Goal: Information Seeking & Learning: Learn about a topic

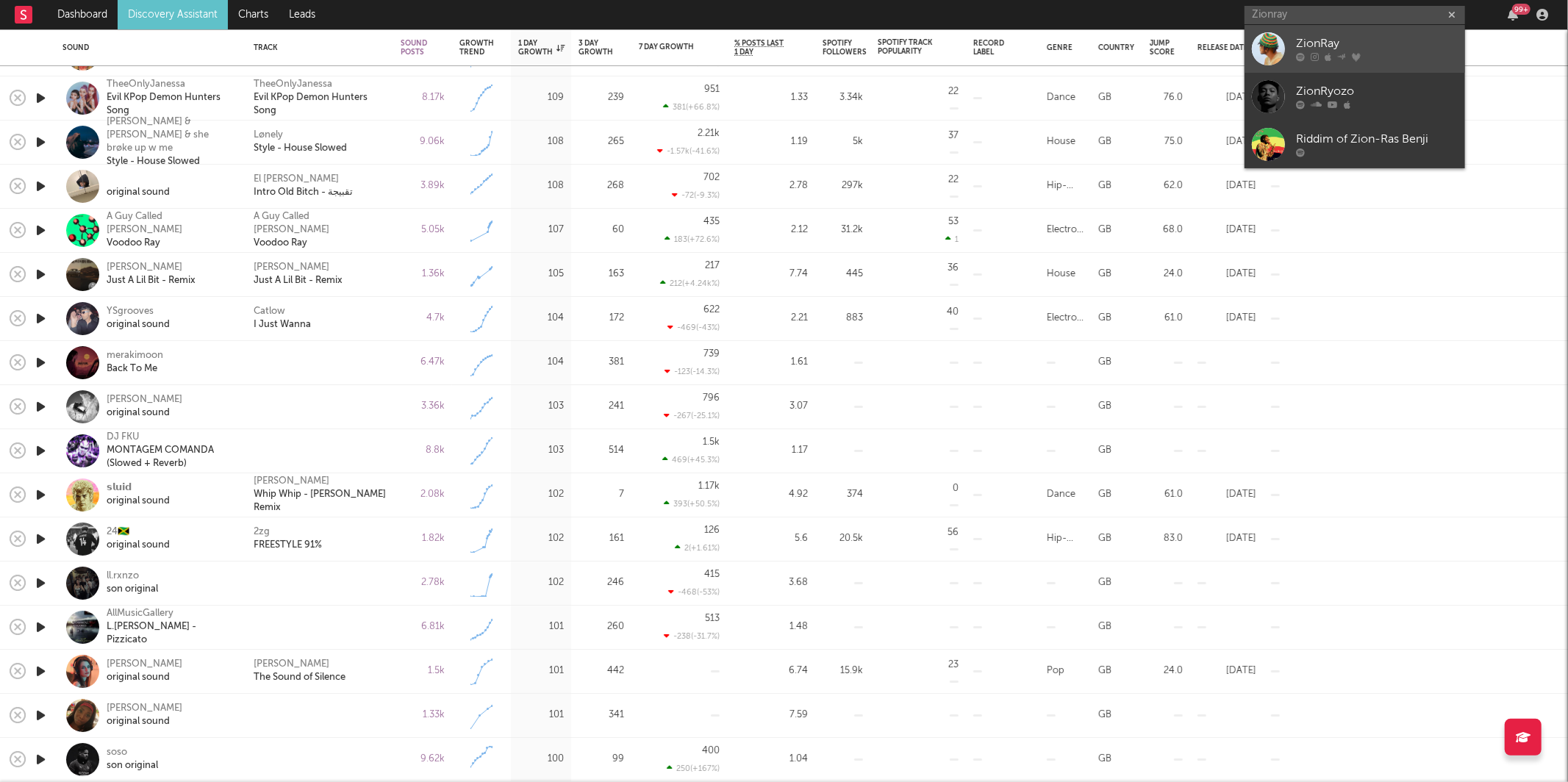
type input "Zionray"
click at [1341, 46] on div "ZionRay" at bounding box center [1377, 44] width 162 height 18
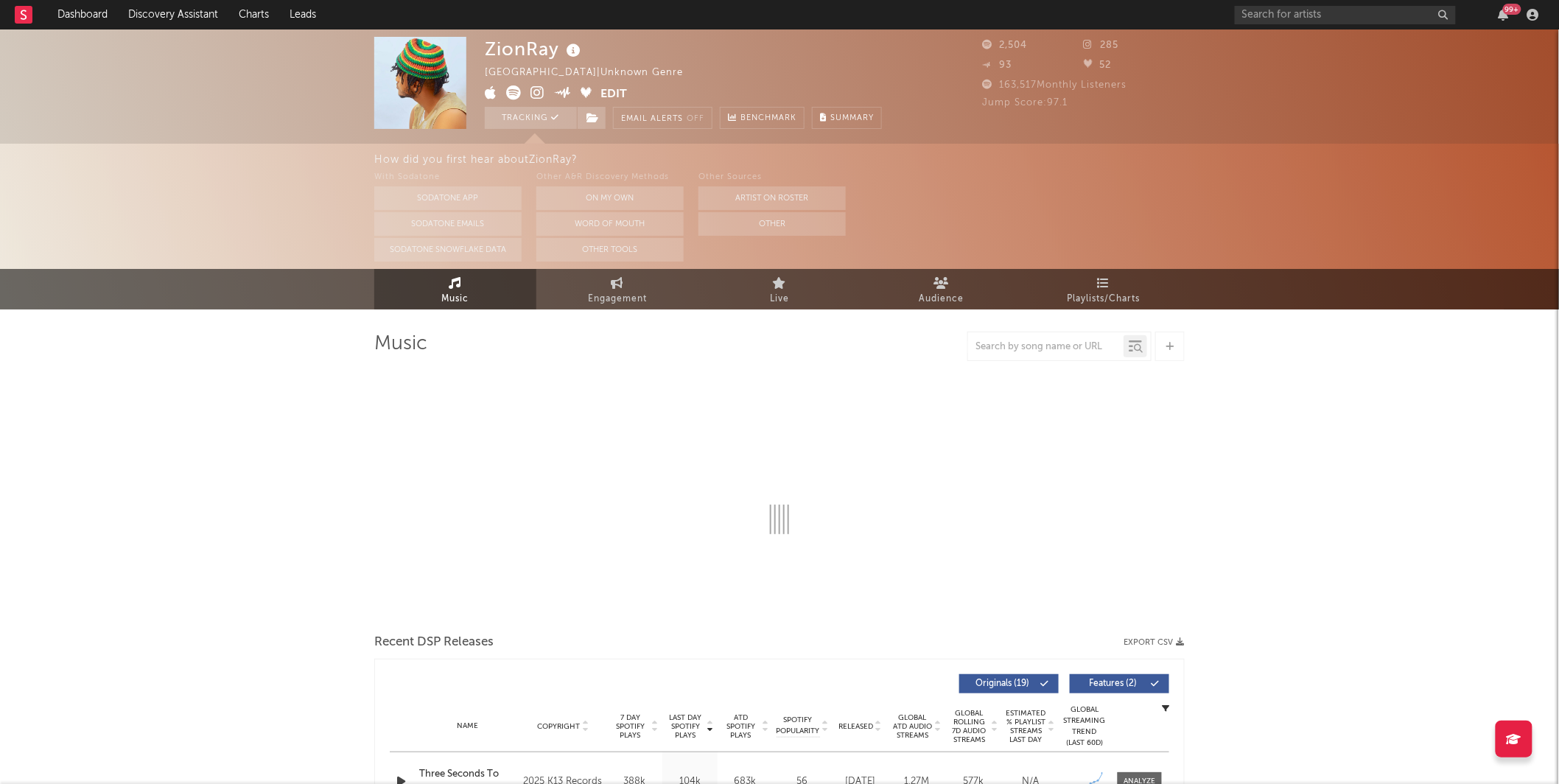
select select "1w"
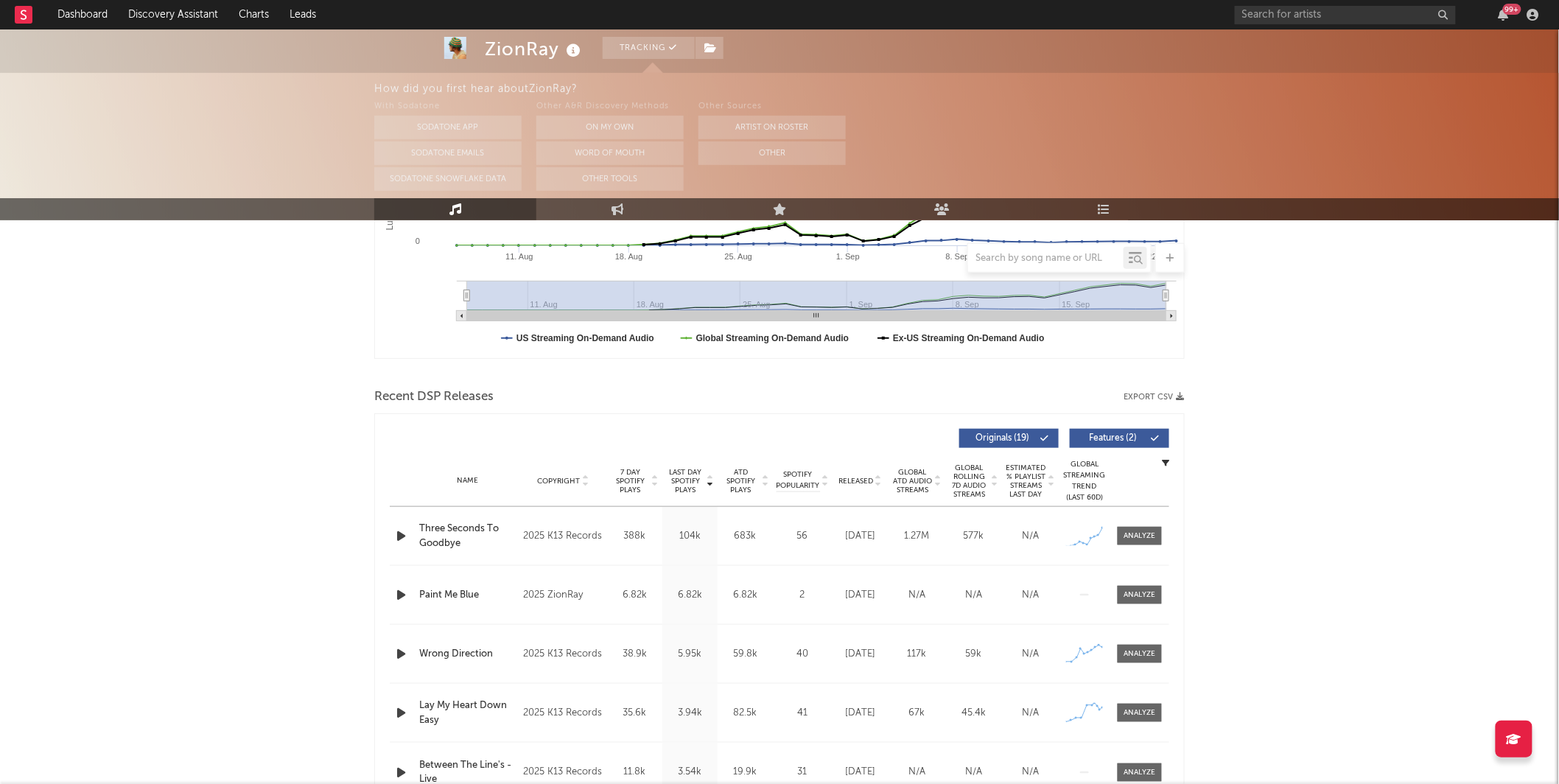
scroll to position [362, 0]
click at [1154, 532] on div at bounding box center [1140, 535] width 32 height 11
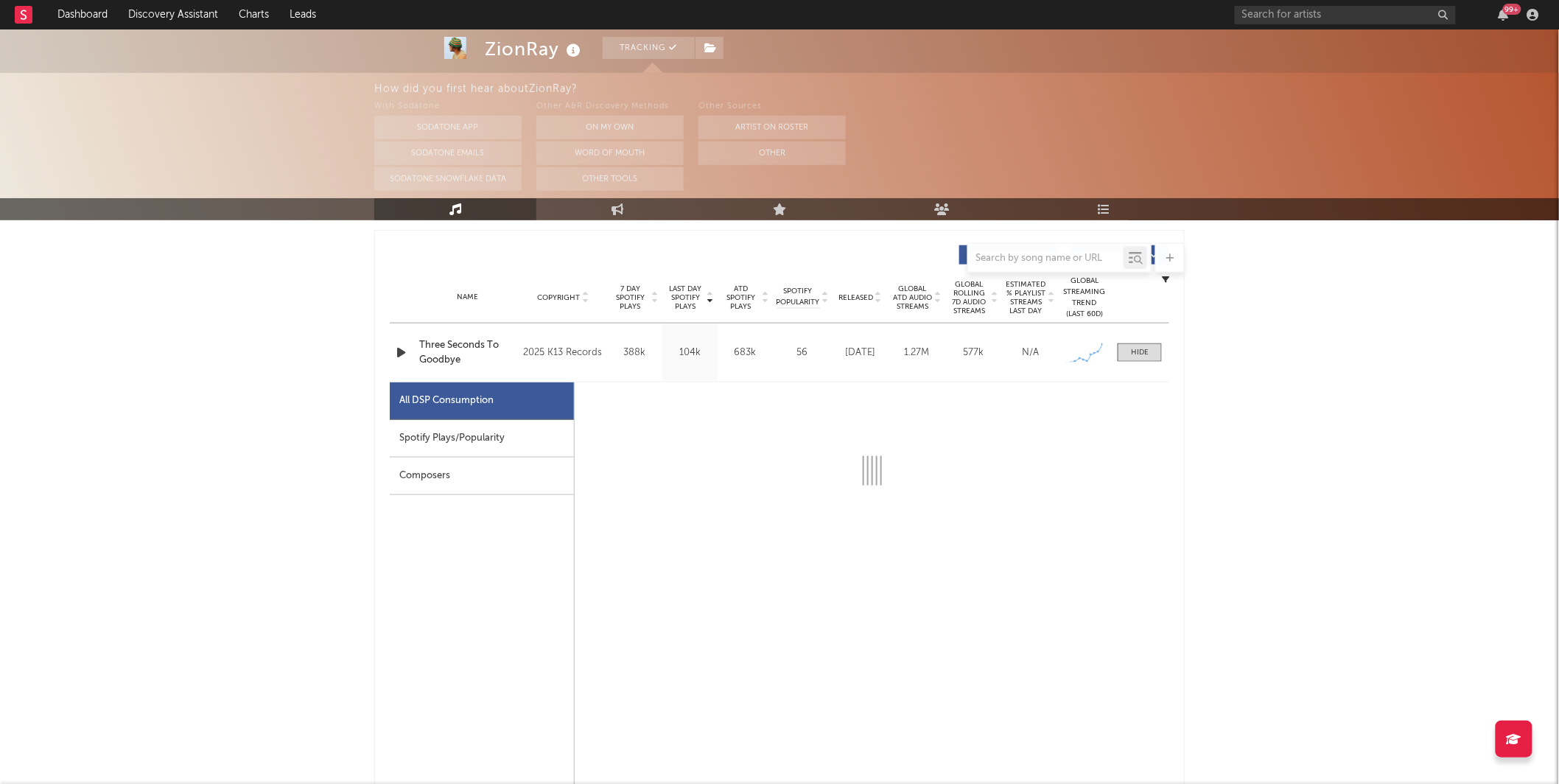
scroll to position [548, 0]
select select "1w"
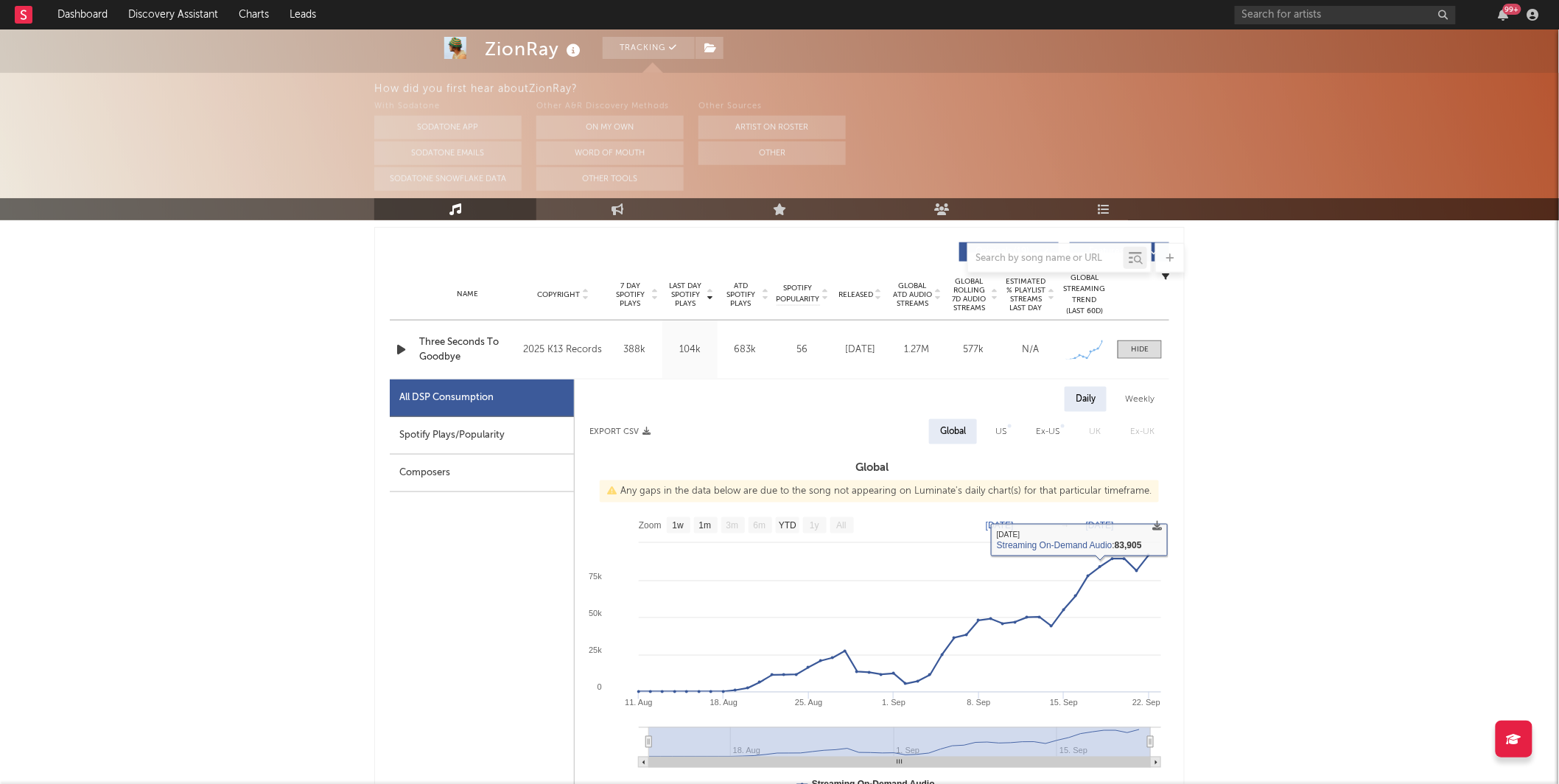
click at [512, 431] on div "Spotify Plays/Popularity" at bounding box center [481, 436] width 184 height 38
select select "1w"
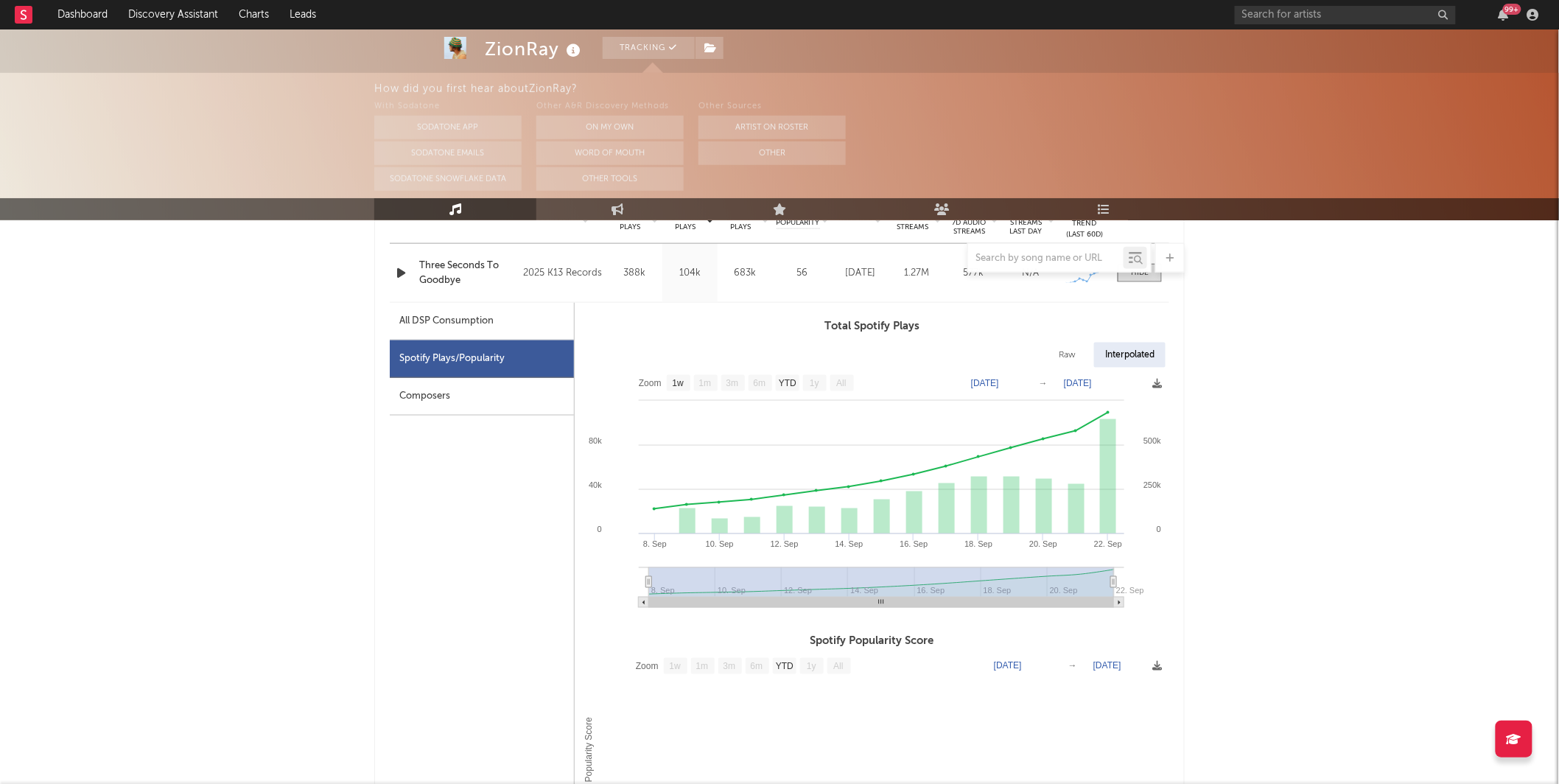
scroll to position [641, 0]
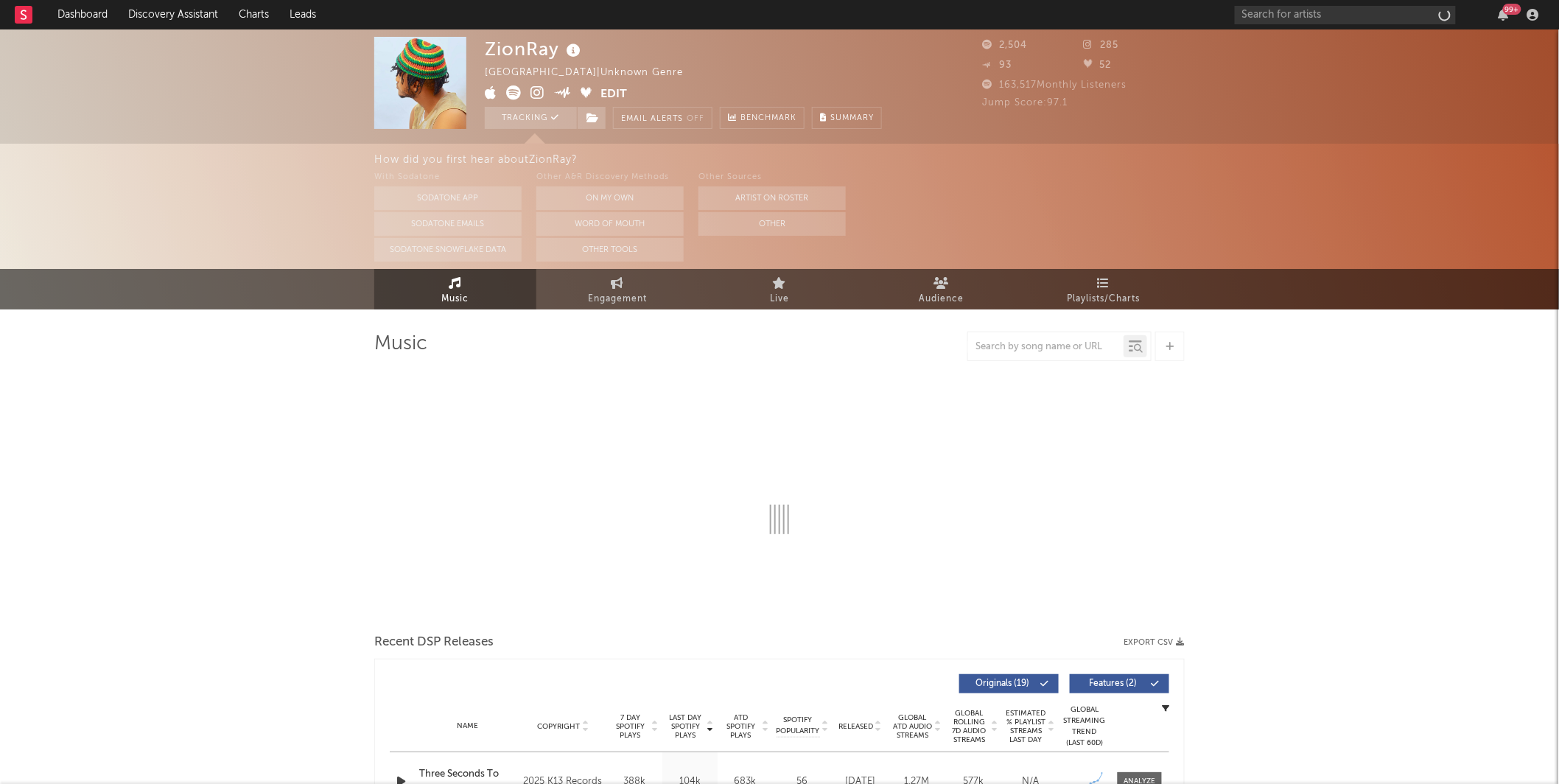
select select "1w"
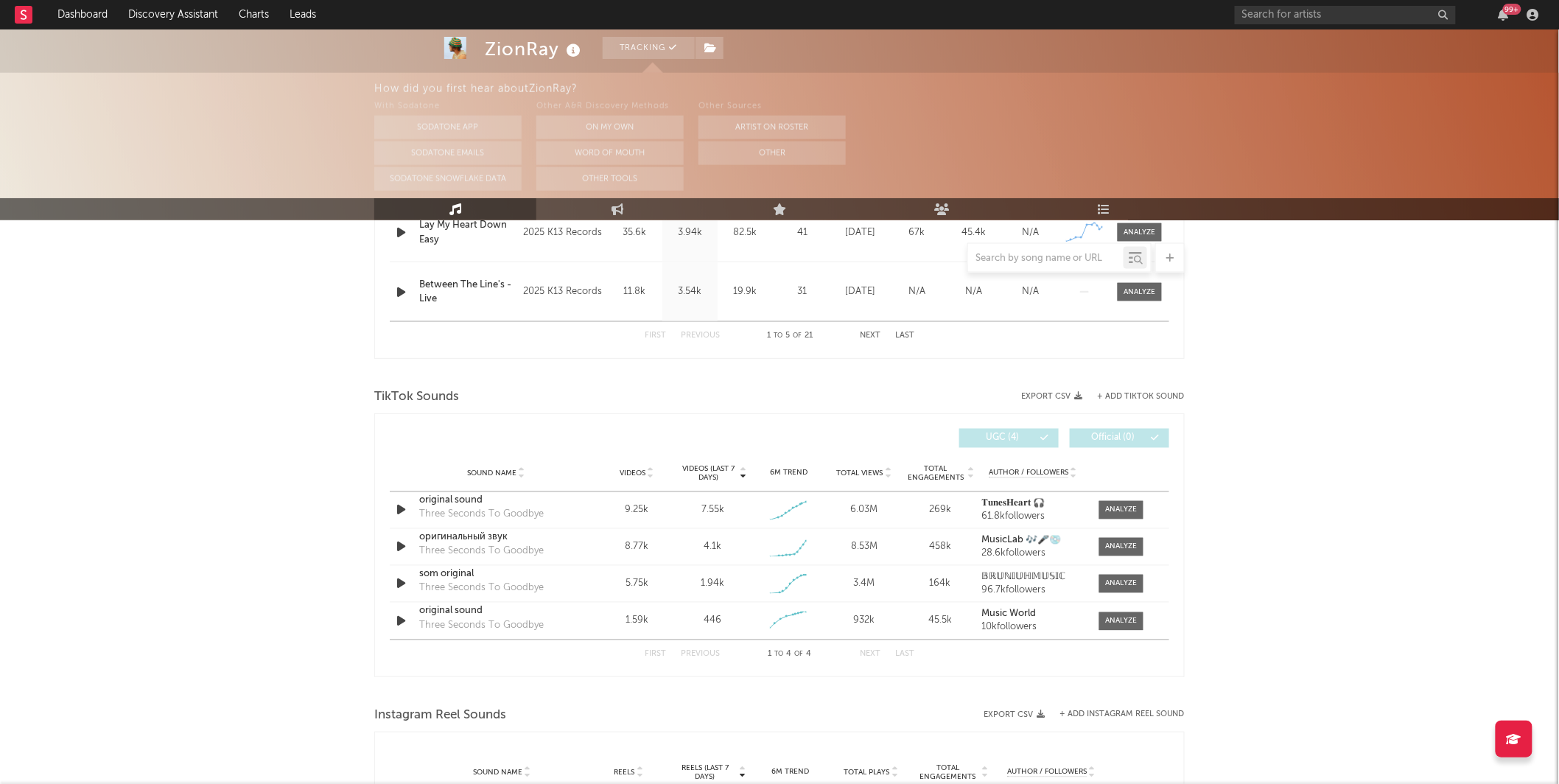
scroll to position [844, 0]
click at [1117, 504] on div at bounding box center [1122, 507] width 32 height 11
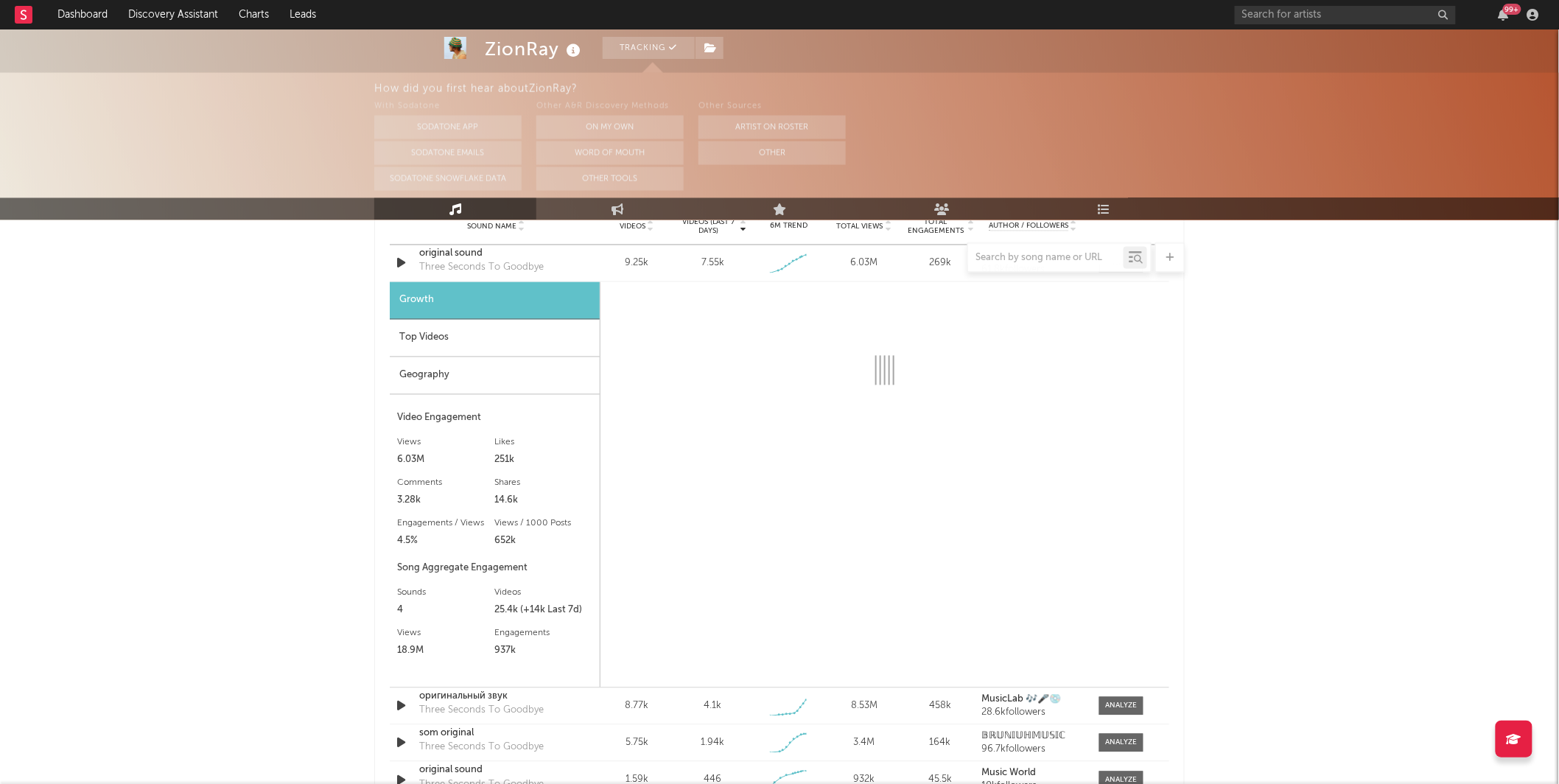
scroll to position [1103, 0]
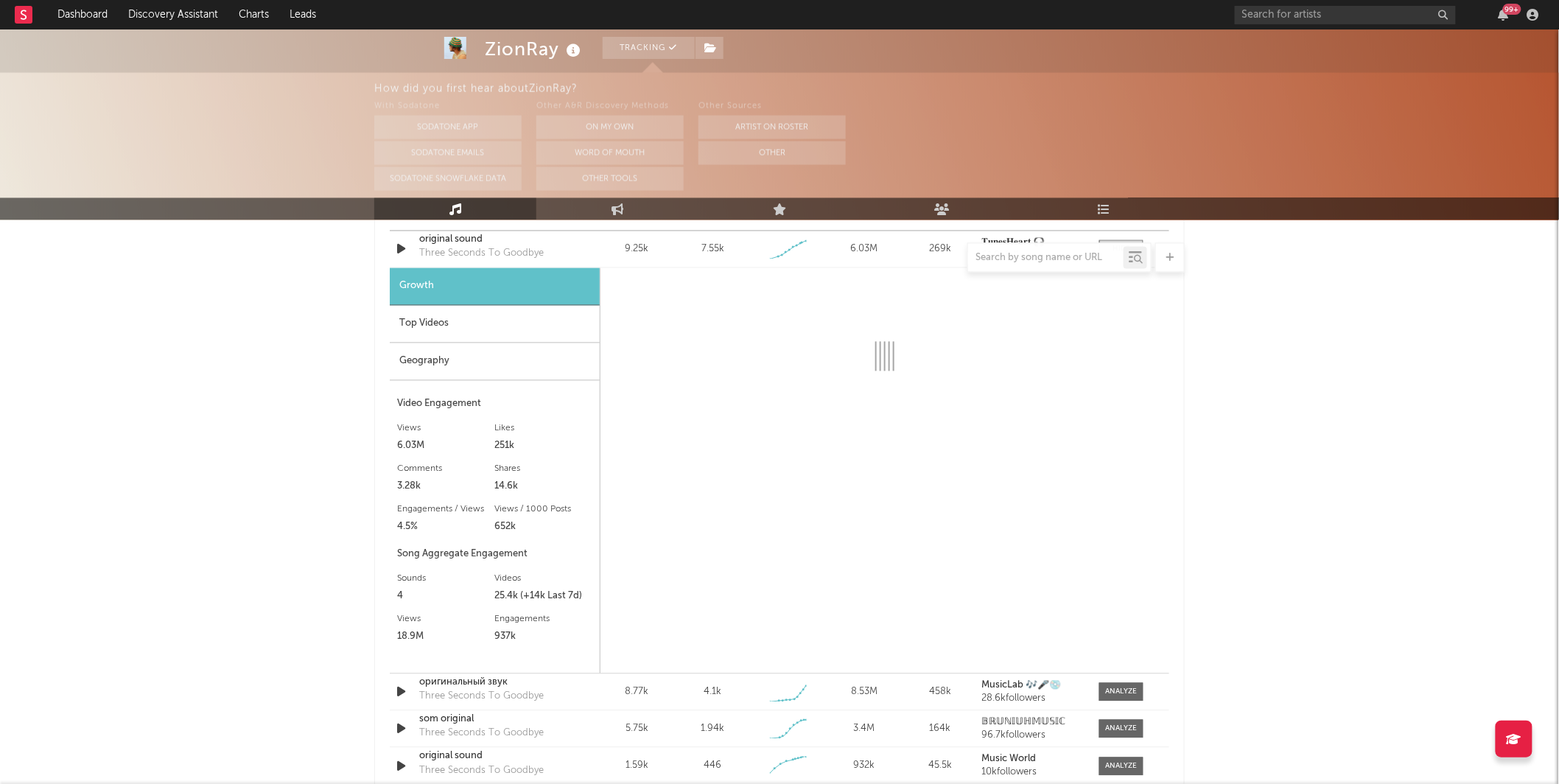
select select "1w"
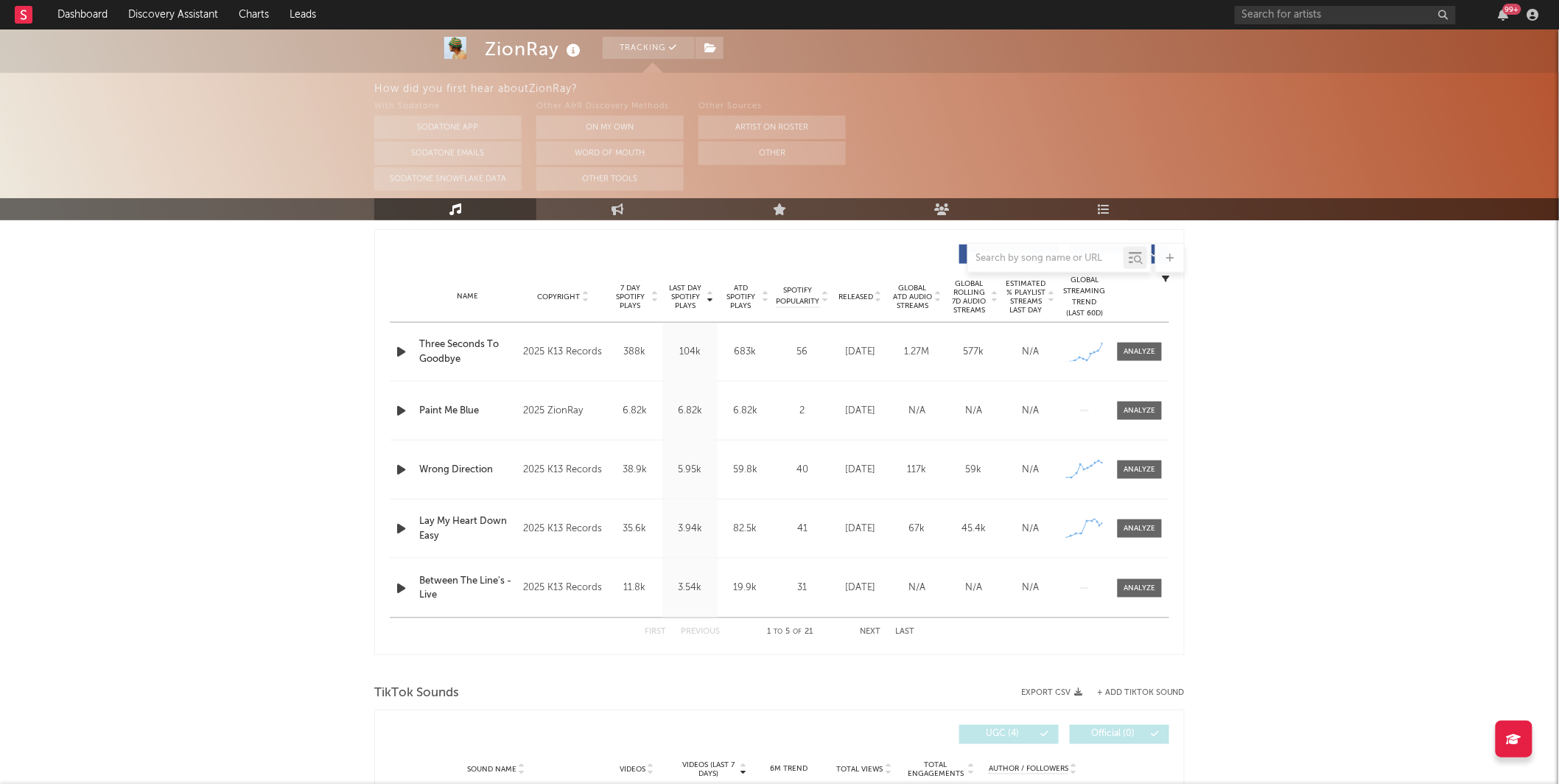
scroll to position [547, 0]
click at [1145, 348] on div at bounding box center [1140, 350] width 32 height 11
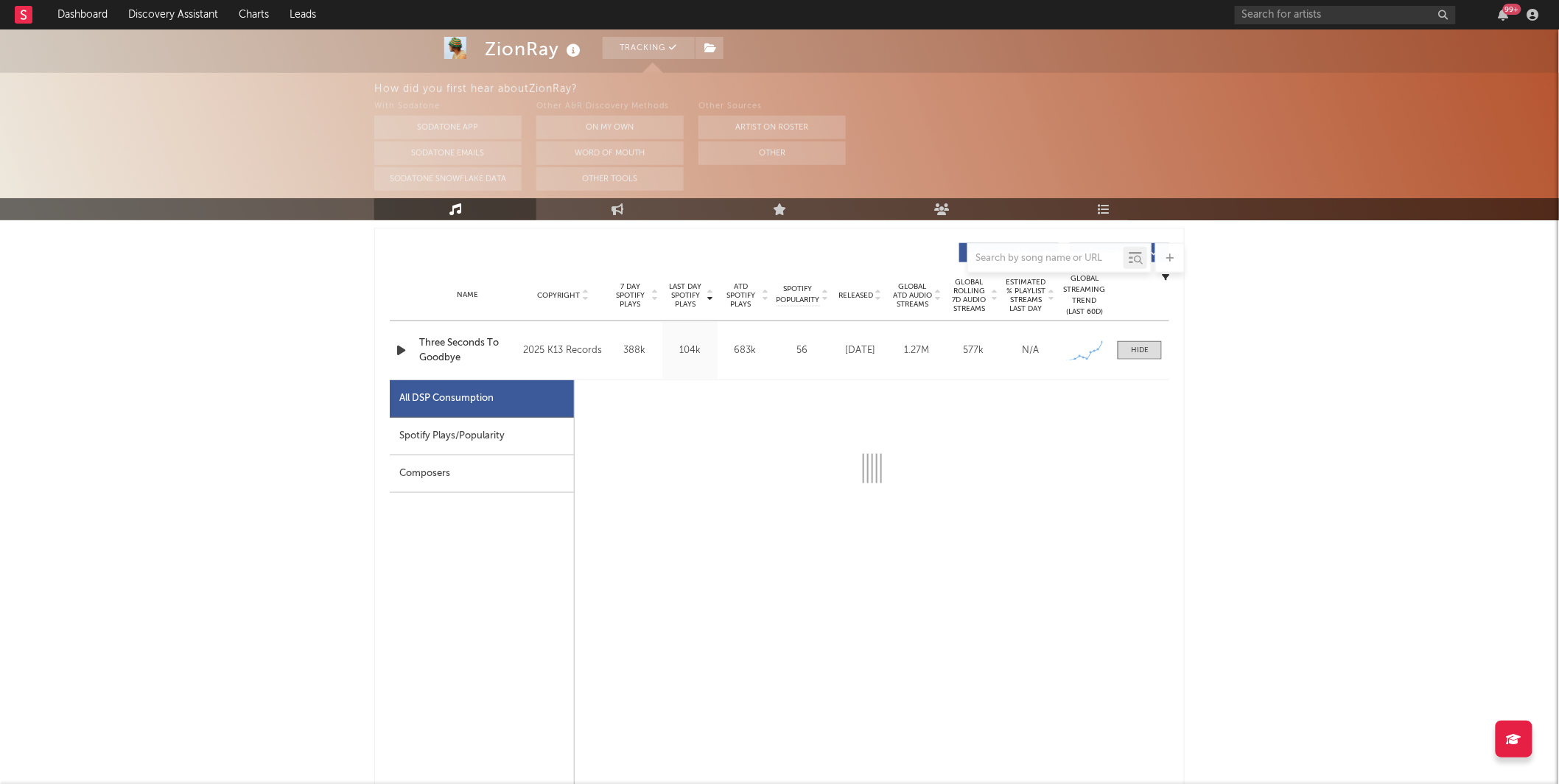
select select "1w"
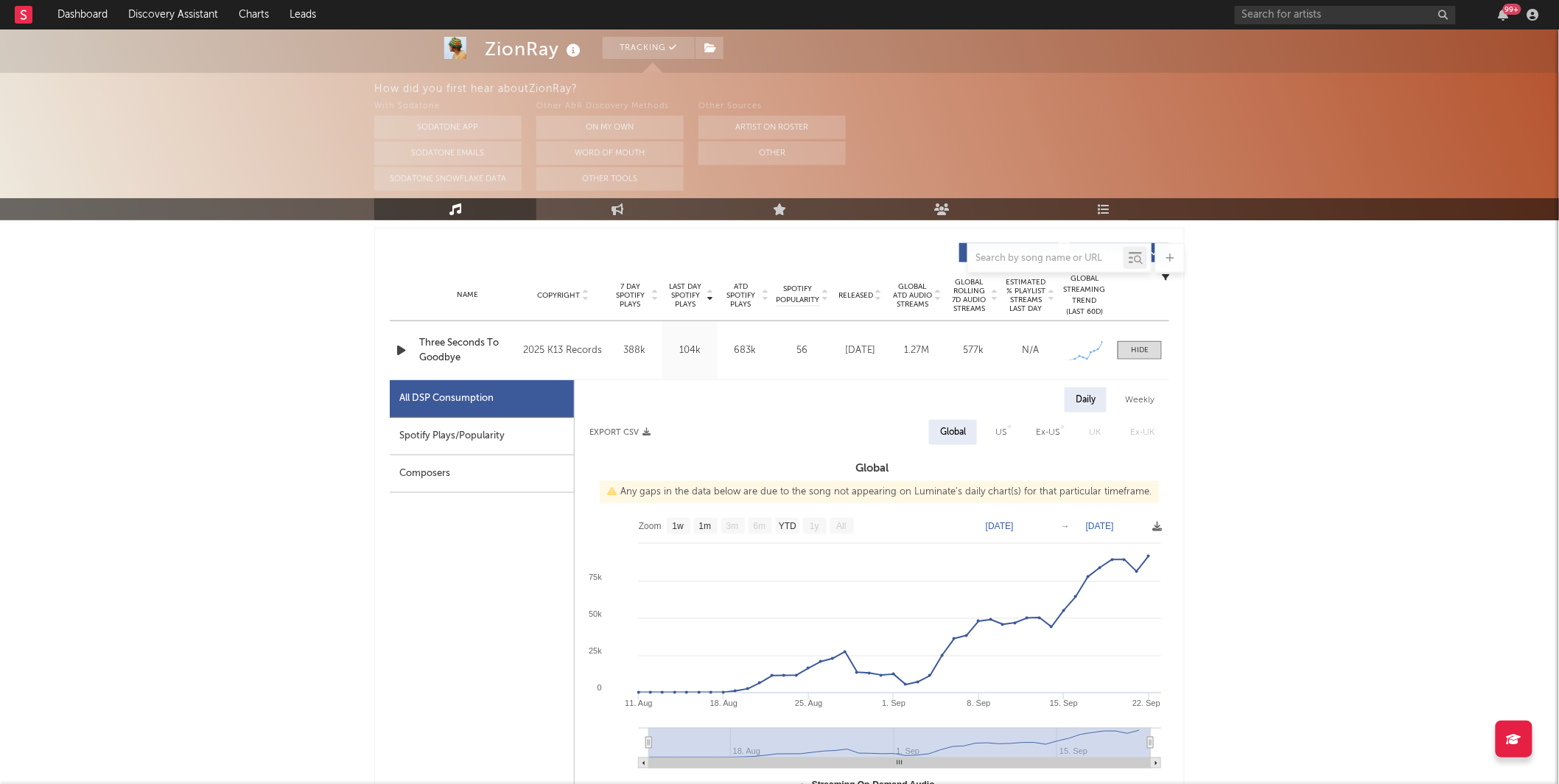
click at [1016, 424] on div "US" at bounding box center [1001, 432] width 33 height 25
select select "1w"
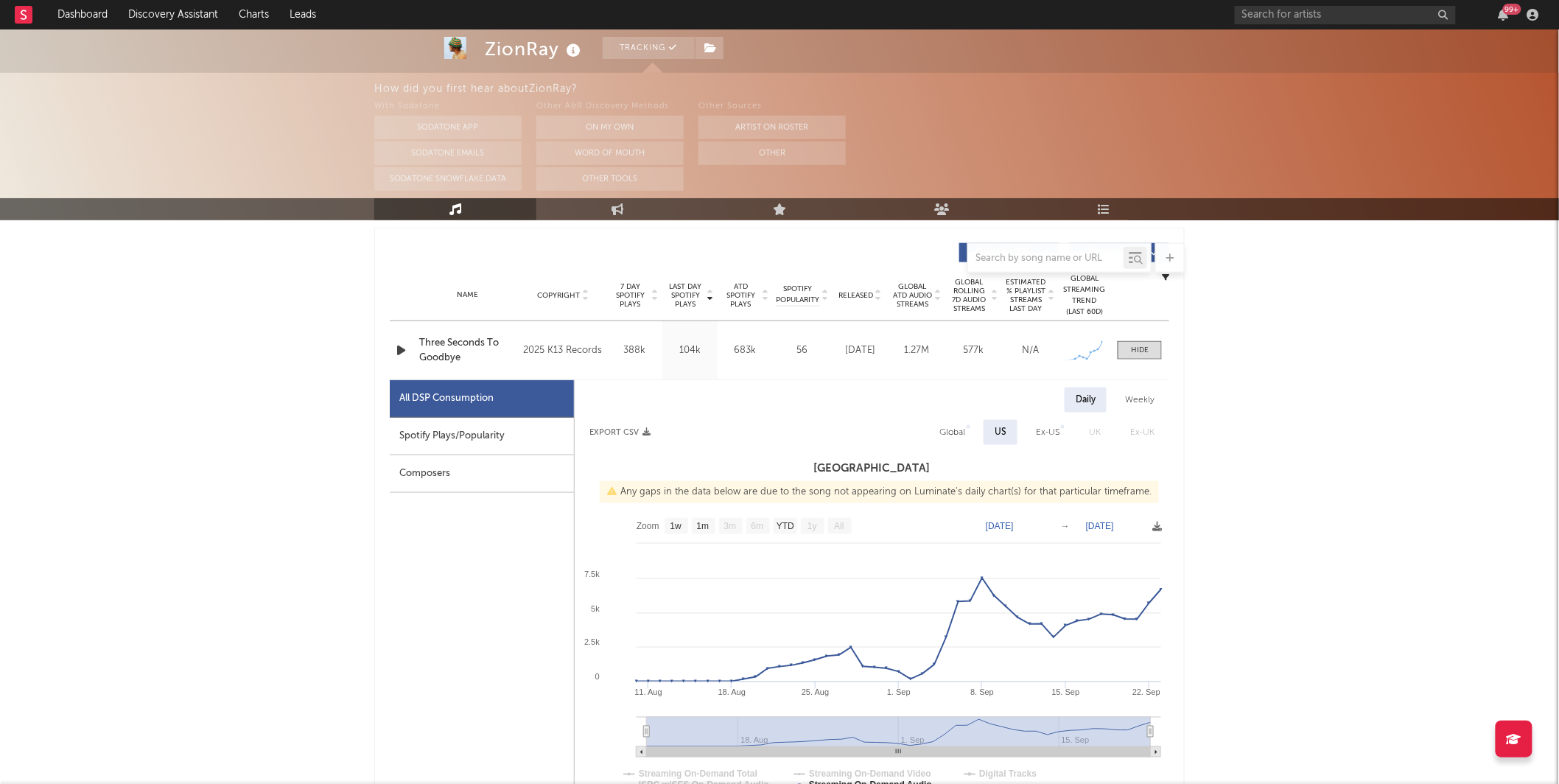
click at [951, 434] on div "Global" at bounding box center [952, 432] width 26 height 18
select select "1w"
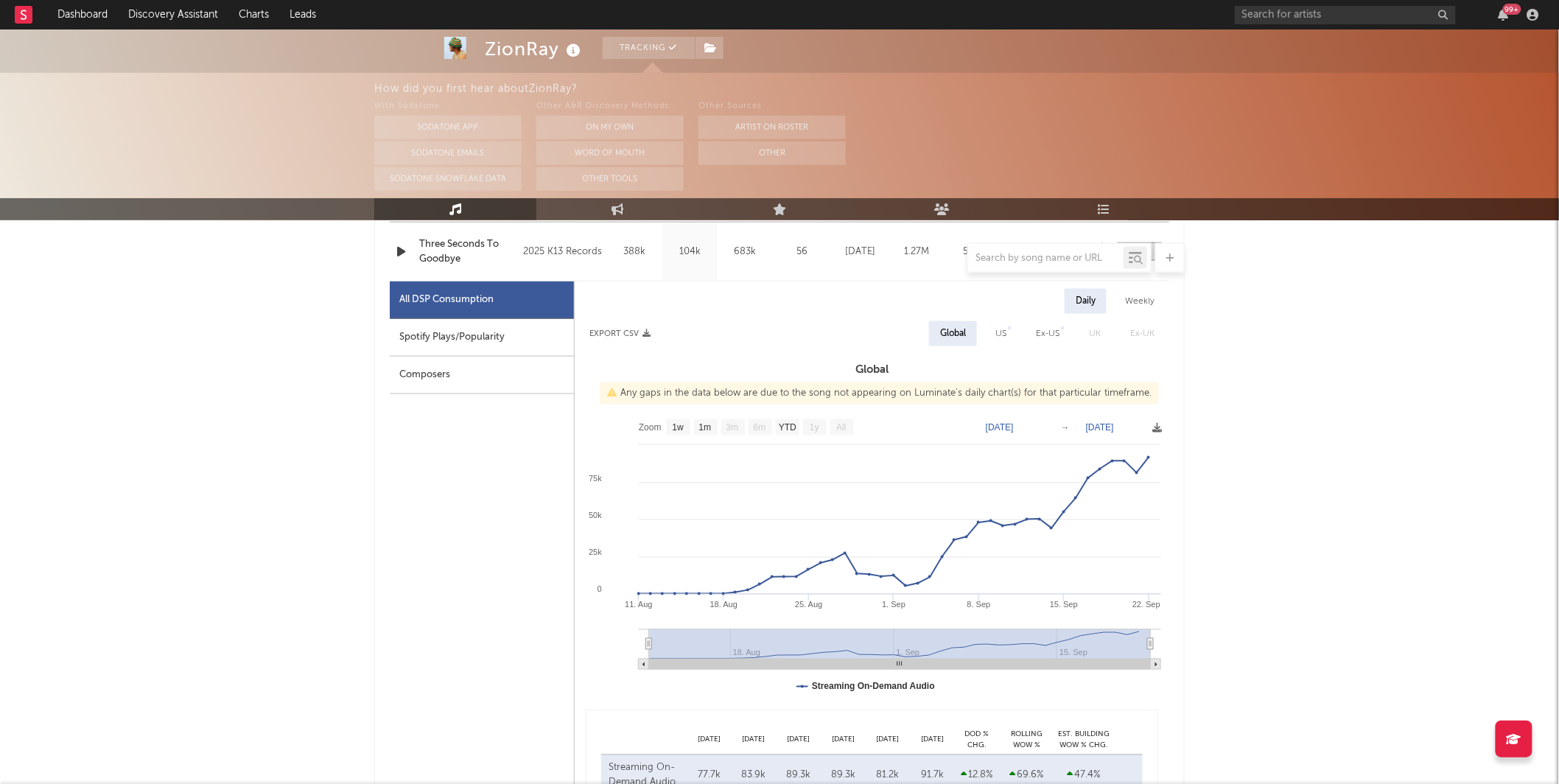
scroll to position [664, 0]
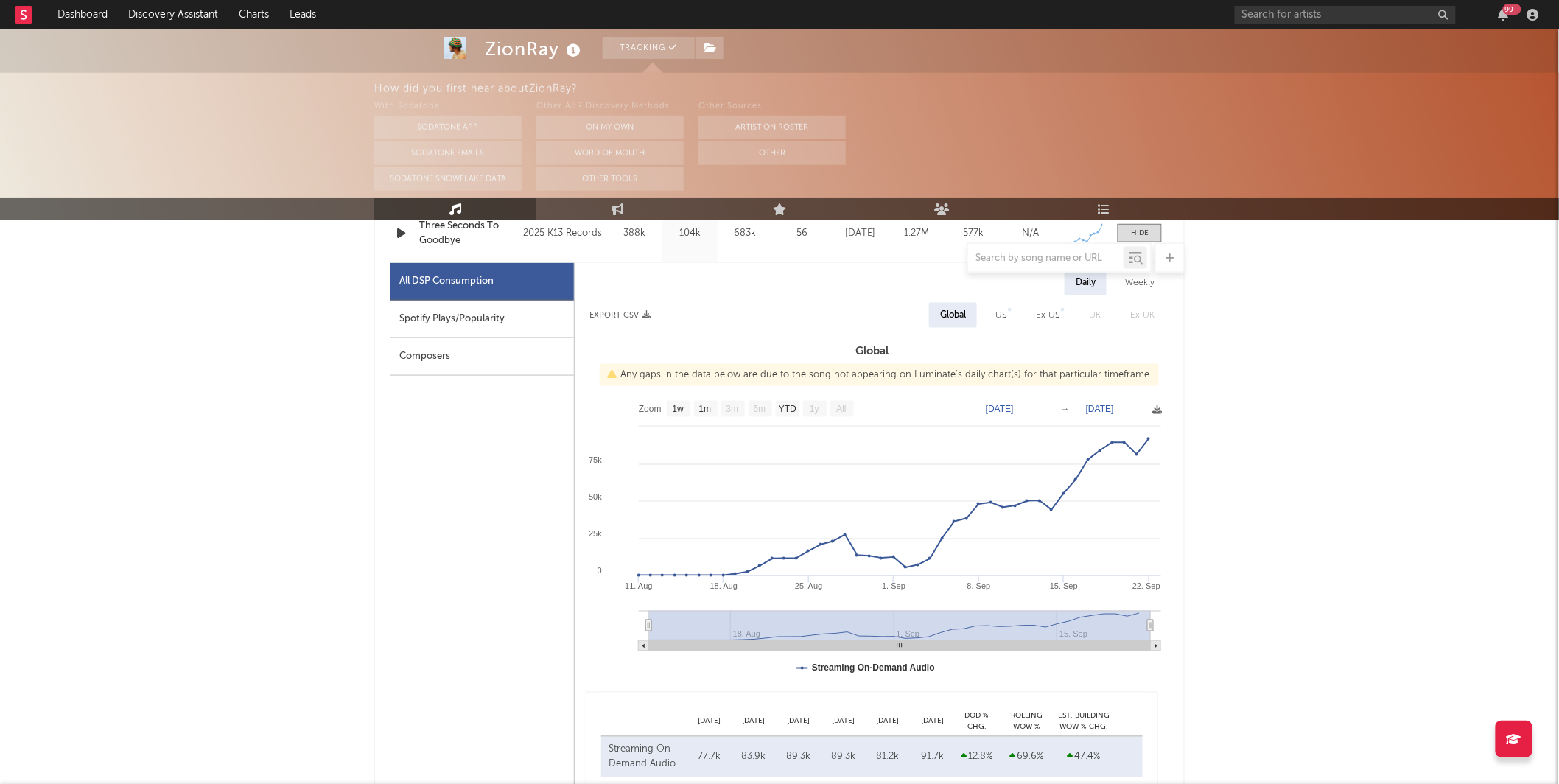
click at [522, 310] on div "Spotify Plays/Popularity" at bounding box center [481, 319] width 184 height 38
select select "1w"
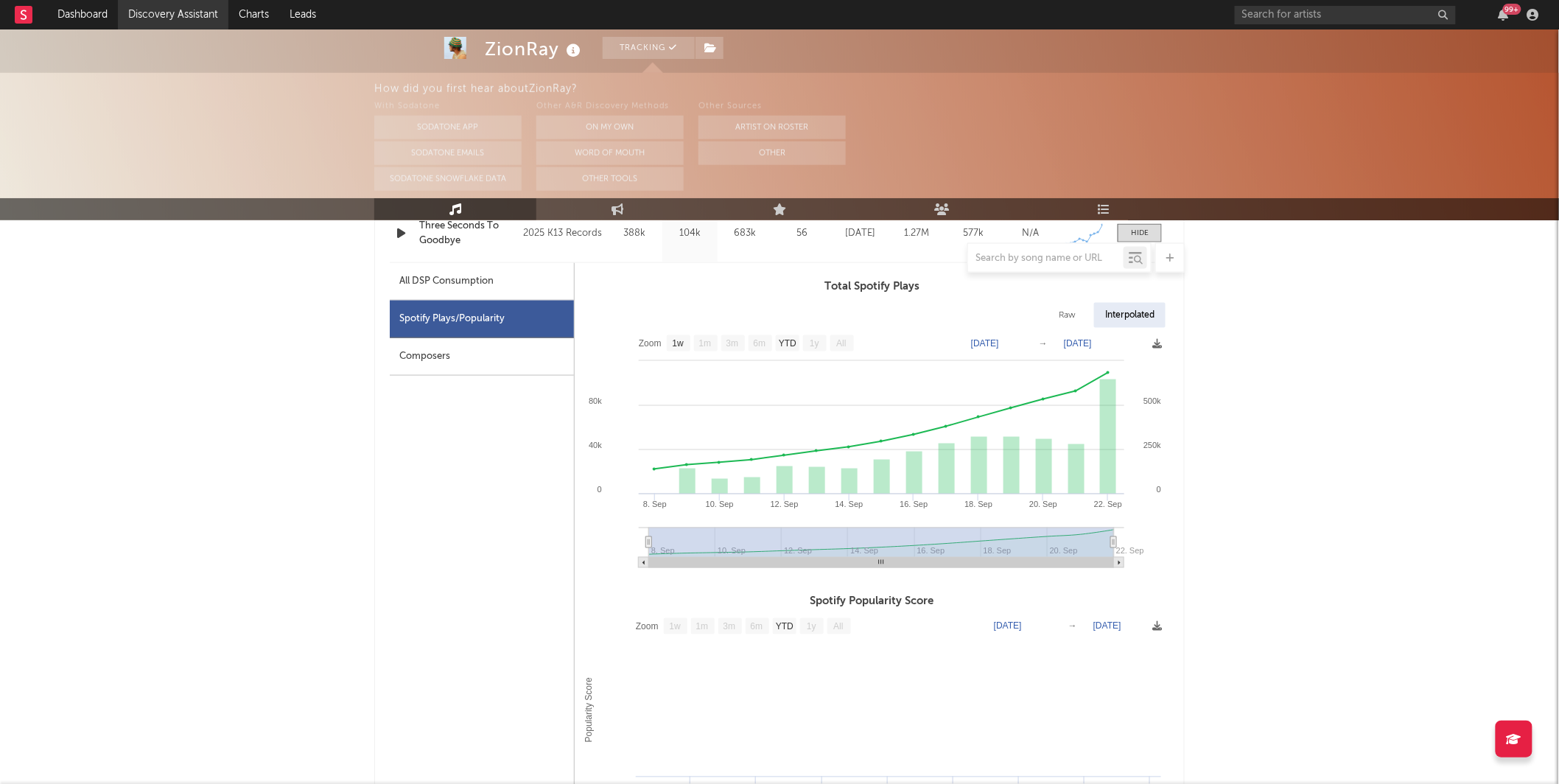
click at [168, 6] on link "Discovery Assistant" at bounding box center [173, 14] width 111 height 29
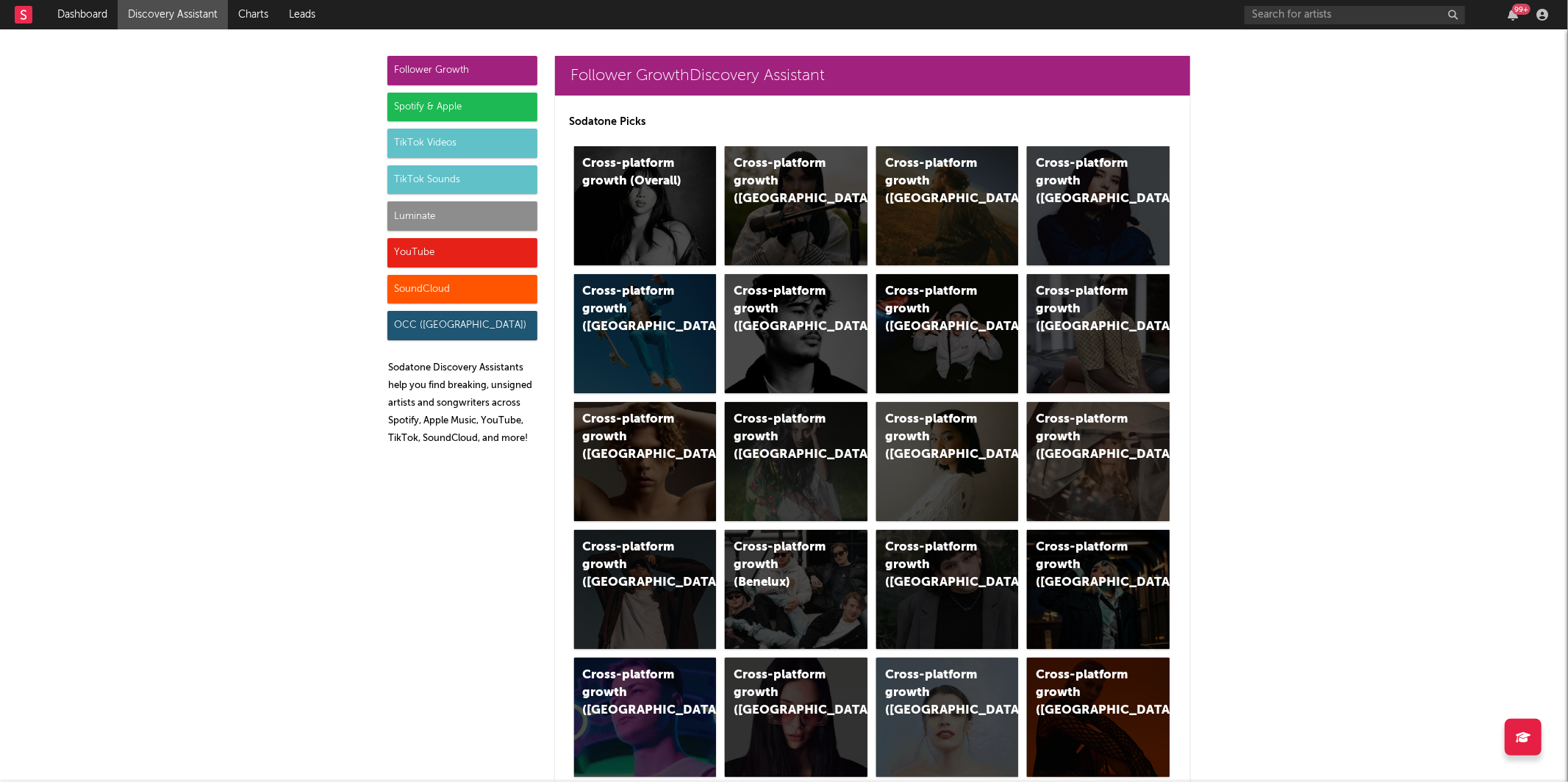
click at [463, 174] on div "TikTok Sounds" at bounding box center [462, 179] width 150 height 29
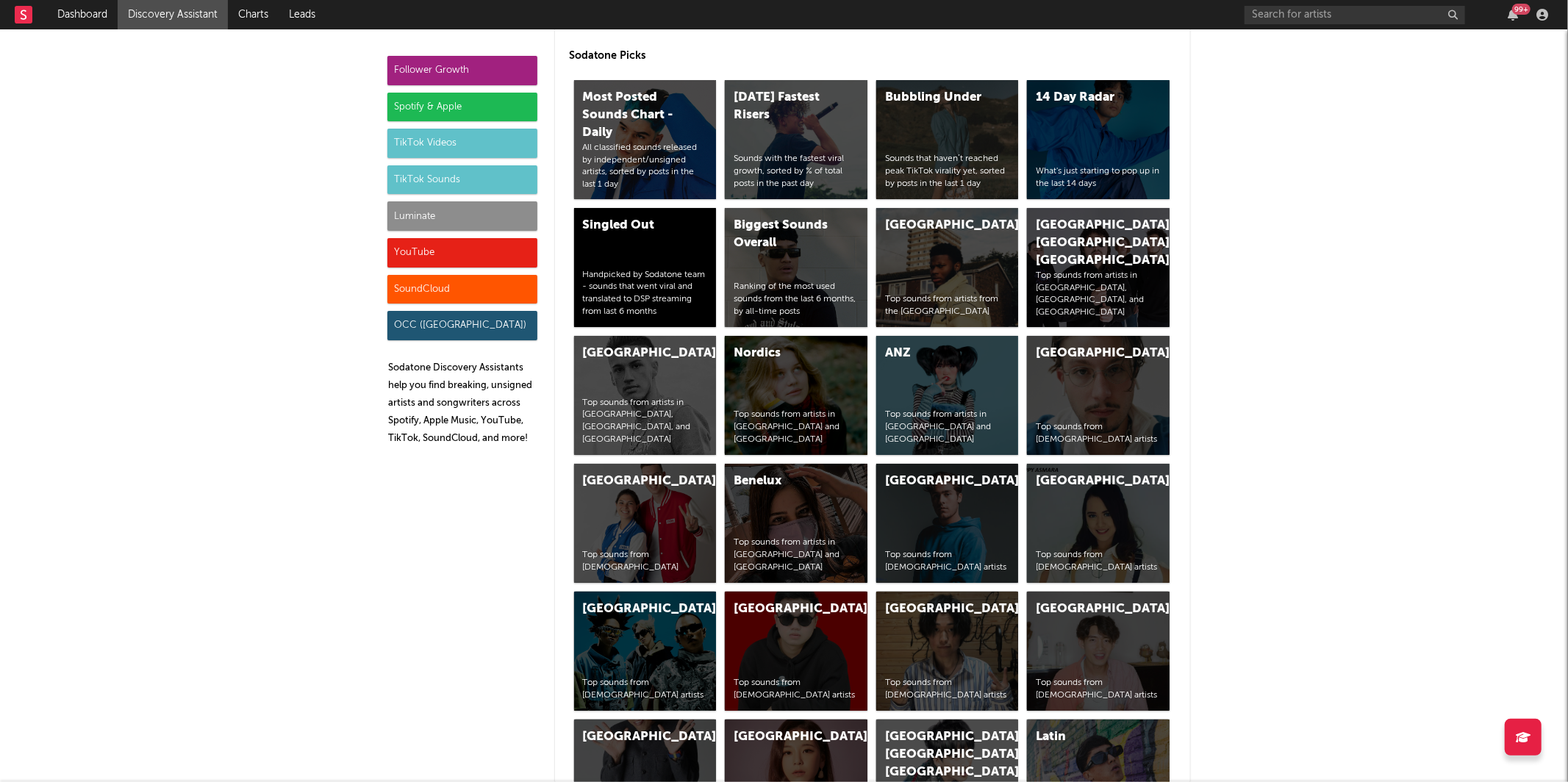
scroll to position [5123, 0]
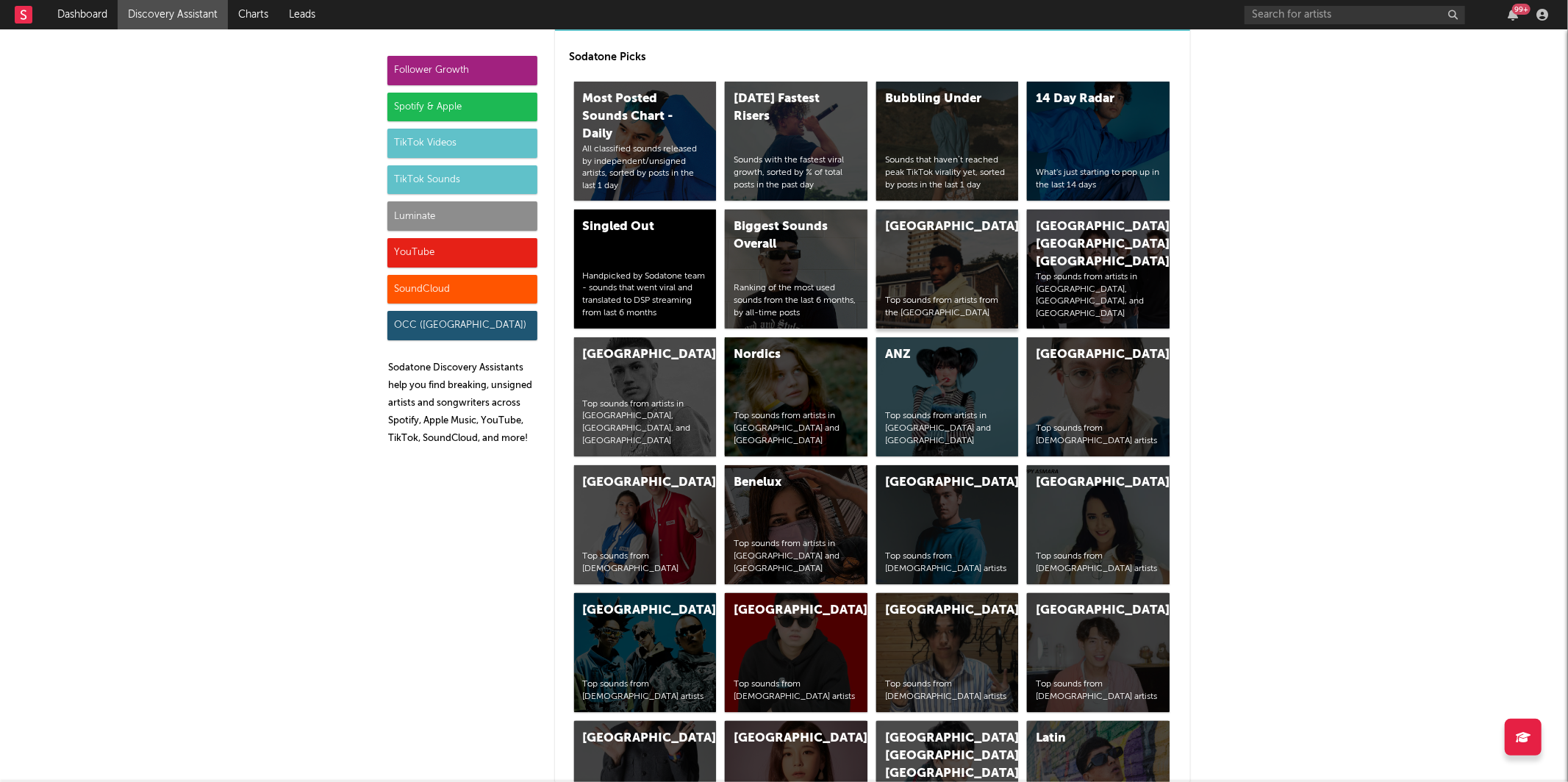
click at [965, 258] on div "United Kingdom Top sounds from artists from the [GEOGRAPHIC_DATA]" at bounding box center [948, 268] width 143 height 119
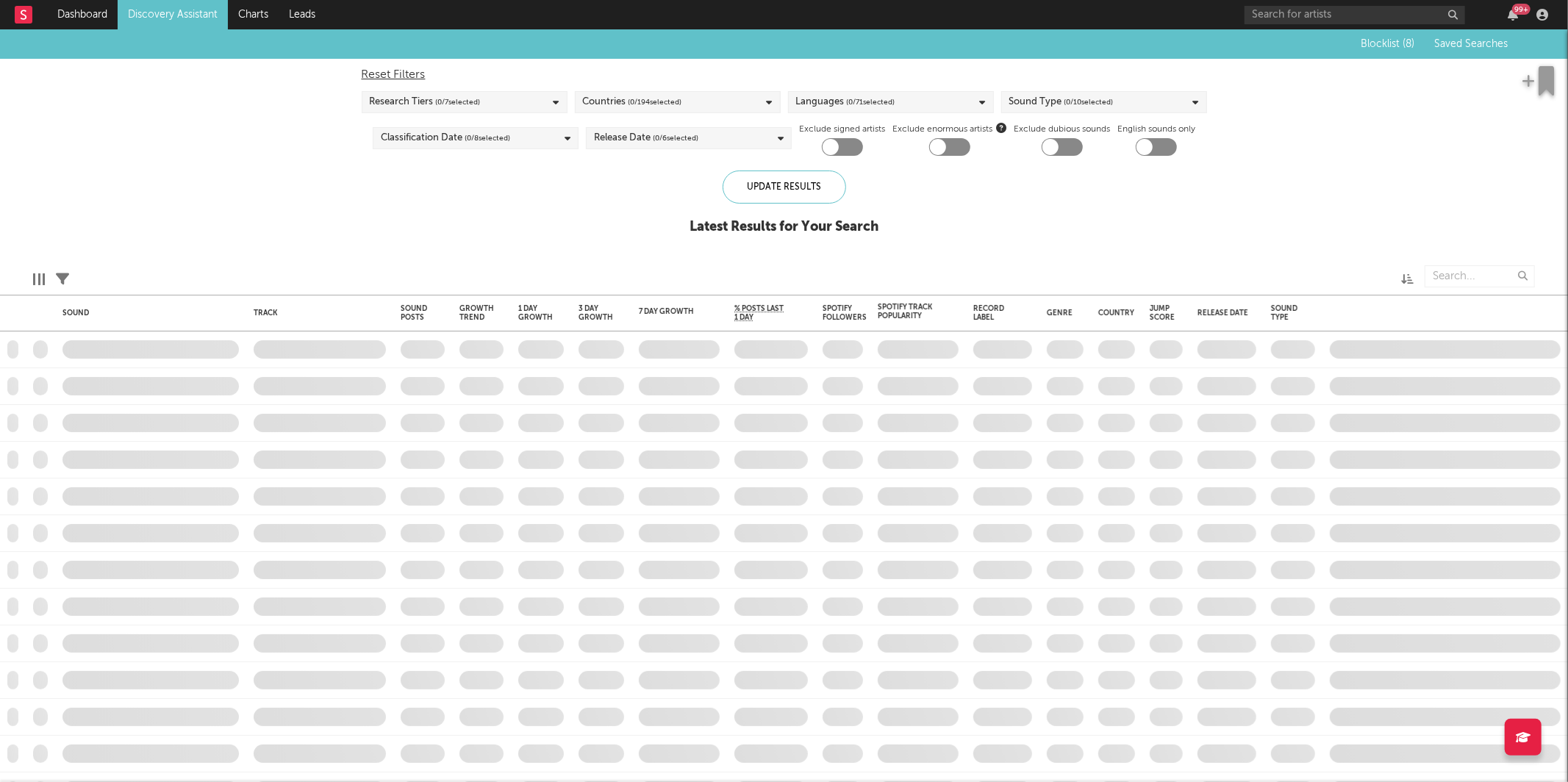
checkbox input "true"
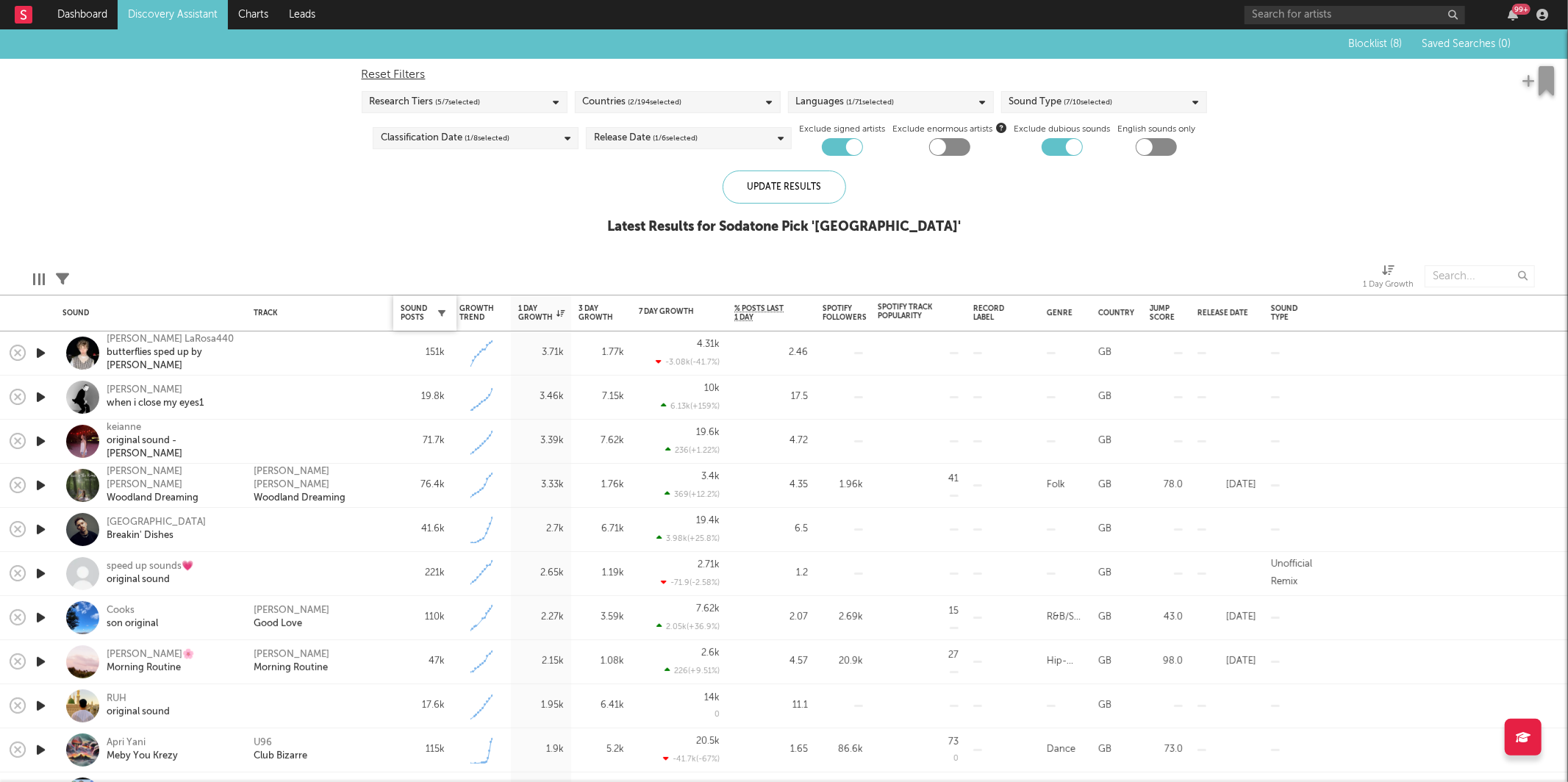
click at [440, 310] on icon "button" at bounding box center [442, 313] width 8 height 7
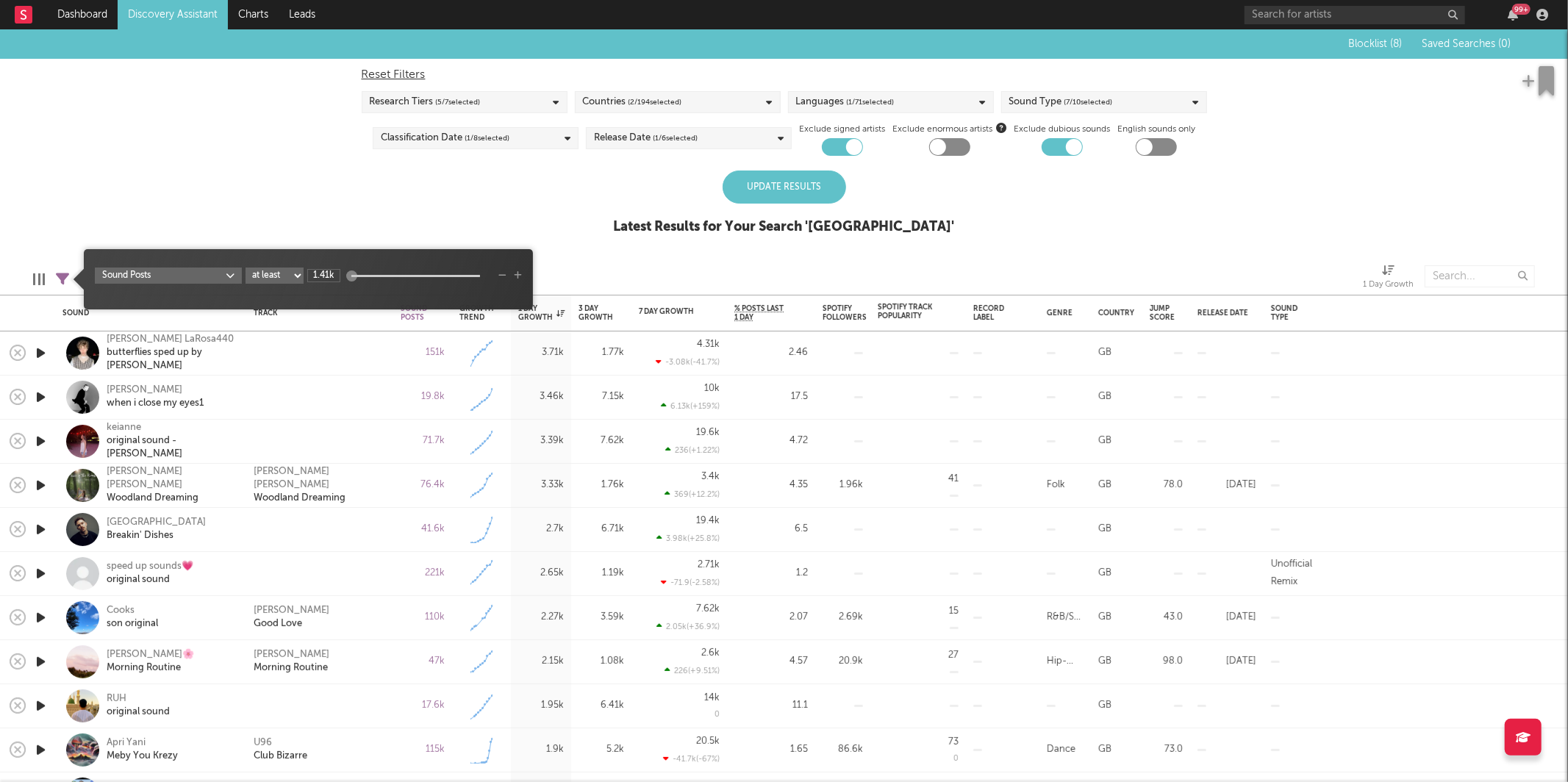
click at [266, 275] on select "at least at most between" at bounding box center [274, 276] width 58 height 16
click at [245, 268] on select "at least at most between" at bounding box center [274, 276] width 58 height 16
select select "max"
click at [318, 275] on input "1.41k" at bounding box center [324, 276] width 33 height 13
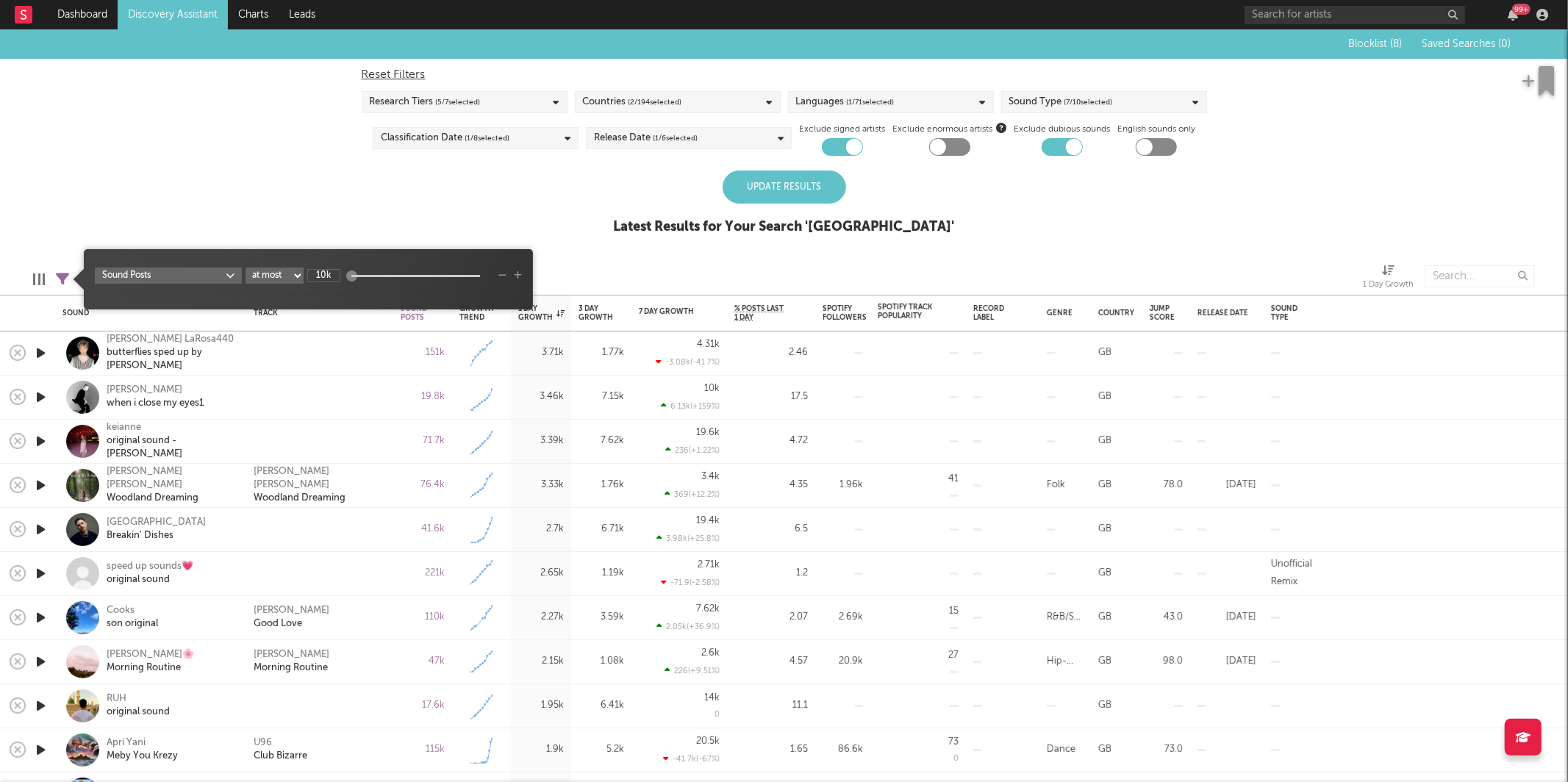
type input "10k"
click at [518, 222] on div "Blocklist ( 8 ) Saved Searches ( 0 ) Reset Filters Research Tiers ( 5 / 7 selec…" at bounding box center [784, 139] width 1568 height 221
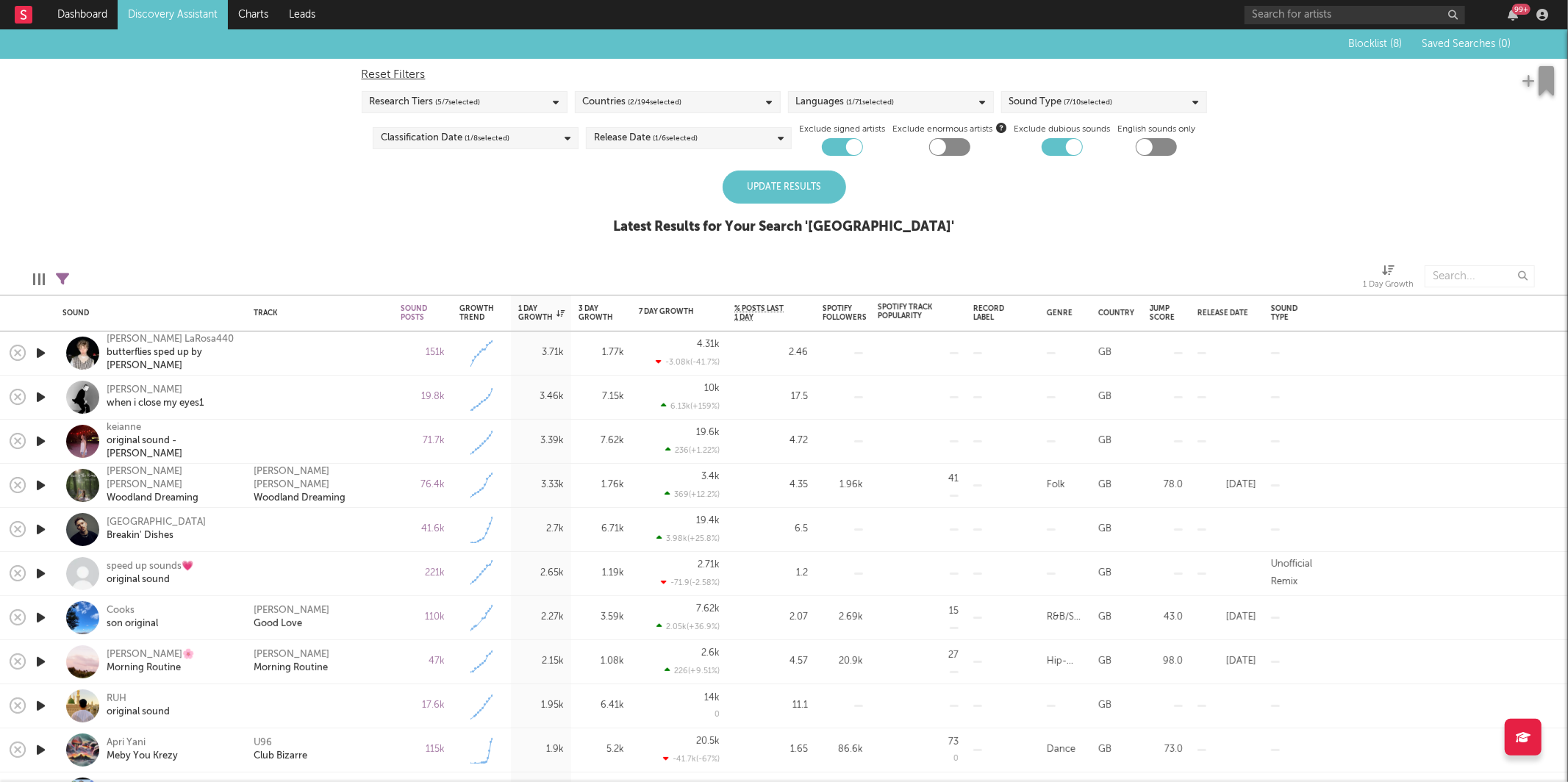
click at [811, 184] on div "Update Results" at bounding box center [784, 187] width 124 height 33
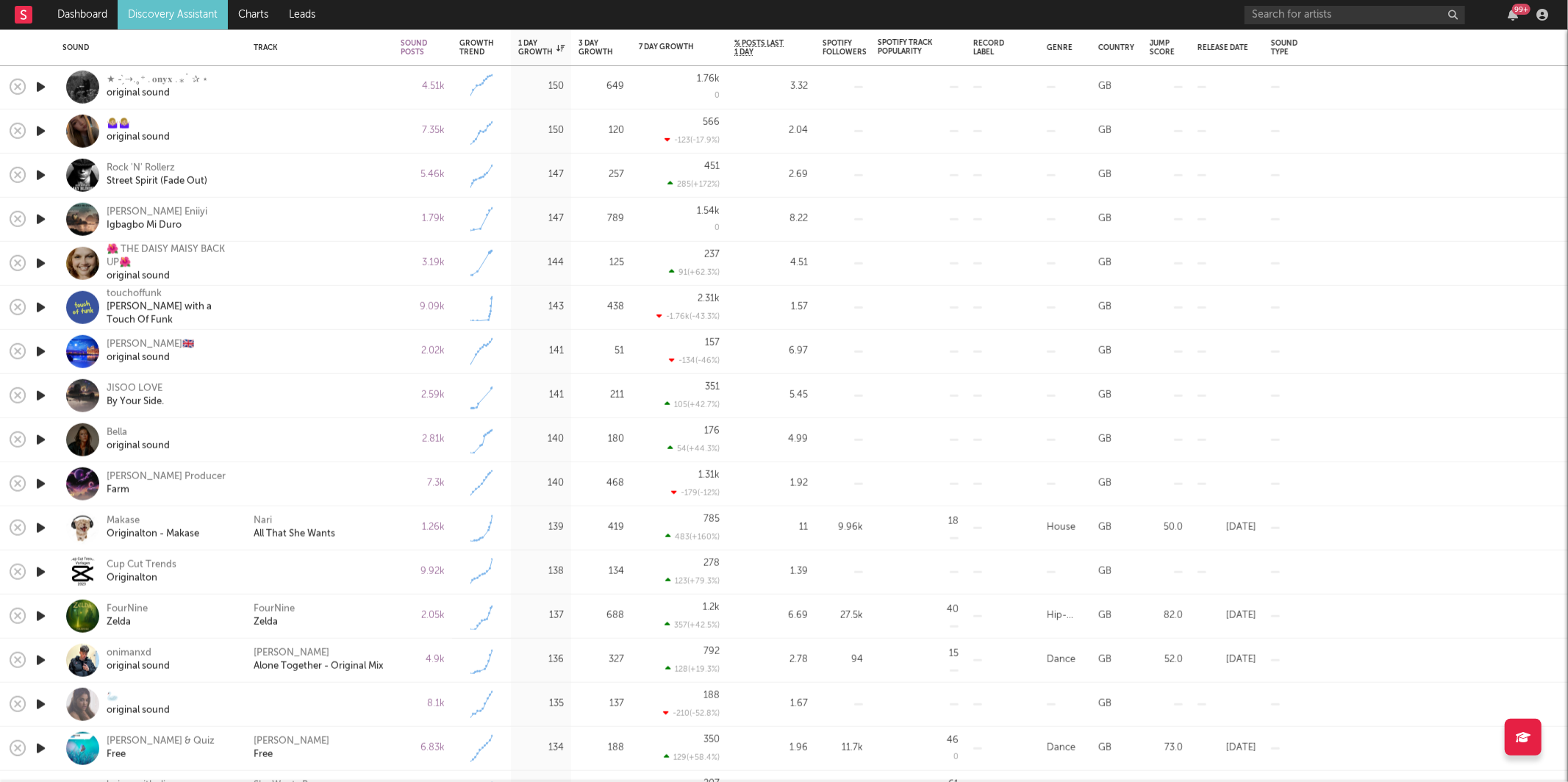
click at [44, 487] on icon "button" at bounding box center [41, 484] width 16 height 18
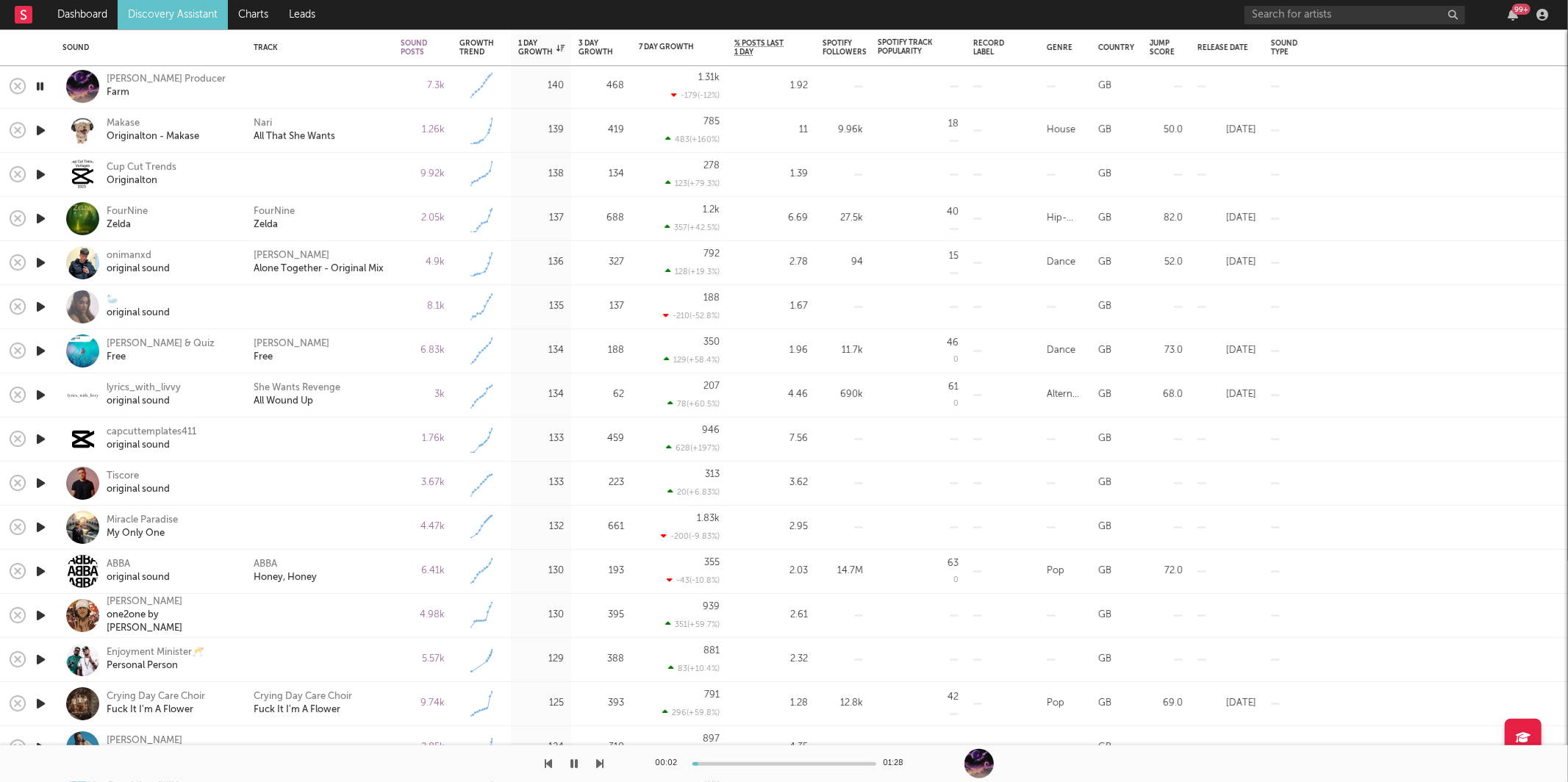
drag, startPoint x: 615, startPoint y: 757, endPoint x: 599, endPoint y: 760, distance: 16.3
click at [614, 757] on div "00:02 01:28" at bounding box center [784, 763] width 1568 height 37
click at [599, 762] on icon "button" at bounding box center [601, 763] width 8 height 12
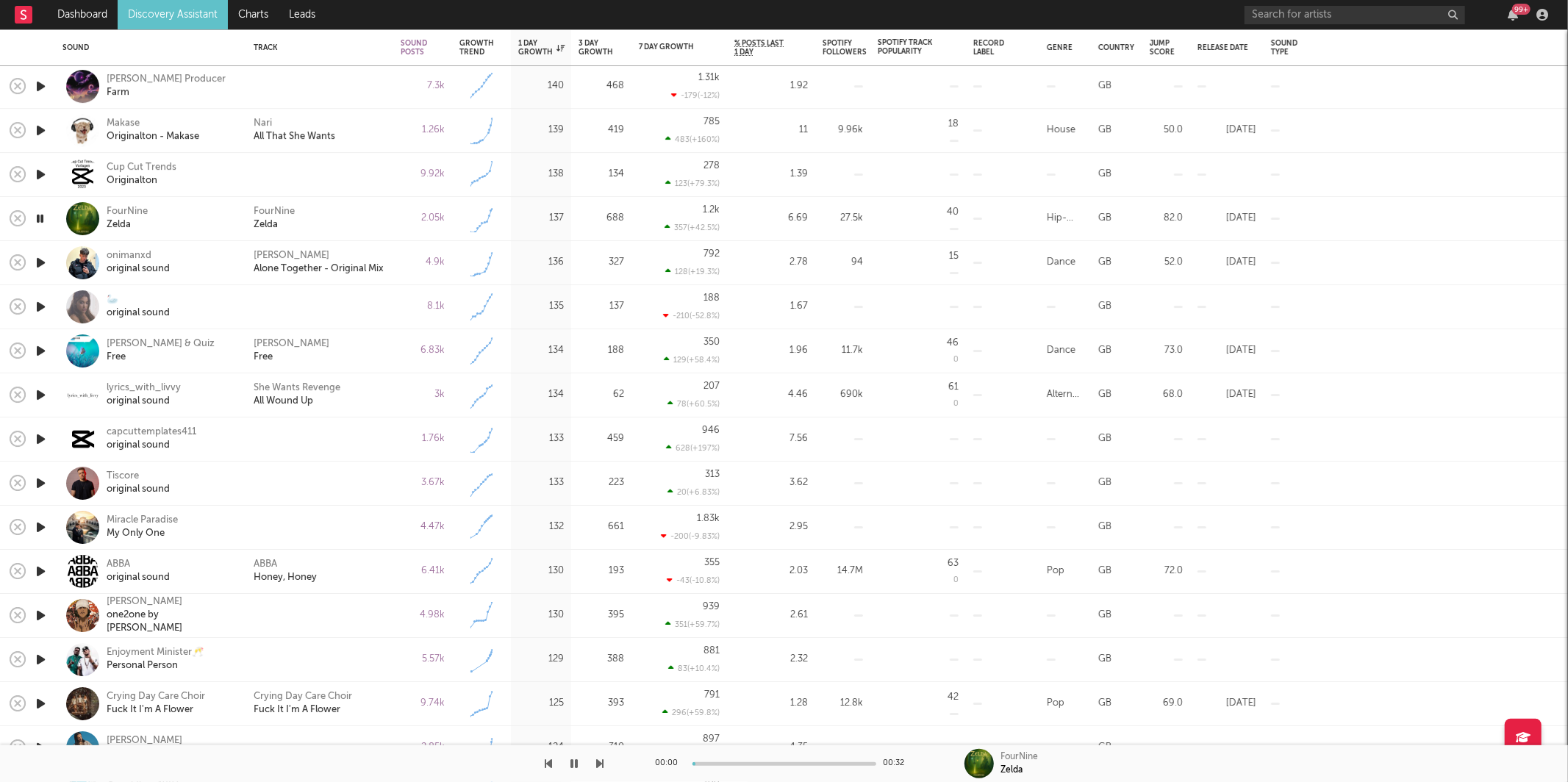
click at [599, 762] on icon "button" at bounding box center [601, 763] width 8 height 12
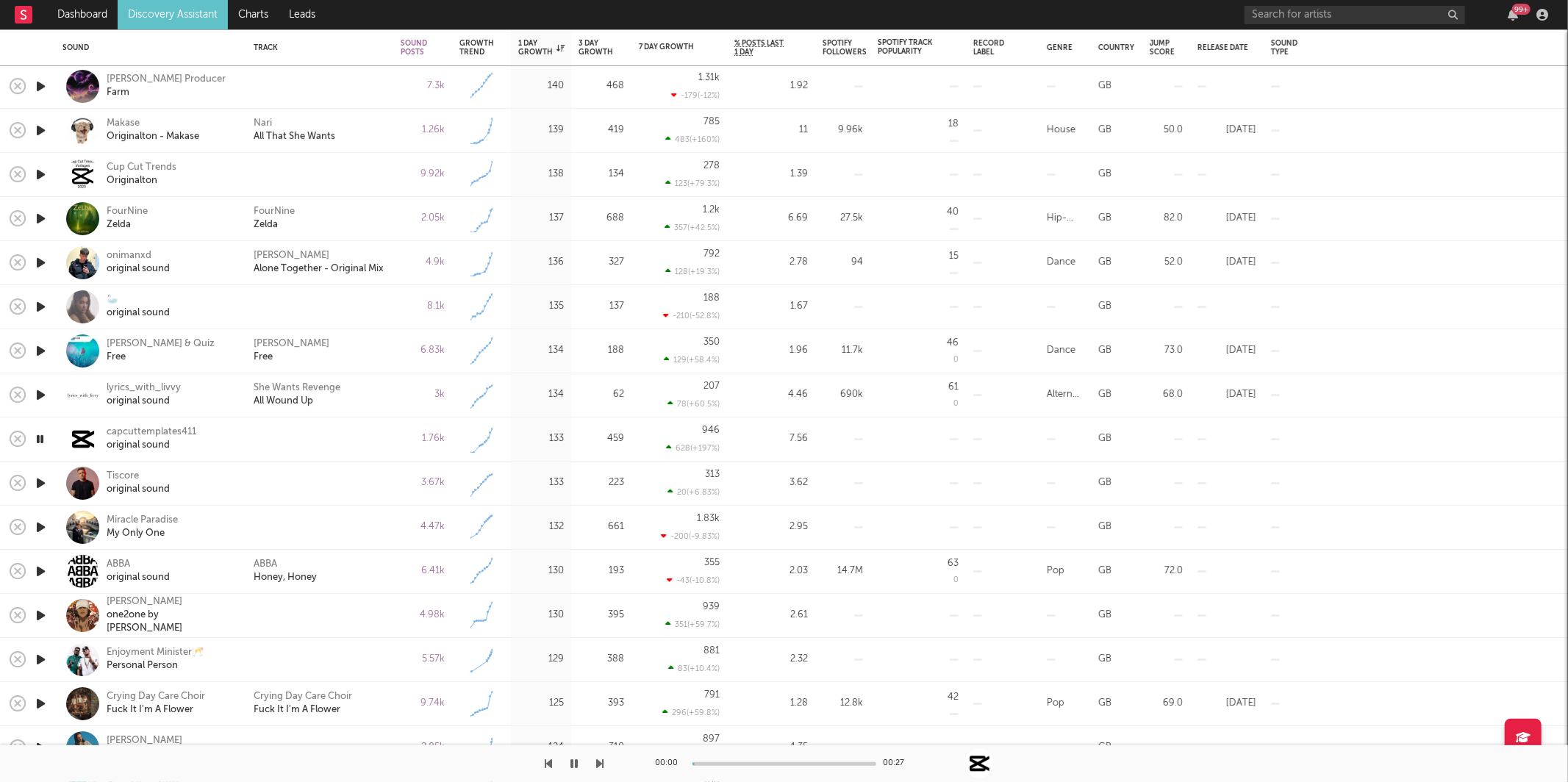
click at [599, 762] on icon "button" at bounding box center [601, 763] width 8 height 12
click at [599, 763] on icon "button" at bounding box center [601, 763] width 8 height 12
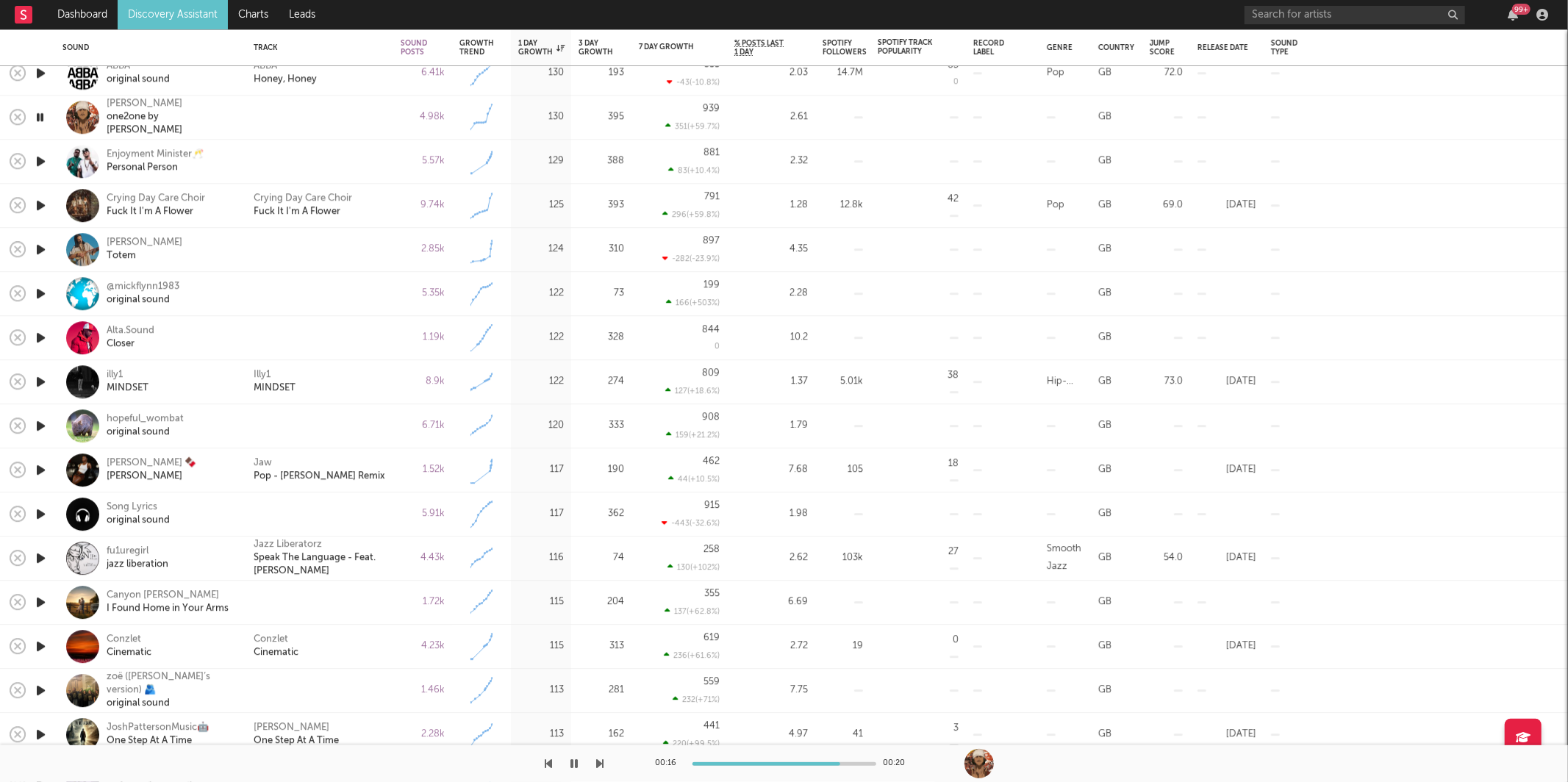
click at [599, 763] on icon "button" at bounding box center [601, 763] width 8 height 12
click at [601, 763] on icon "button" at bounding box center [601, 763] width 8 height 12
click at [601, 763] on icon "button" at bounding box center [601, 763] width 8 height 12
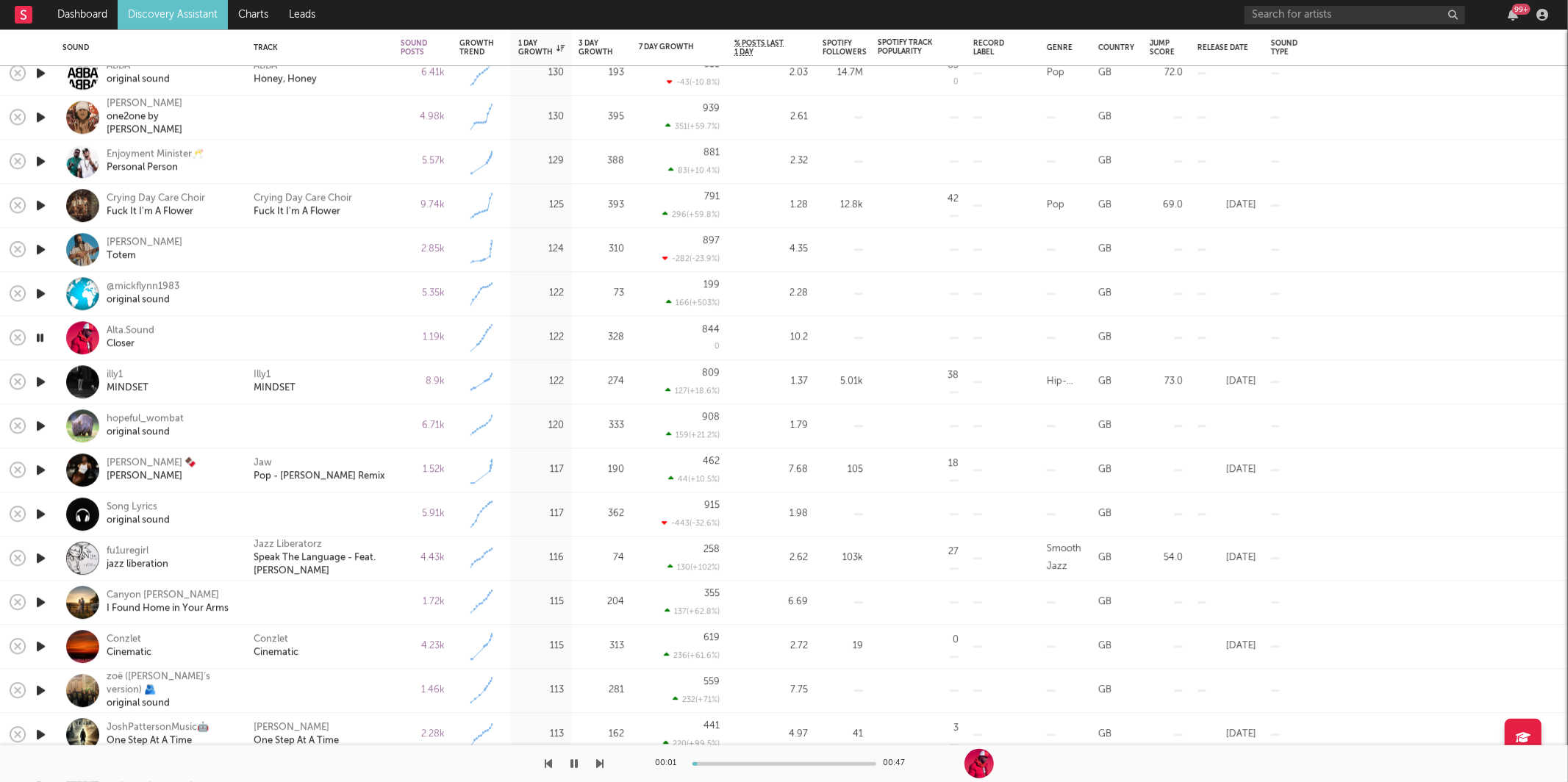
click at [601, 763] on icon "button" at bounding box center [601, 763] width 8 height 12
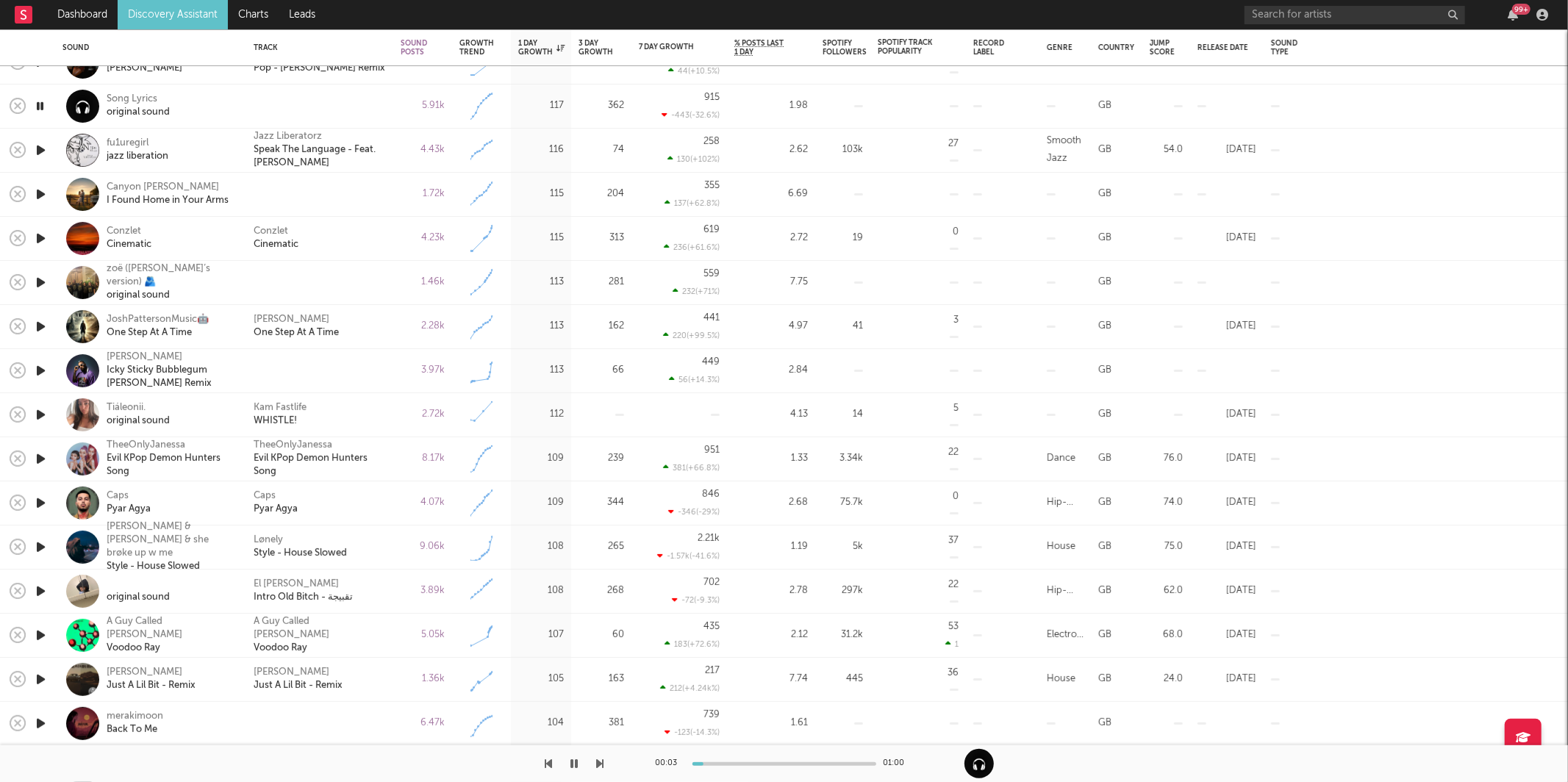
click at [598, 762] on icon "button" at bounding box center [601, 763] width 8 height 12
click at [598, 763] on icon "button" at bounding box center [601, 763] width 8 height 12
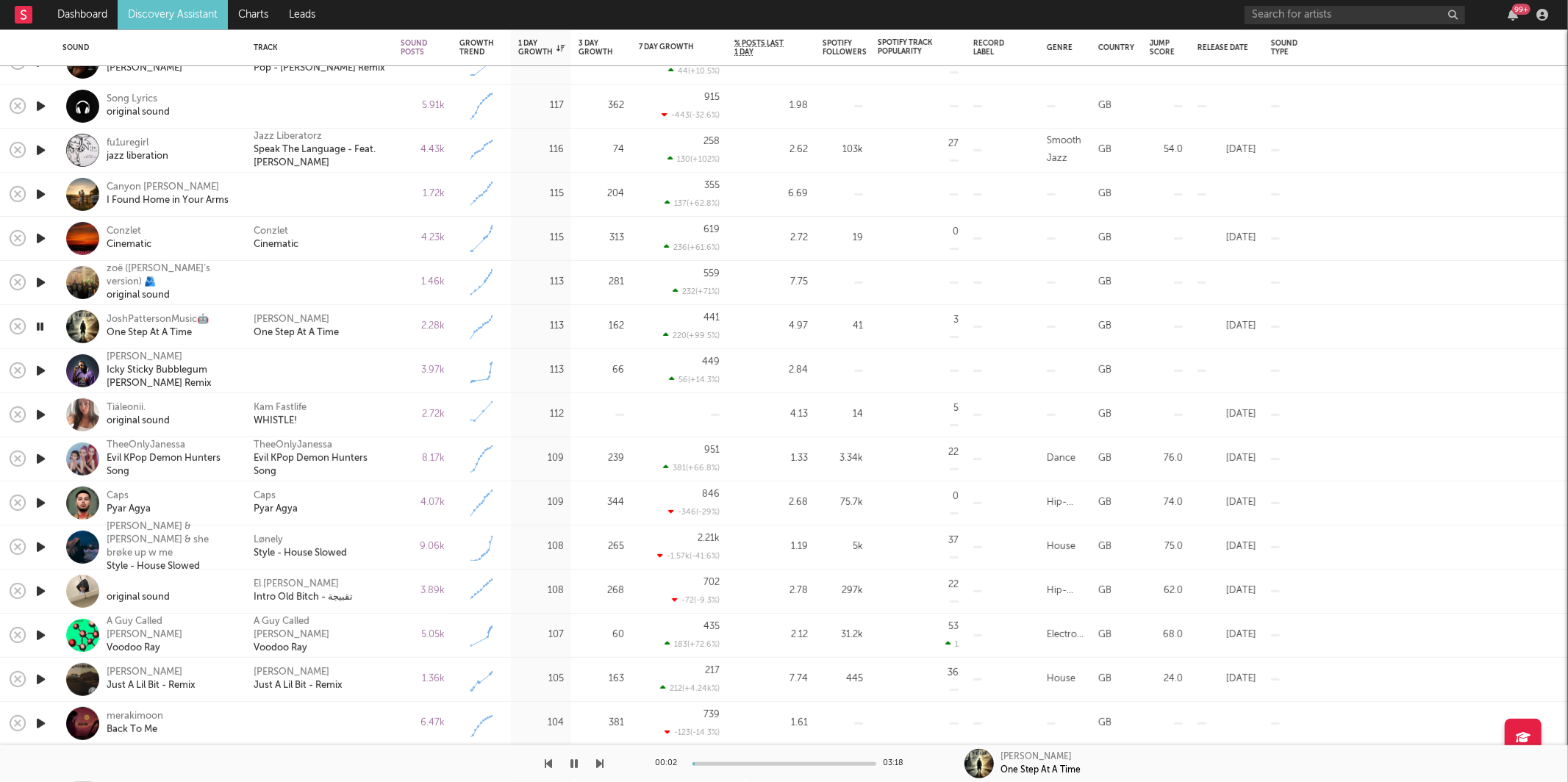
click at [600, 763] on icon "button" at bounding box center [601, 763] width 8 height 12
click at [602, 757] on icon "button" at bounding box center [601, 763] width 8 height 12
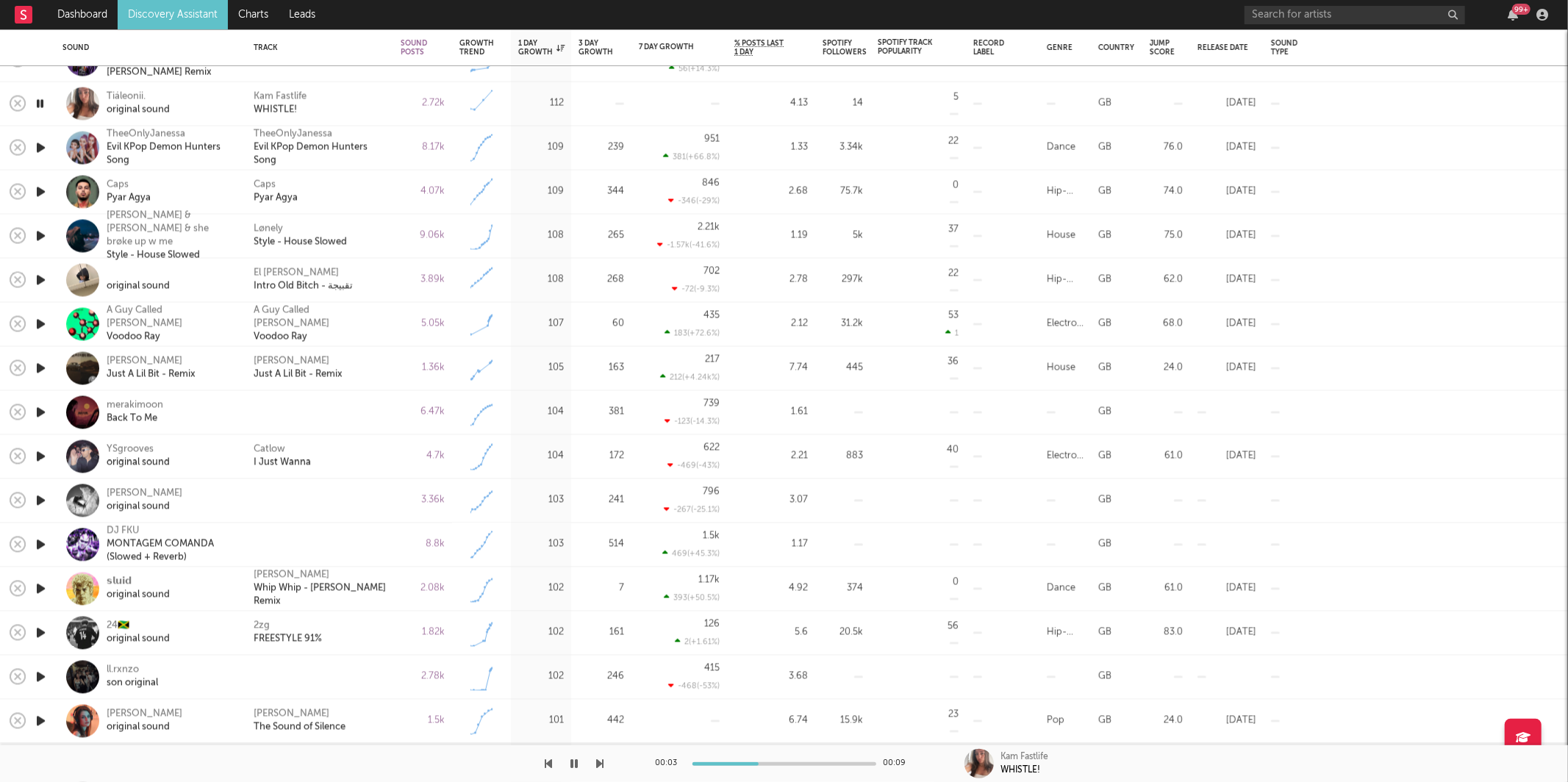
click at [336, 94] on div "Kam Fastlife WHISTLE!" at bounding box center [320, 103] width 132 height 26
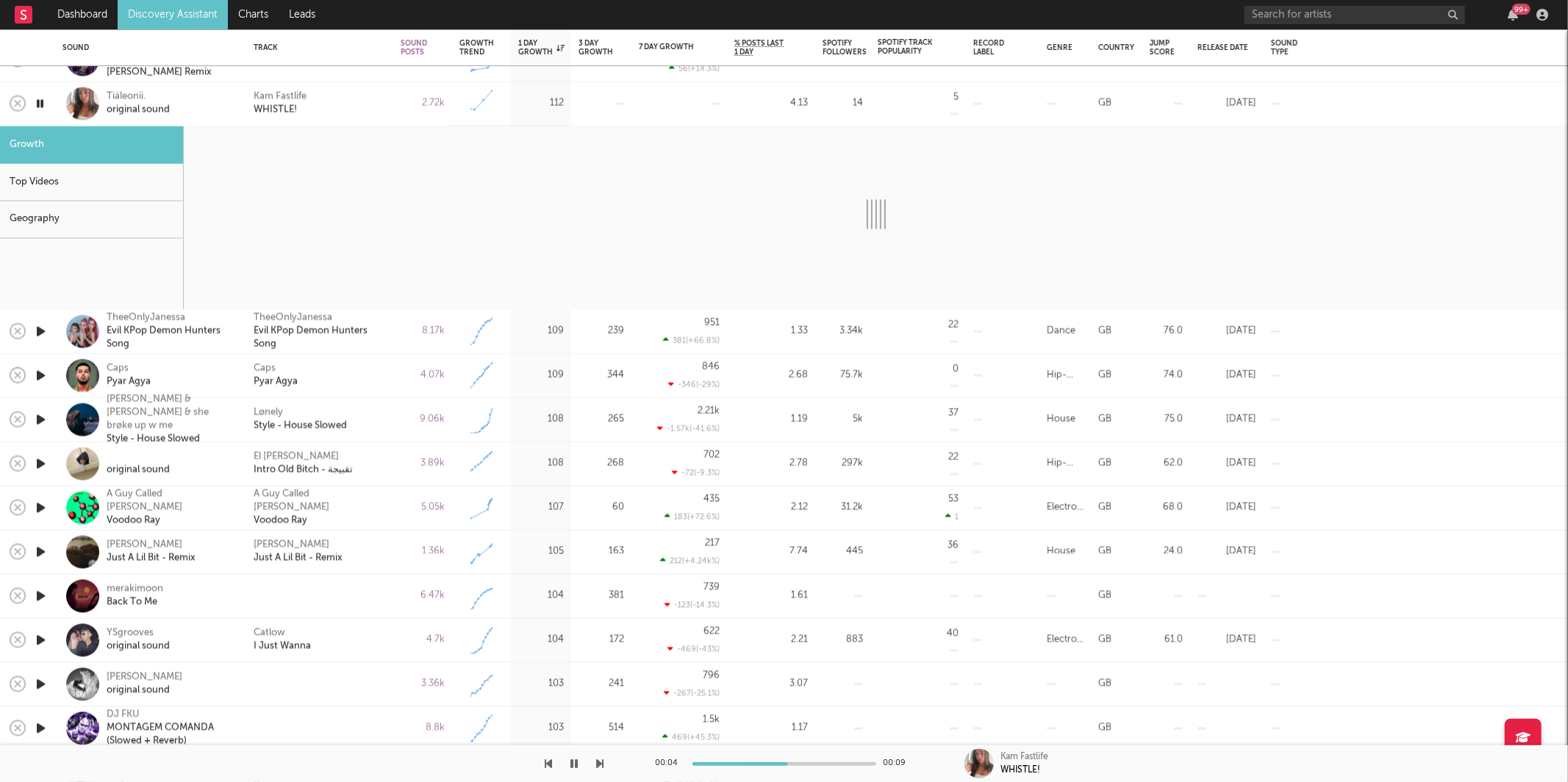
click at [335, 107] on div "Kam Fastlife WHISTLE!" at bounding box center [320, 103] width 132 height 26
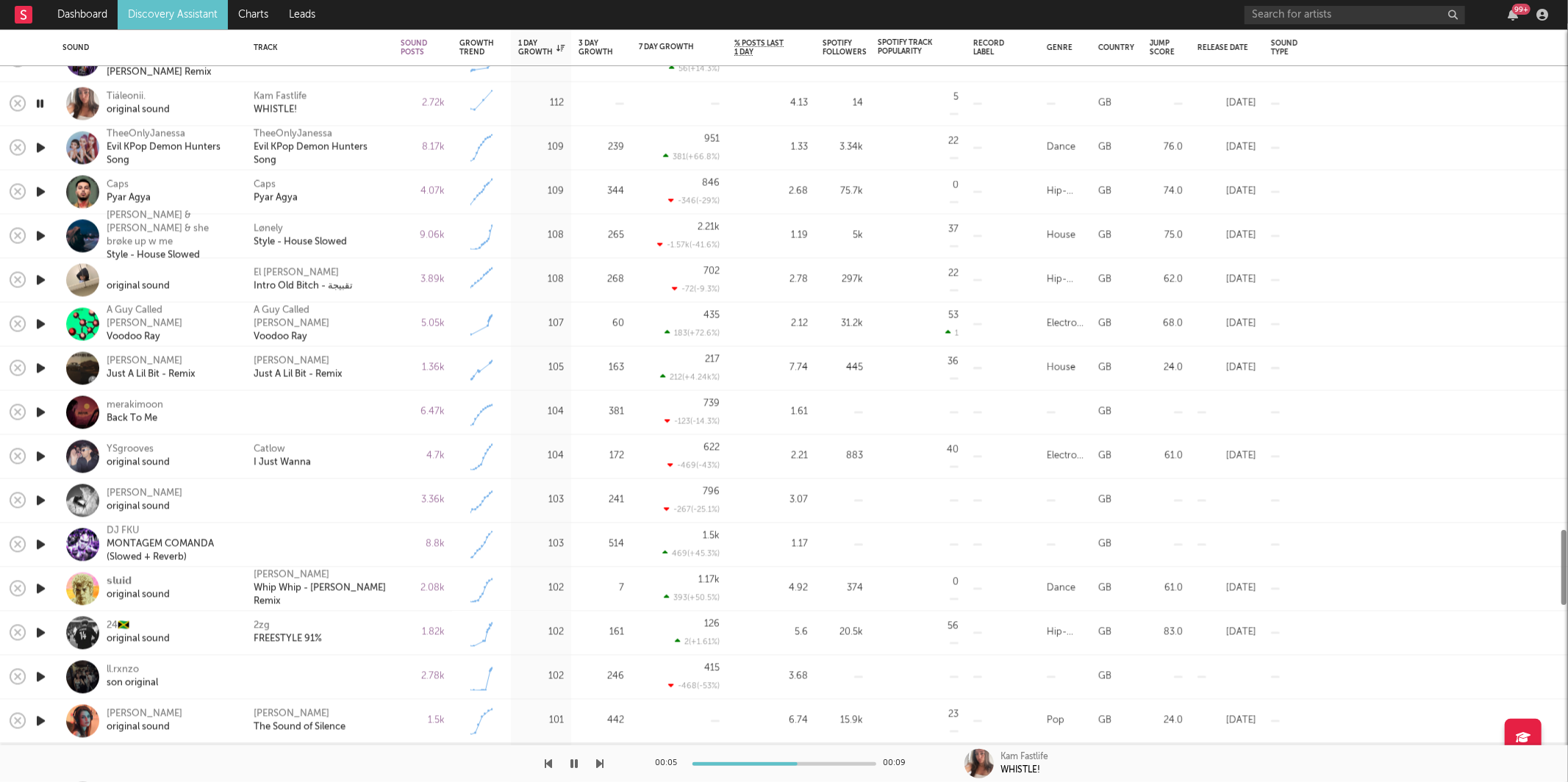
click at [356, 112] on div "Kam Fastlife WHISTLE!" at bounding box center [320, 103] width 132 height 26
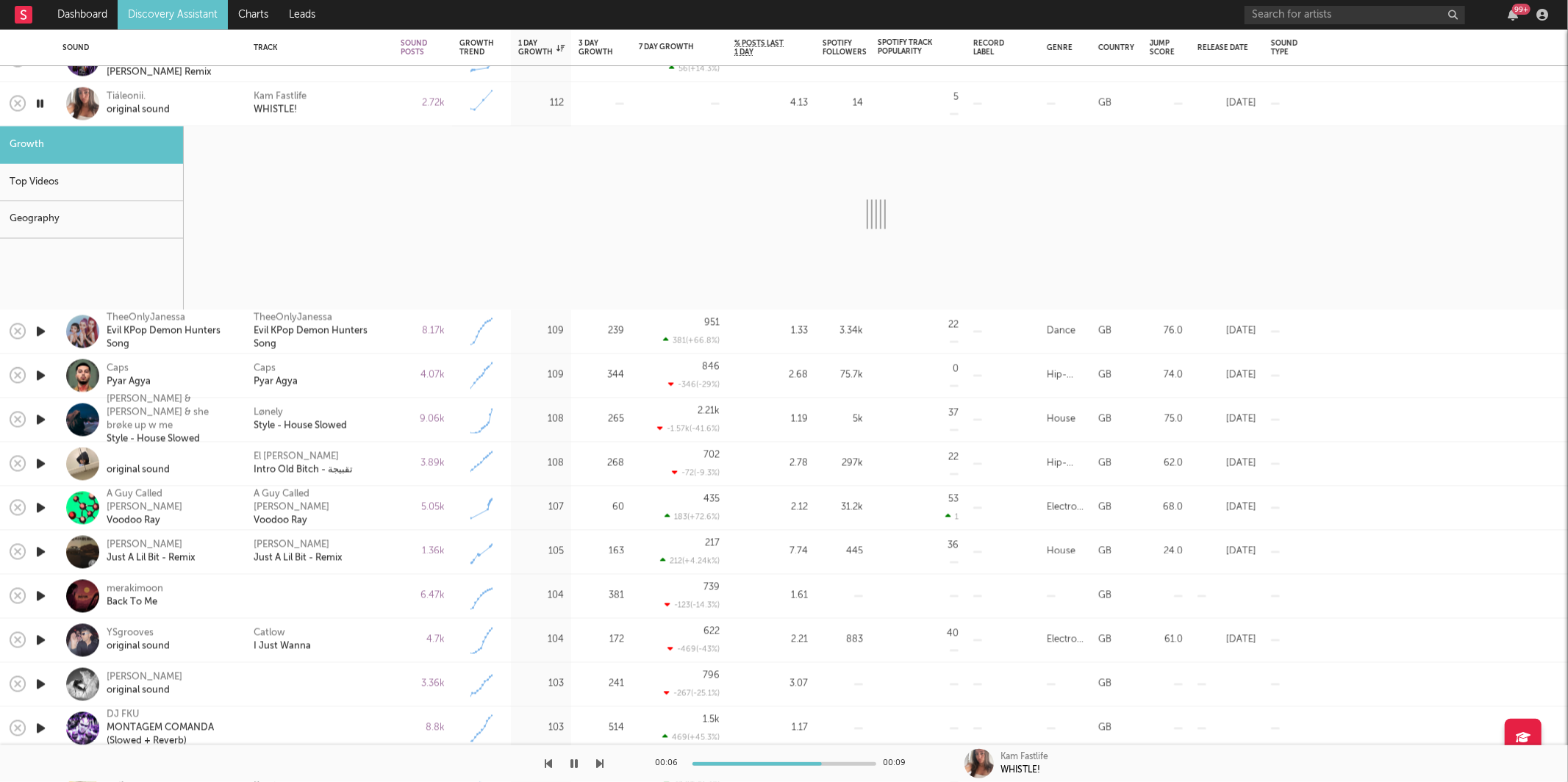
click at [597, 763] on icon "button" at bounding box center [601, 763] width 8 height 12
select select "1w"
select select "6m"
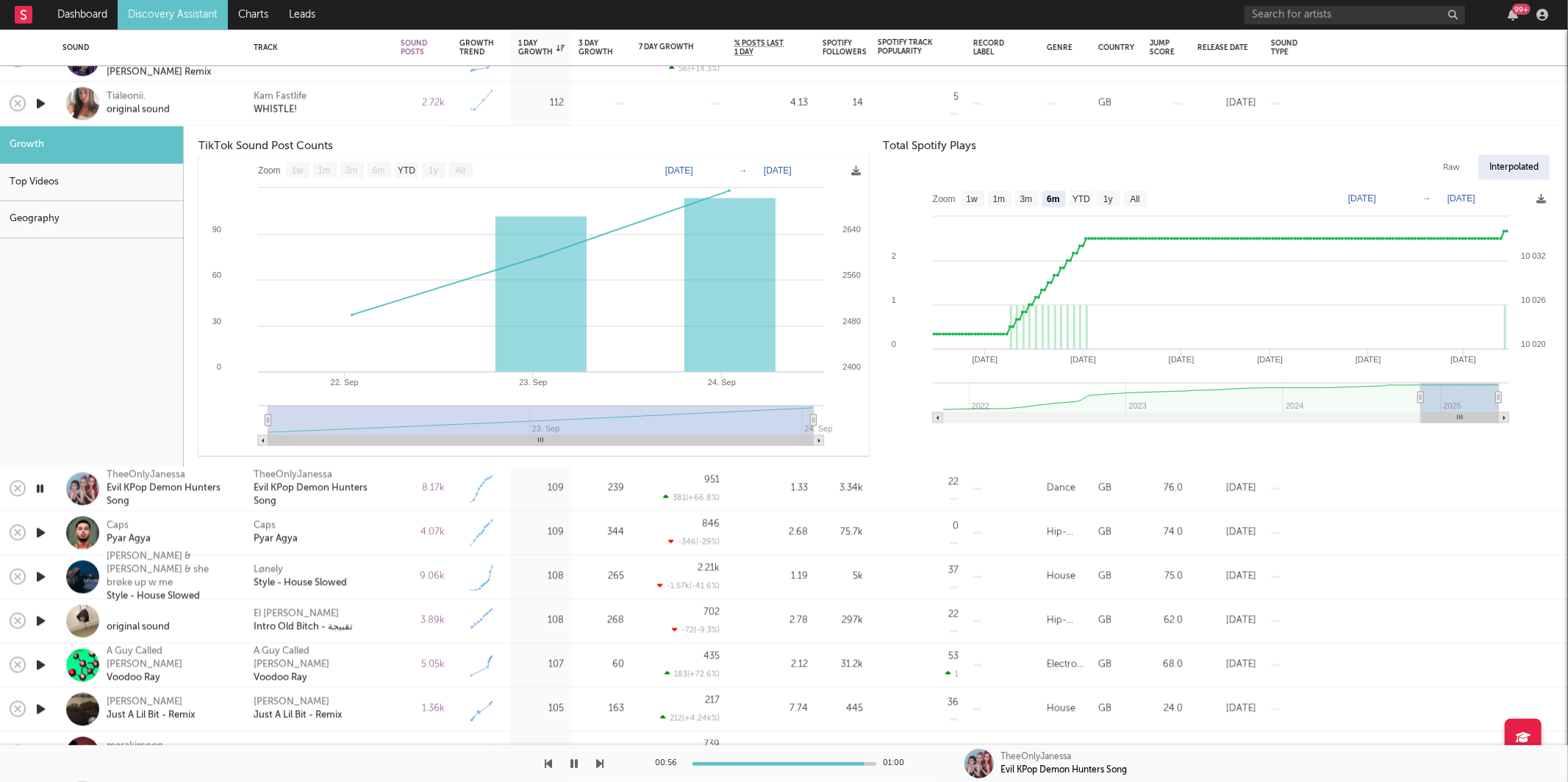
click at [350, 103] on div "Kam Fastlife WHISTLE!" at bounding box center [320, 103] width 132 height 26
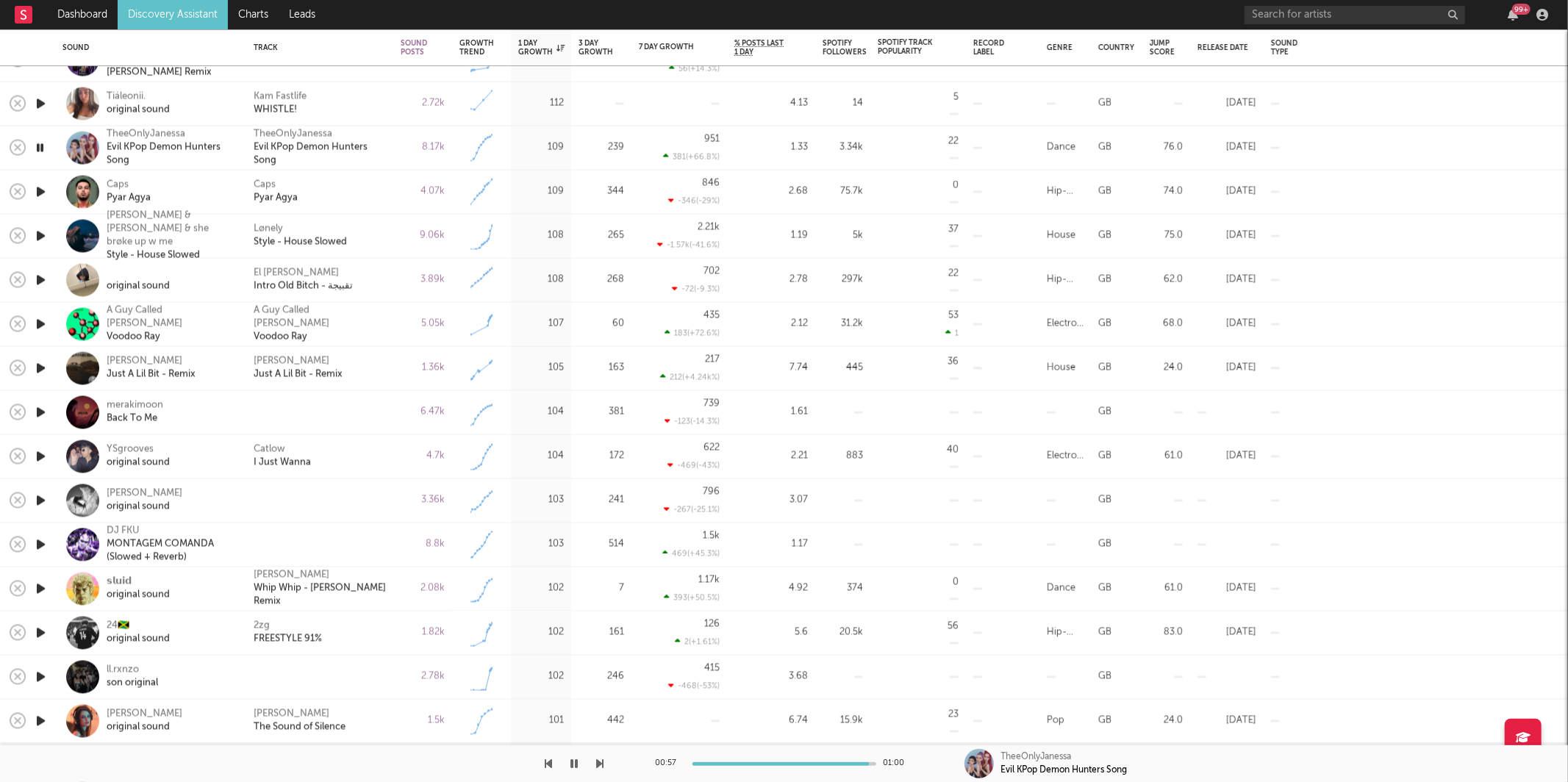
click at [40, 188] on icon "button" at bounding box center [41, 192] width 16 height 18
click at [777, 765] on div at bounding box center [784, 763] width 184 height 4
click at [754, 760] on div "00:28 01:00" at bounding box center [784, 763] width 257 height 37
click at [601, 758] on icon "button" at bounding box center [601, 763] width 8 height 12
click at [599, 757] on icon "button" at bounding box center [601, 763] width 8 height 12
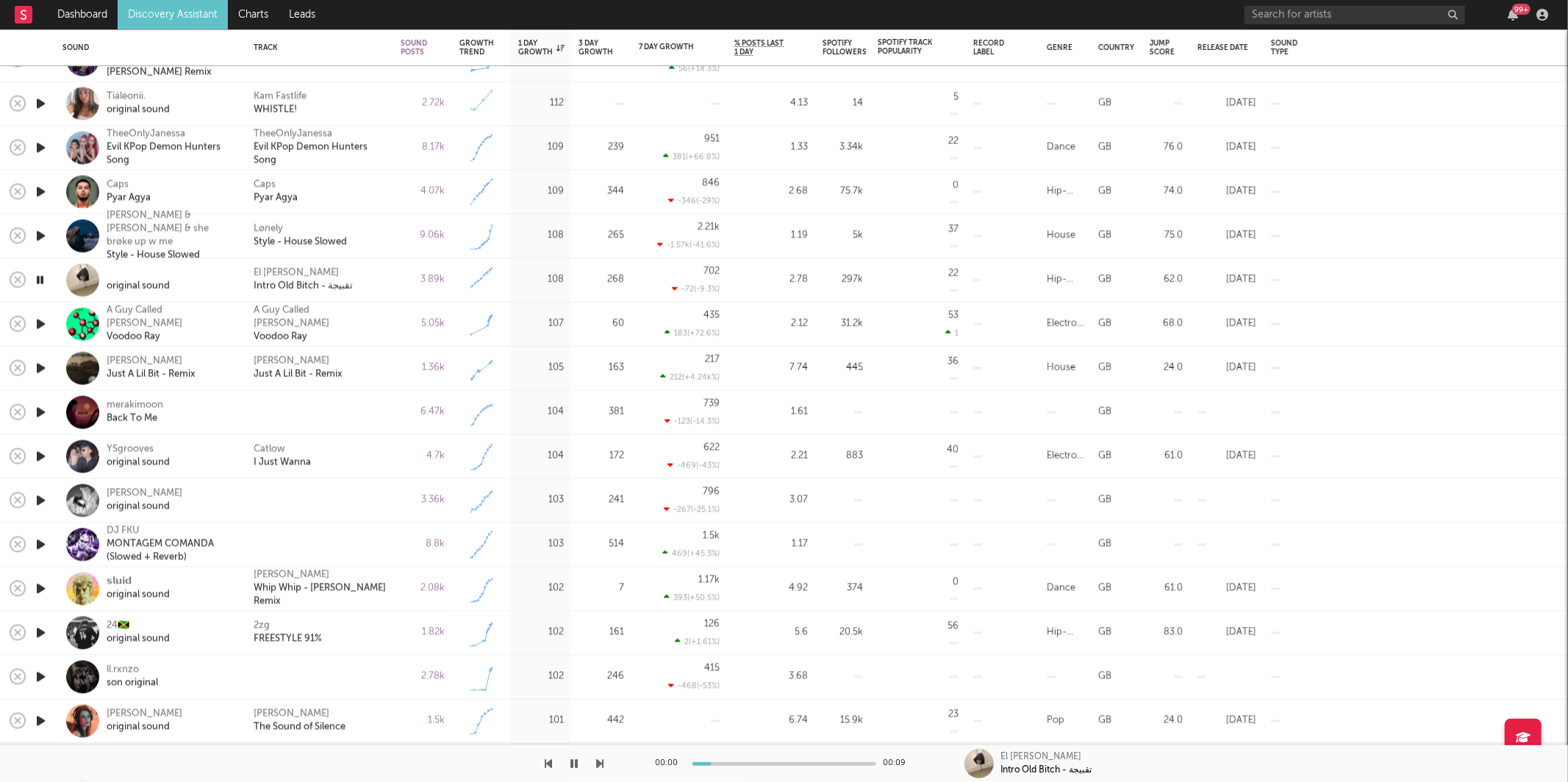
click at [599, 757] on icon "button" at bounding box center [601, 763] width 8 height 12
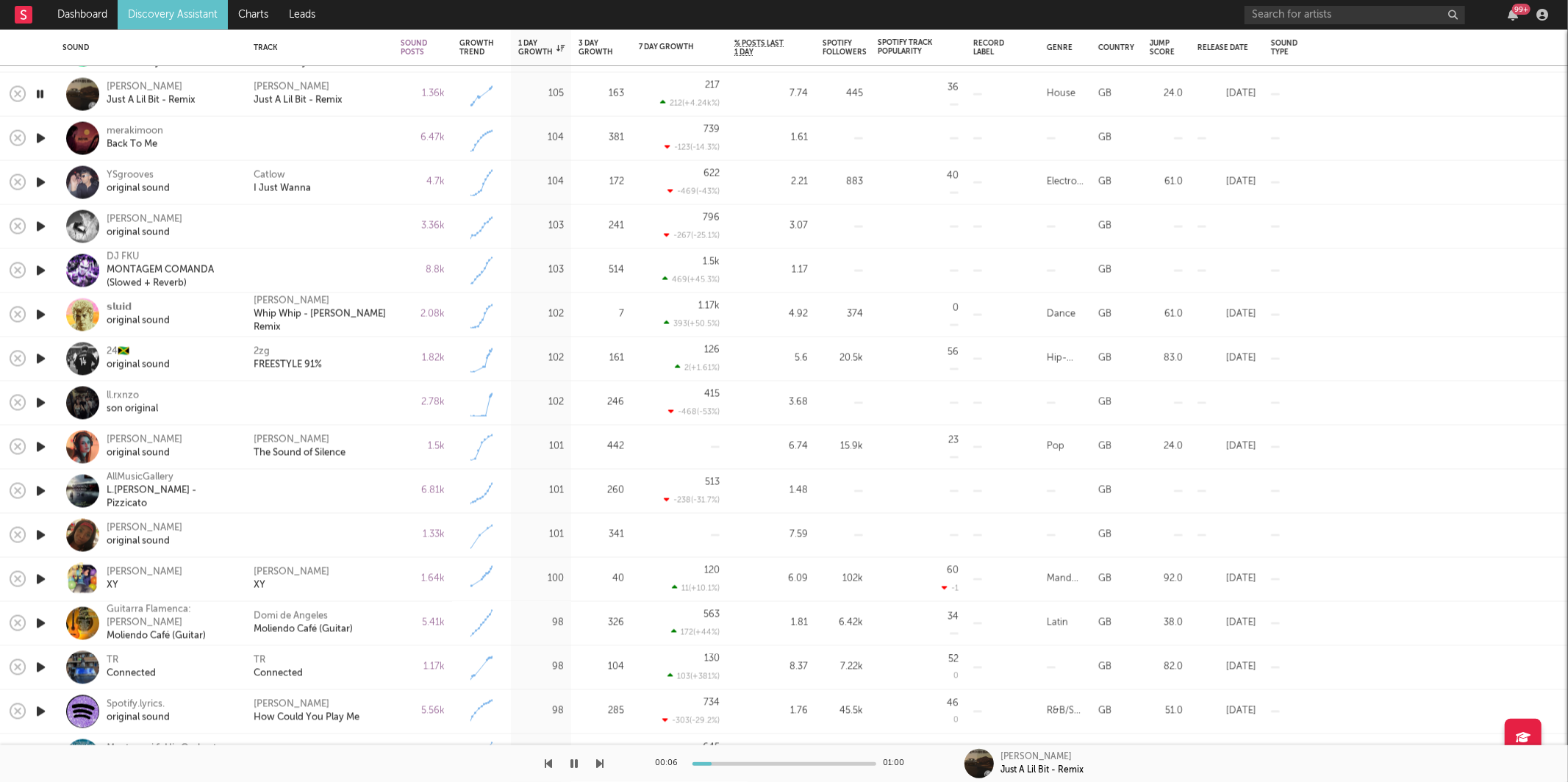
click at [599, 766] on icon "button" at bounding box center [601, 763] width 8 height 12
click at [600, 759] on icon "button" at bounding box center [601, 763] width 8 height 12
click at [133, 220] on div "[PERSON_NAME]" at bounding box center [144, 220] width 76 height 13
click at [600, 768] on icon "button" at bounding box center [601, 763] width 8 height 12
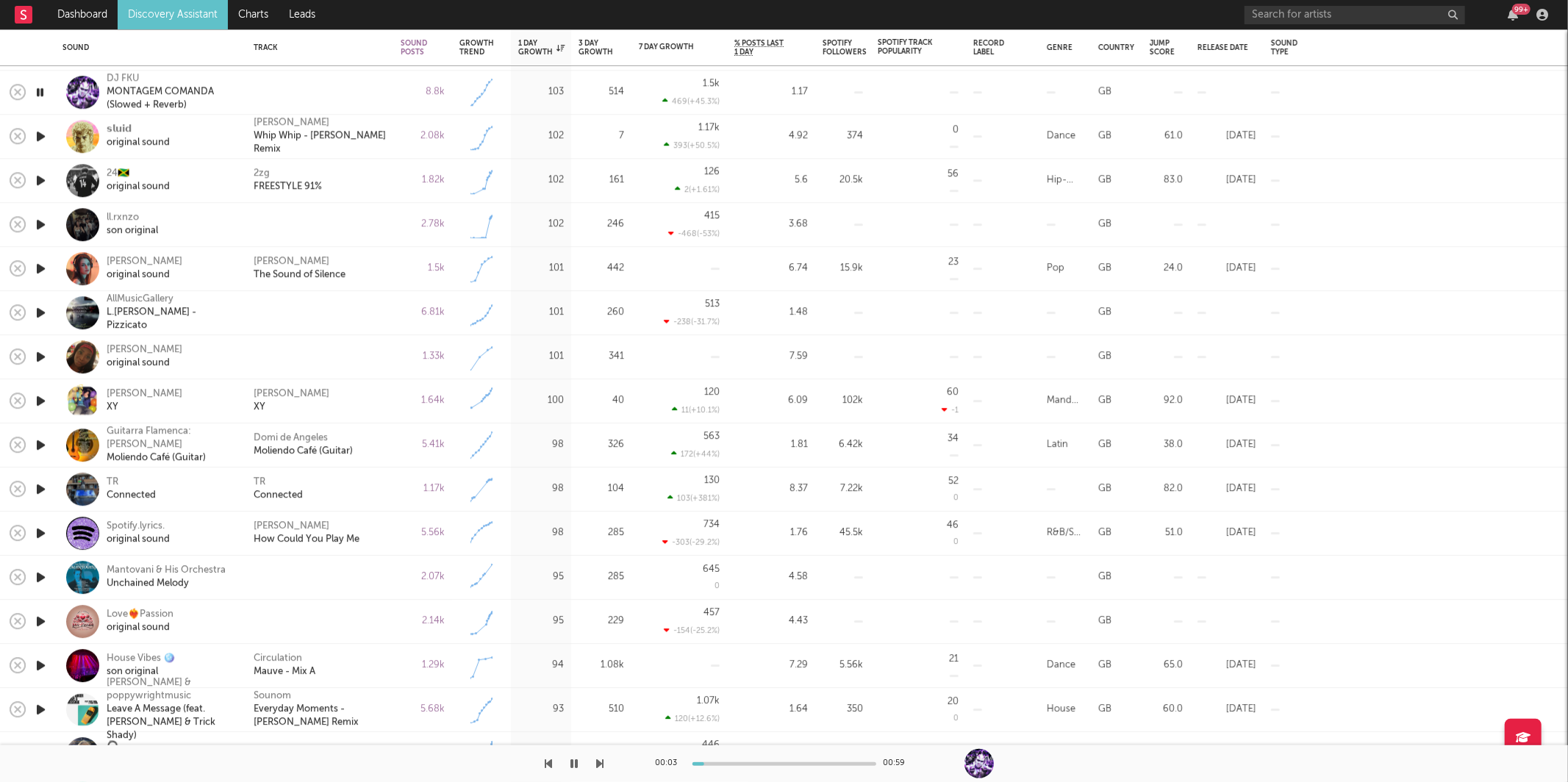
click at [600, 763] on icon "button" at bounding box center [601, 763] width 8 height 12
click at [599, 762] on icon "button" at bounding box center [601, 763] width 8 height 12
click at [369, 178] on div "2zg FREESTYLE 91%" at bounding box center [320, 180] width 132 height 26
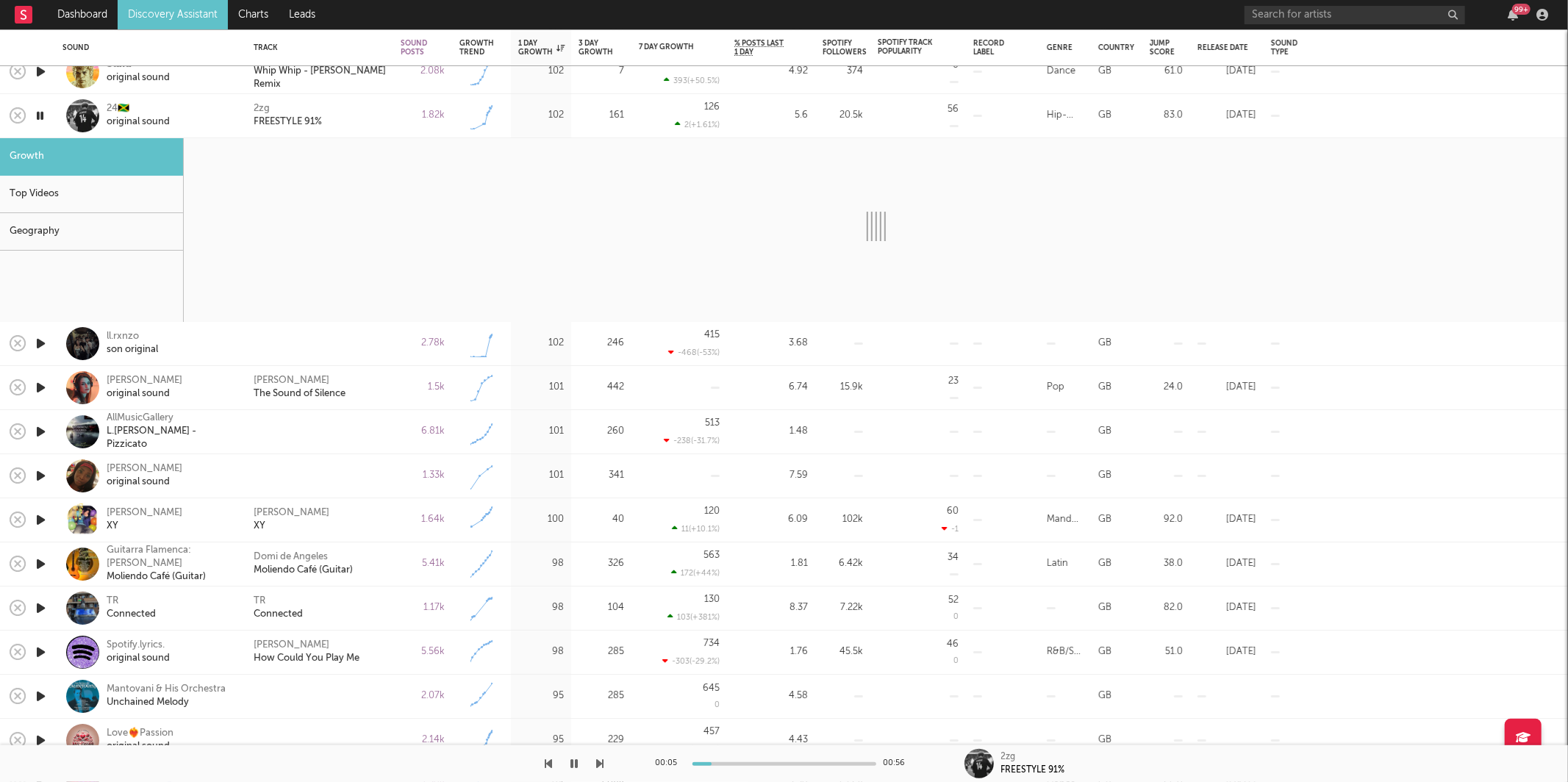
select select "1w"
select select "6m"
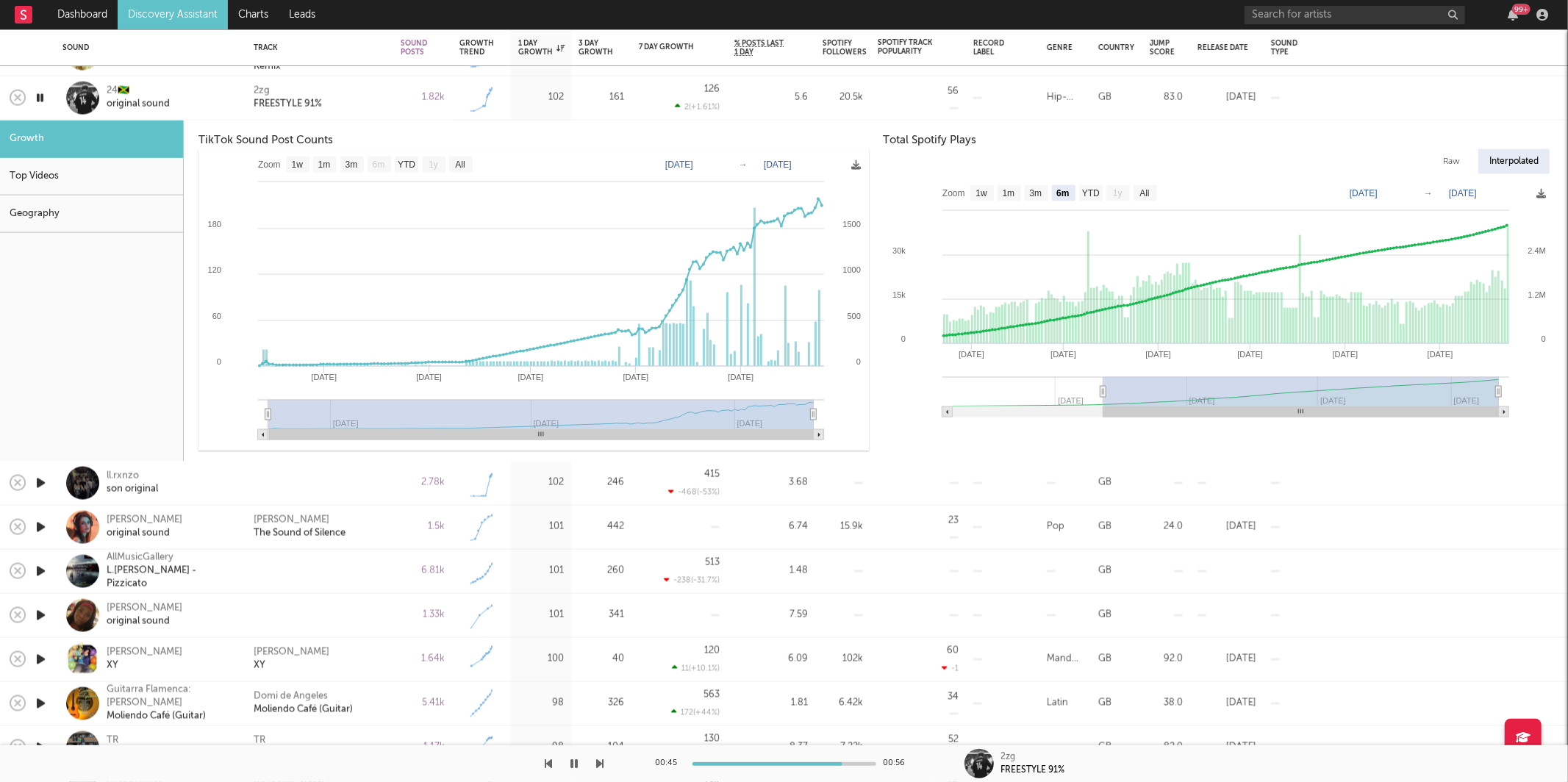
click at [351, 95] on div "2zg FREESTYLE 91%" at bounding box center [320, 97] width 132 height 26
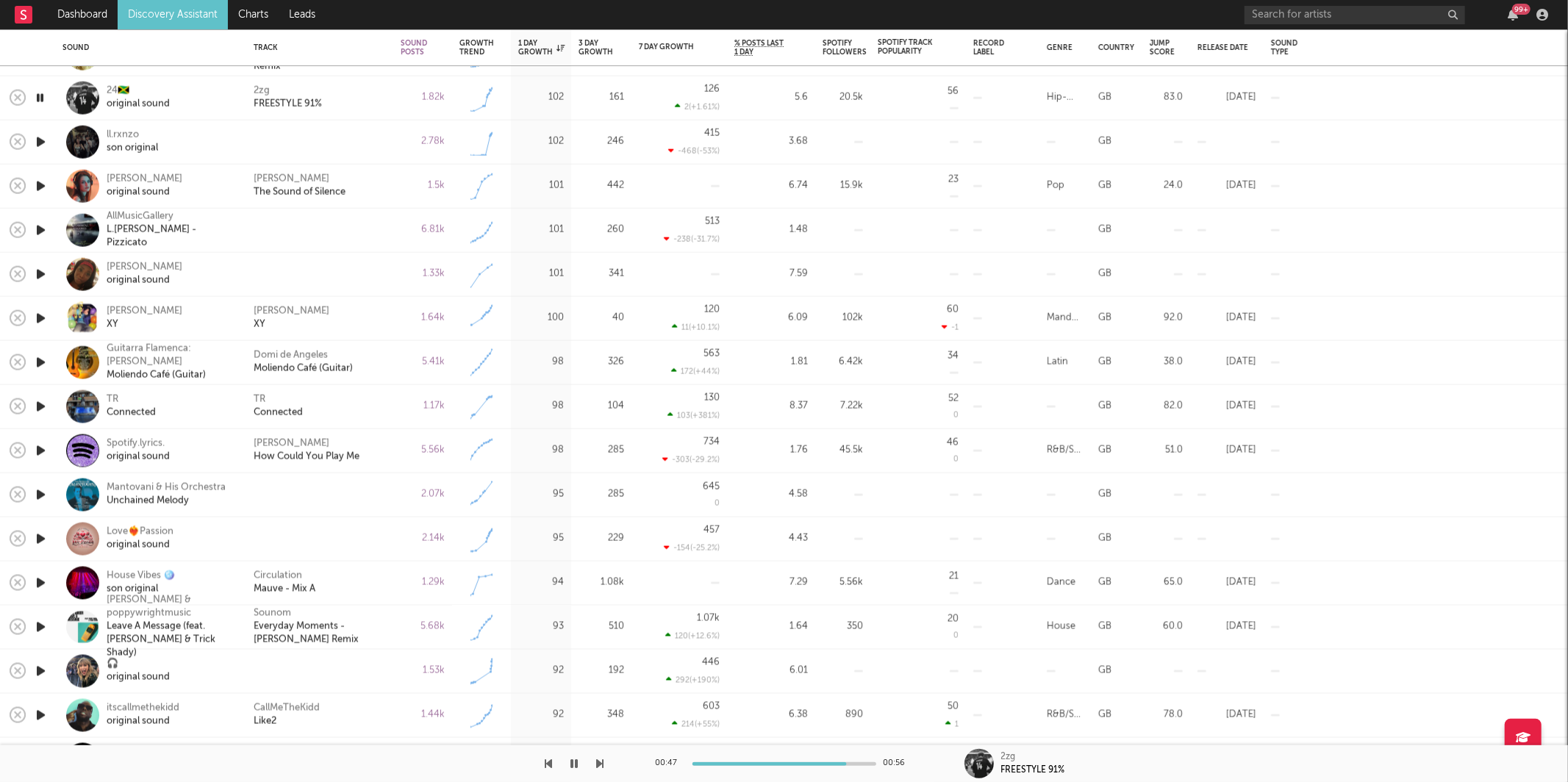
click at [42, 144] on icon "button" at bounding box center [41, 142] width 16 height 18
click at [41, 186] on icon "button" at bounding box center [41, 186] width 16 height 18
click at [599, 765] on icon "button" at bounding box center [601, 763] width 8 height 12
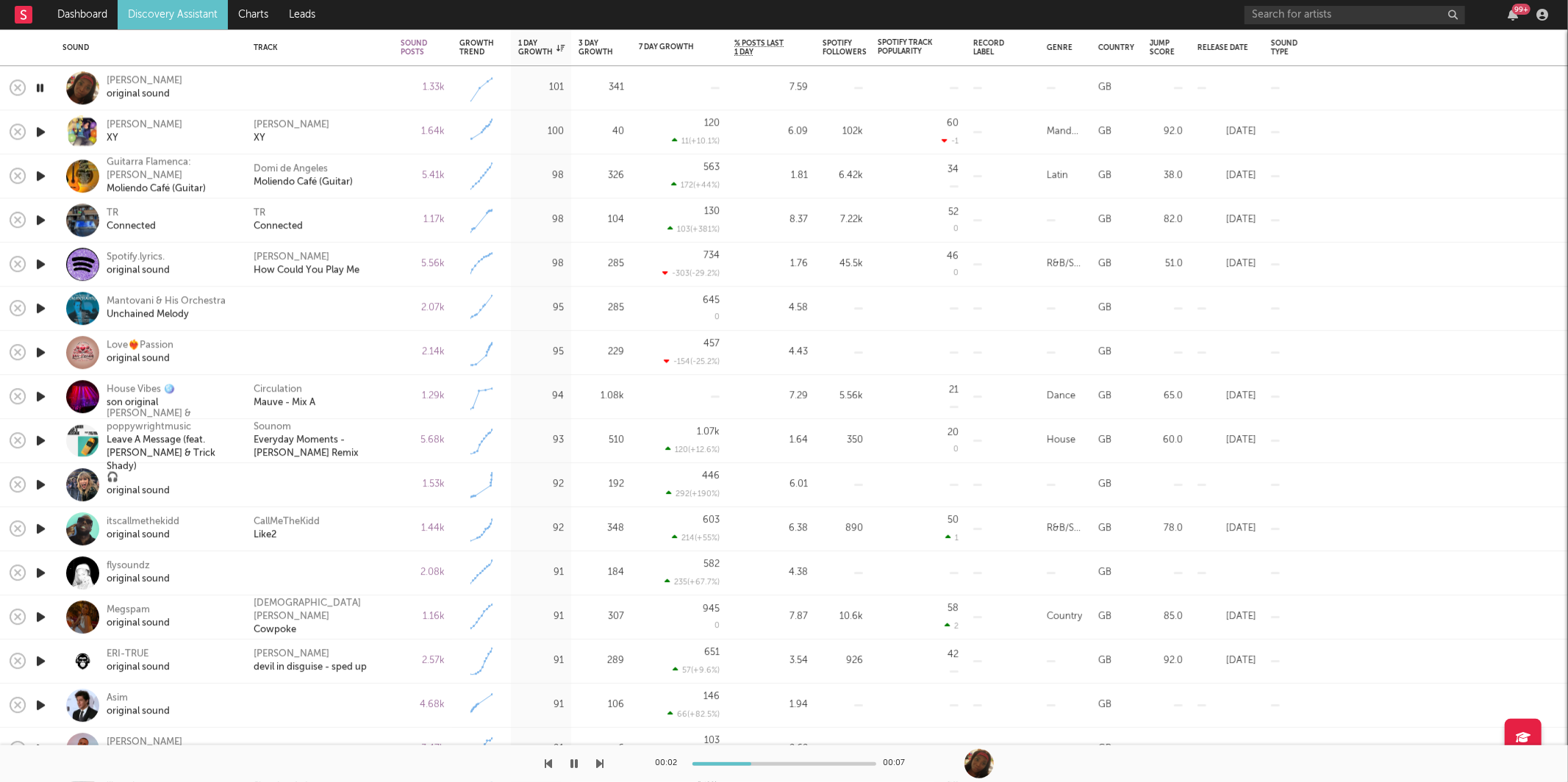
click at [599, 763] on icon "button" at bounding box center [601, 763] width 8 height 12
click at [598, 760] on icon "button" at bounding box center [601, 763] width 8 height 12
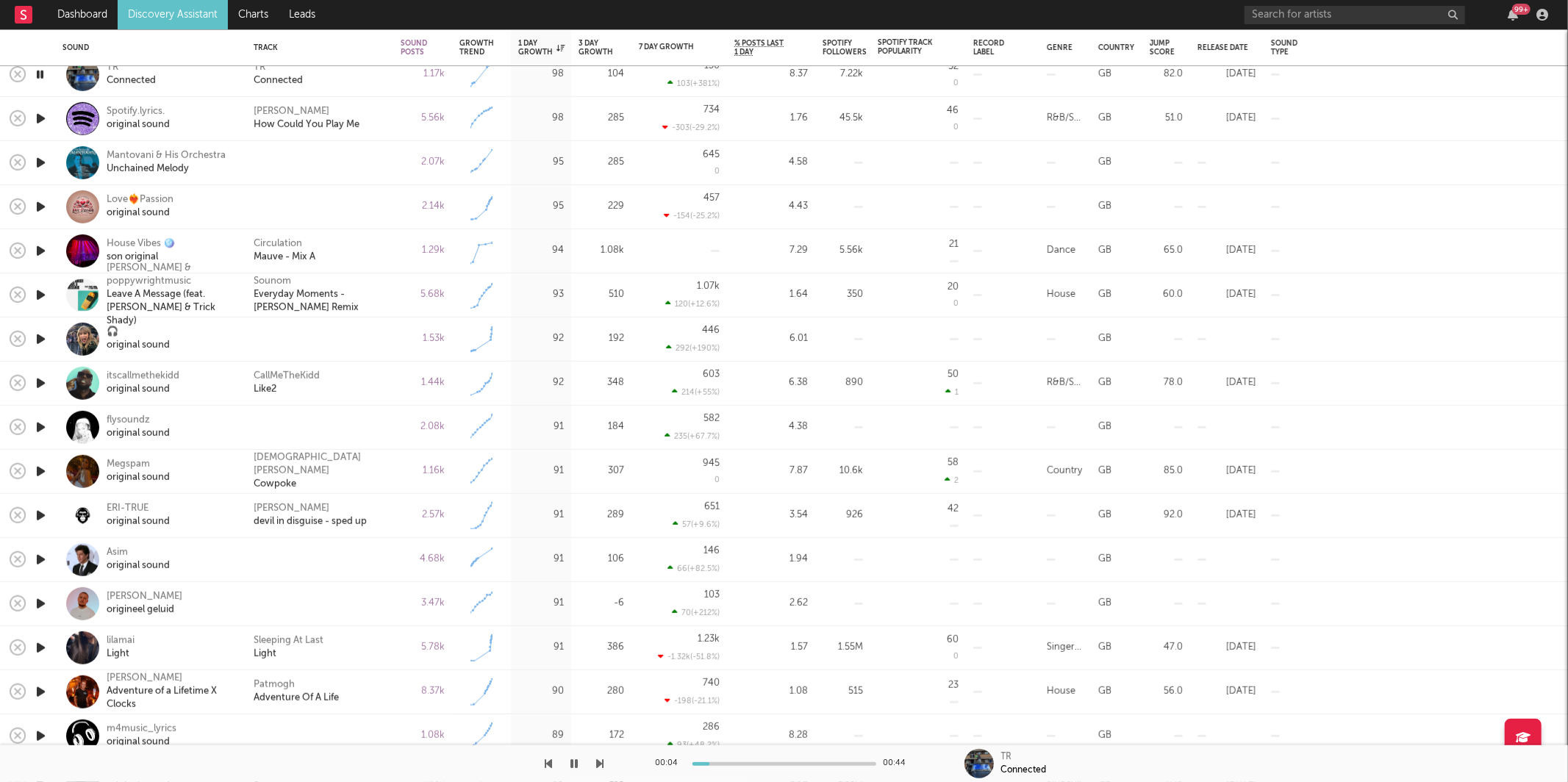
click at [362, 83] on div "TR Connected" at bounding box center [320, 73] width 132 height 26
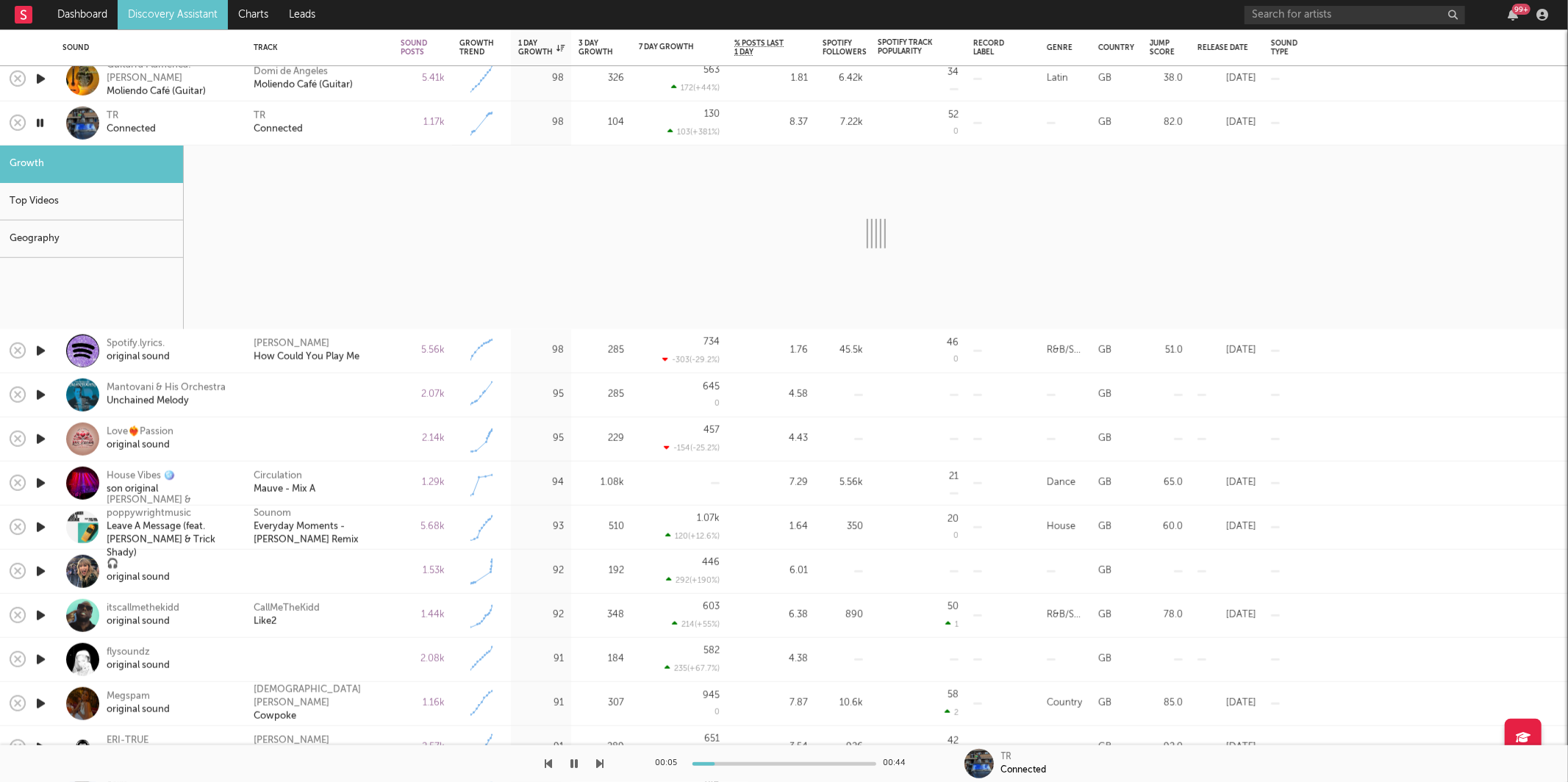
select select "1w"
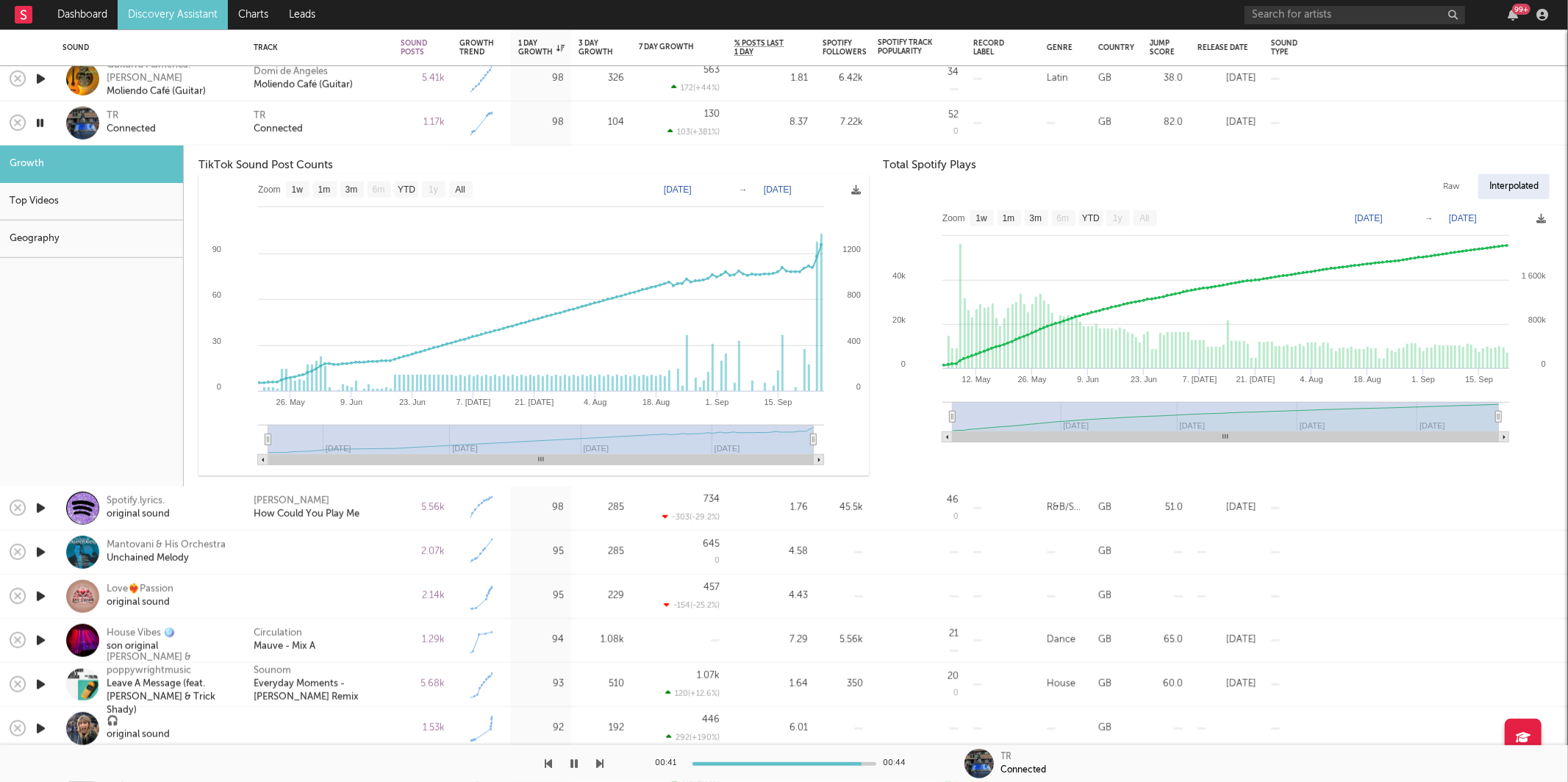
click at [353, 139] on div "TR Connected" at bounding box center [320, 123] width 147 height 44
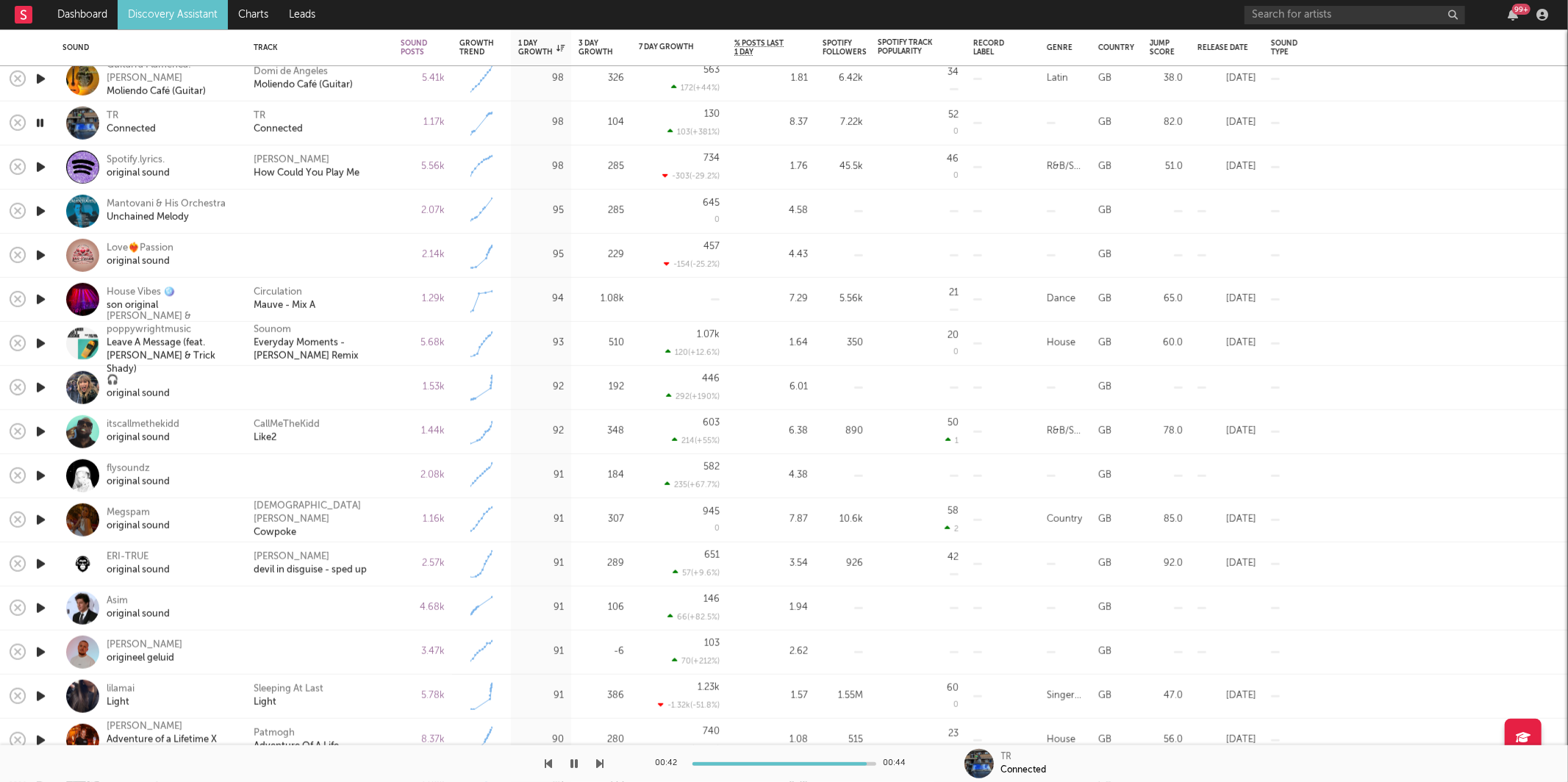
click at [38, 163] on icon "button" at bounding box center [41, 167] width 16 height 18
click at [599, 760] on icon "button" at bounding box center [601, 763] width 8 height 12
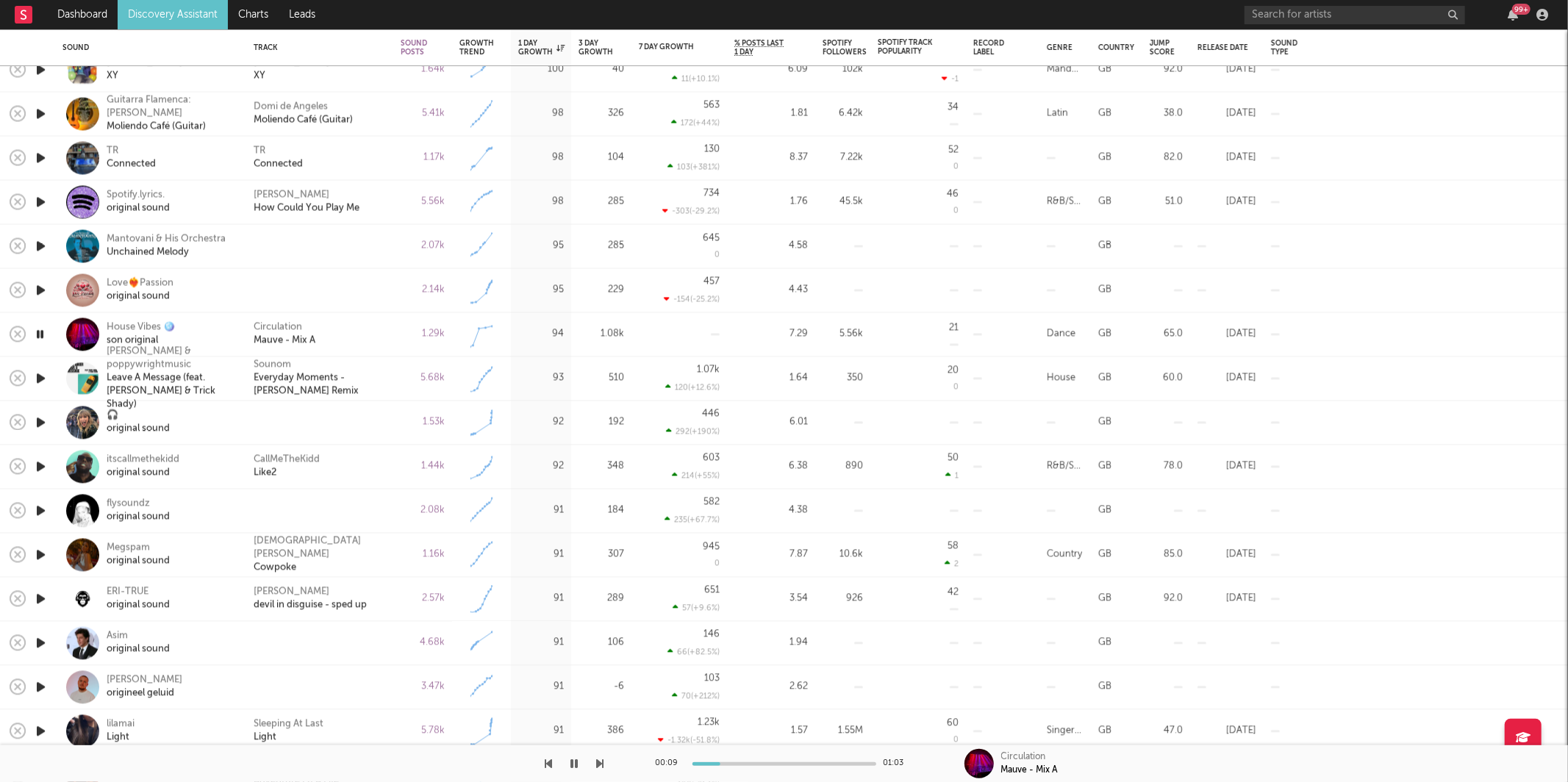
click at [376, 336] on div "Circulation Mauve - Mix A" at bounding box center [320, 334] width 132 height 26
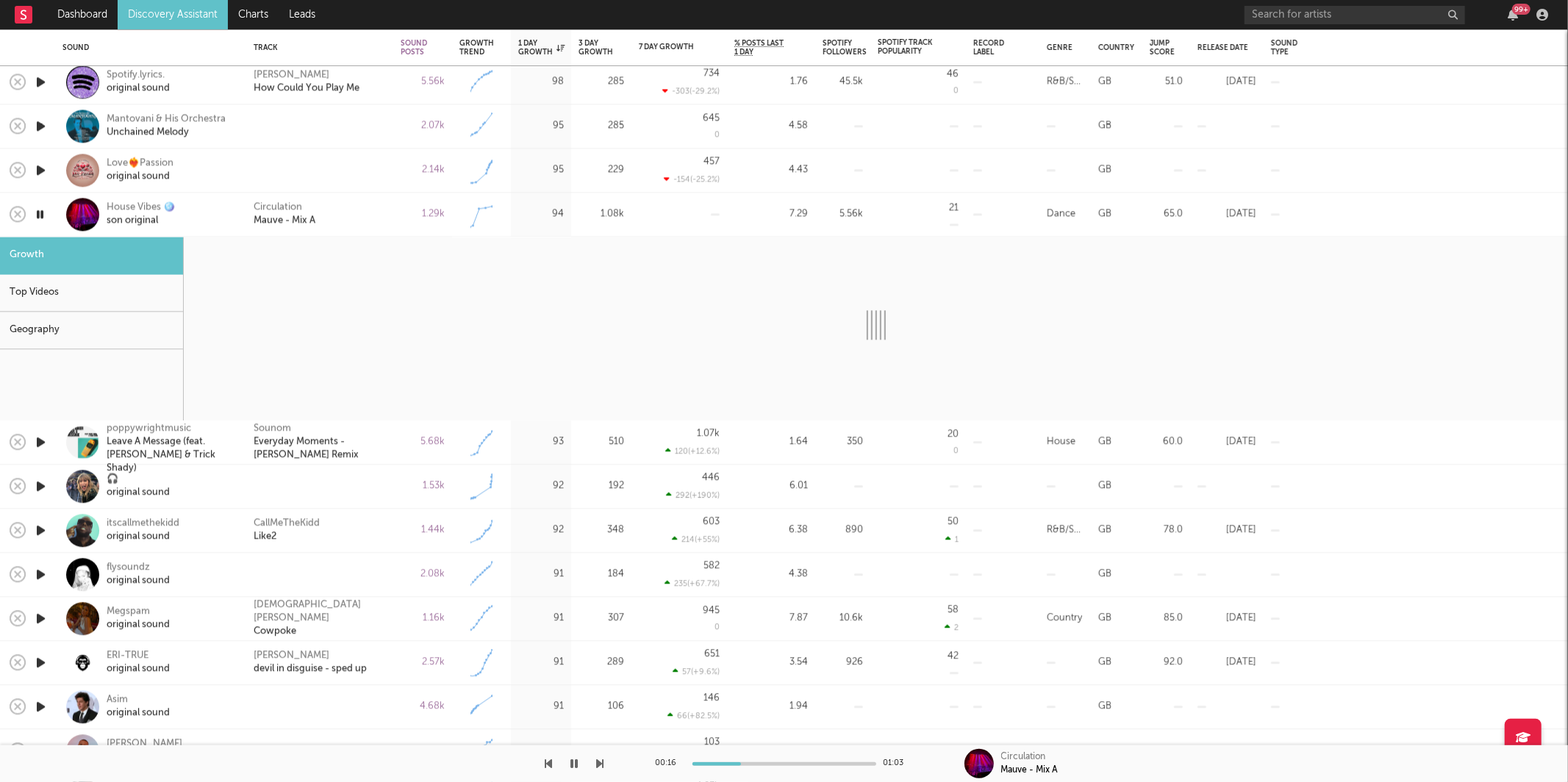
click at [364, 206] on div "Circulation Mauve - Mix A" at bounding box center [320, 214] width 132 height 26
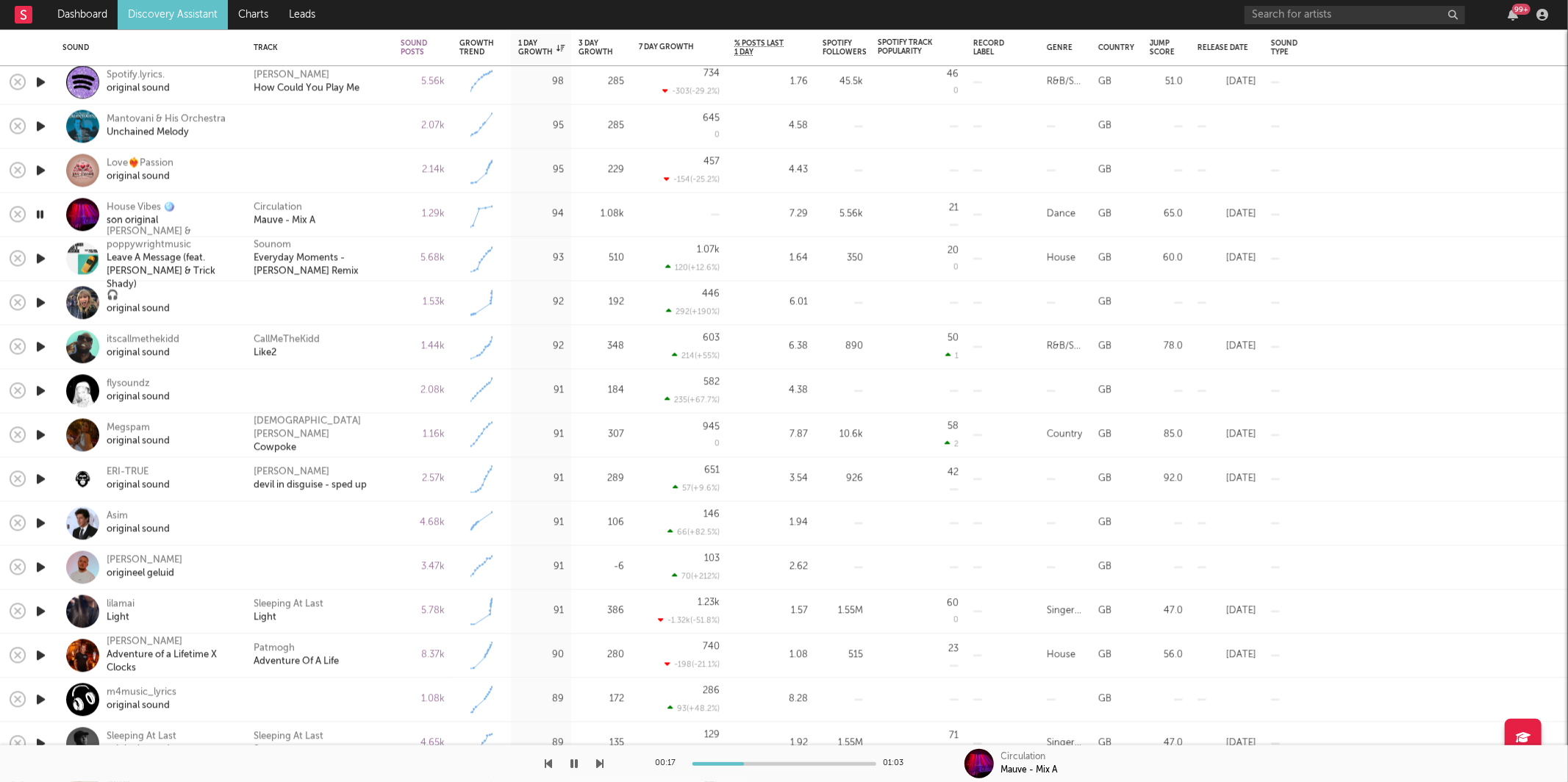
click at [602, 760] on icon "button" at bounding box center [601, 763] width 8 height 12
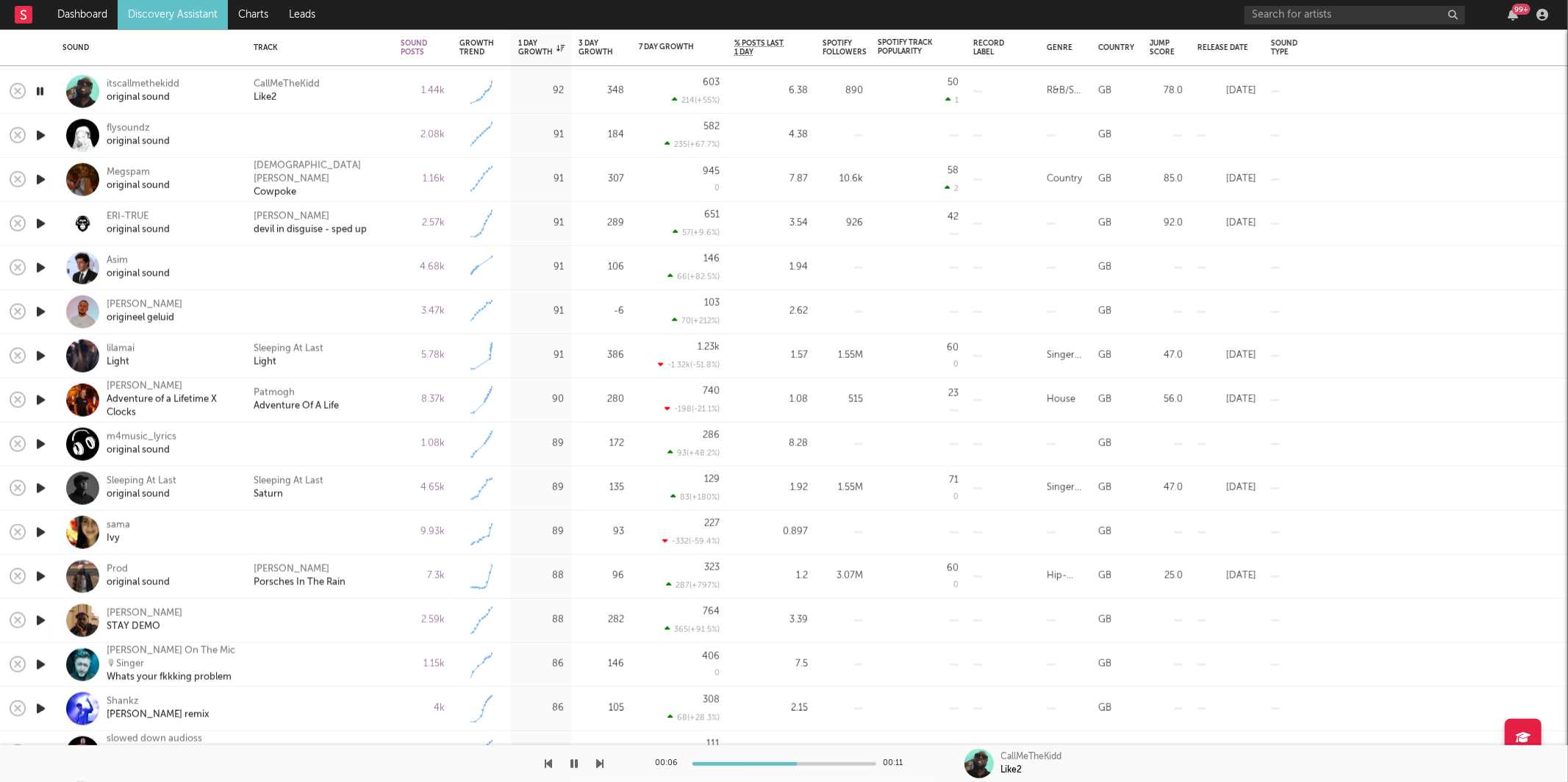
click at [356, 99] on div "CallMeTheKidd Like2" at bounding box center [320, 91] width 132 height 26
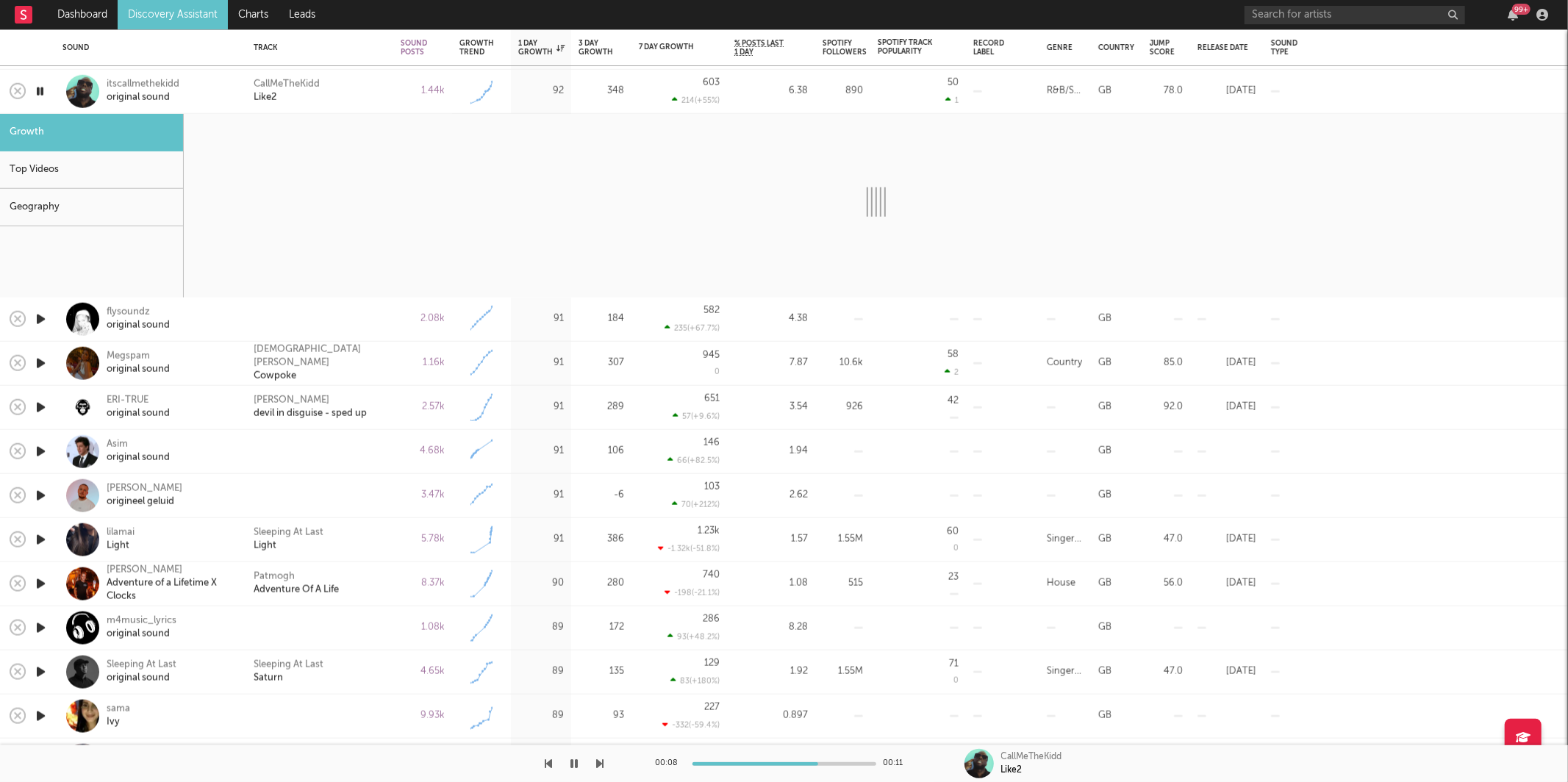
select select "1w"
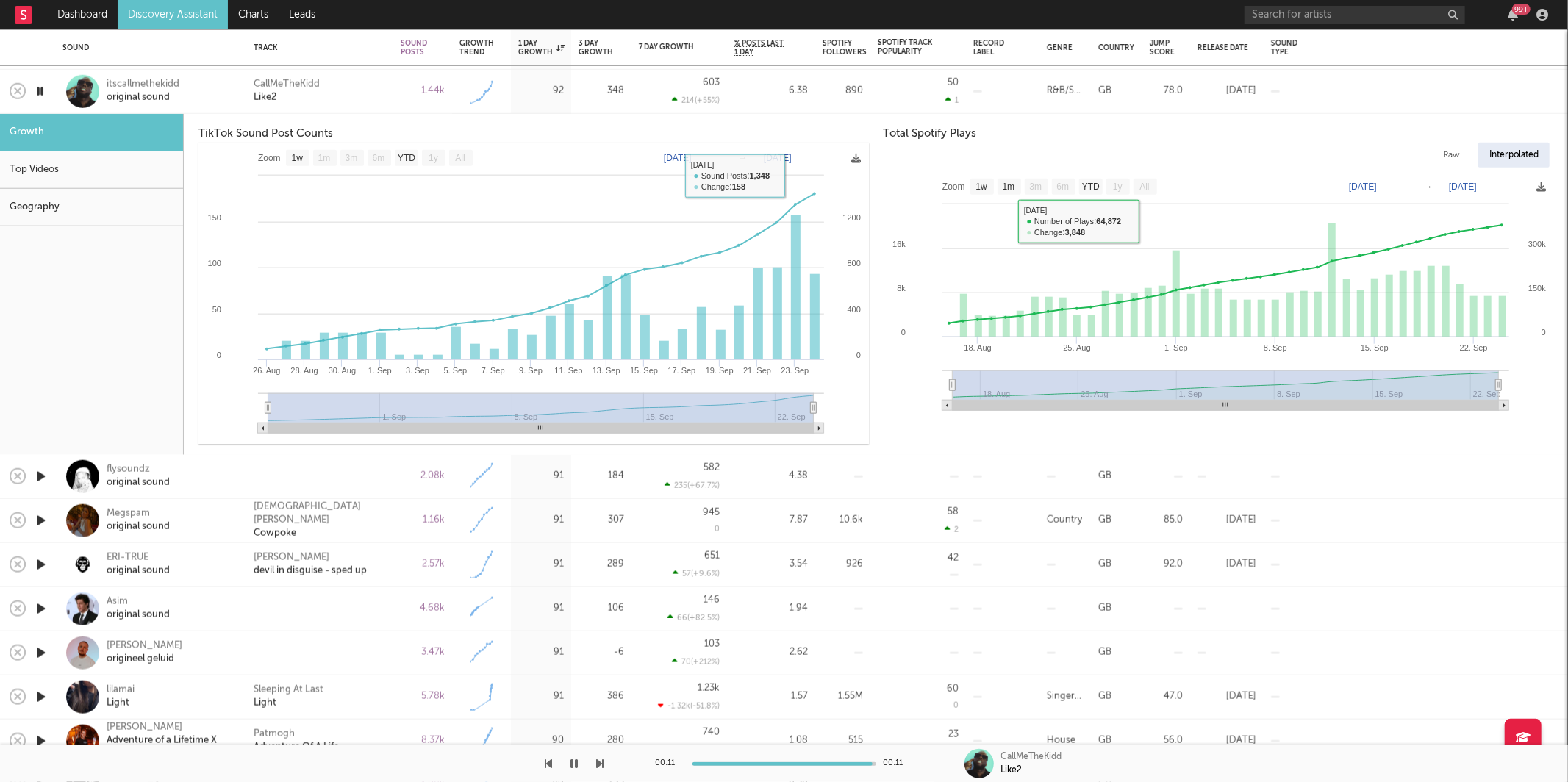
click at [347, 89] on div "CallMeTheKidd Like2" at bounding box center [320, 91] width 132 height 26
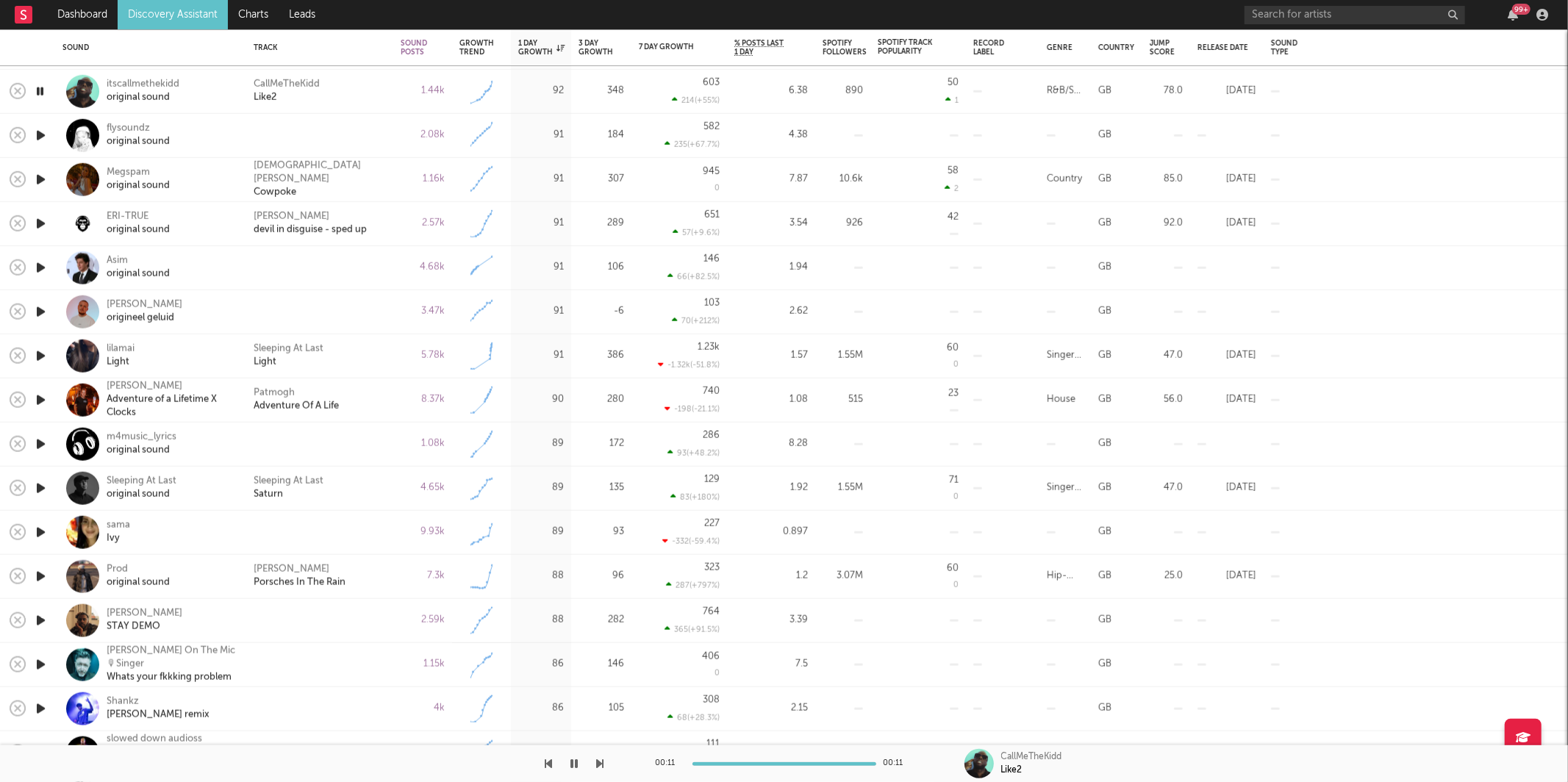
click at [598, 756] on button "button" at bounding box center [601, 763] width 8 height 37
click at [597, 765] on icon "button" at bounding box center [601, 763] width 8 height 12
click at [603, 762] on div "00:02 00:43 [PERSON_NAME] Cowpoke" at bounding box center [784, 763] width 1568 height 37
click at [601, 764] on icon "button" at bounding box center [601, 763] width 8 height 12
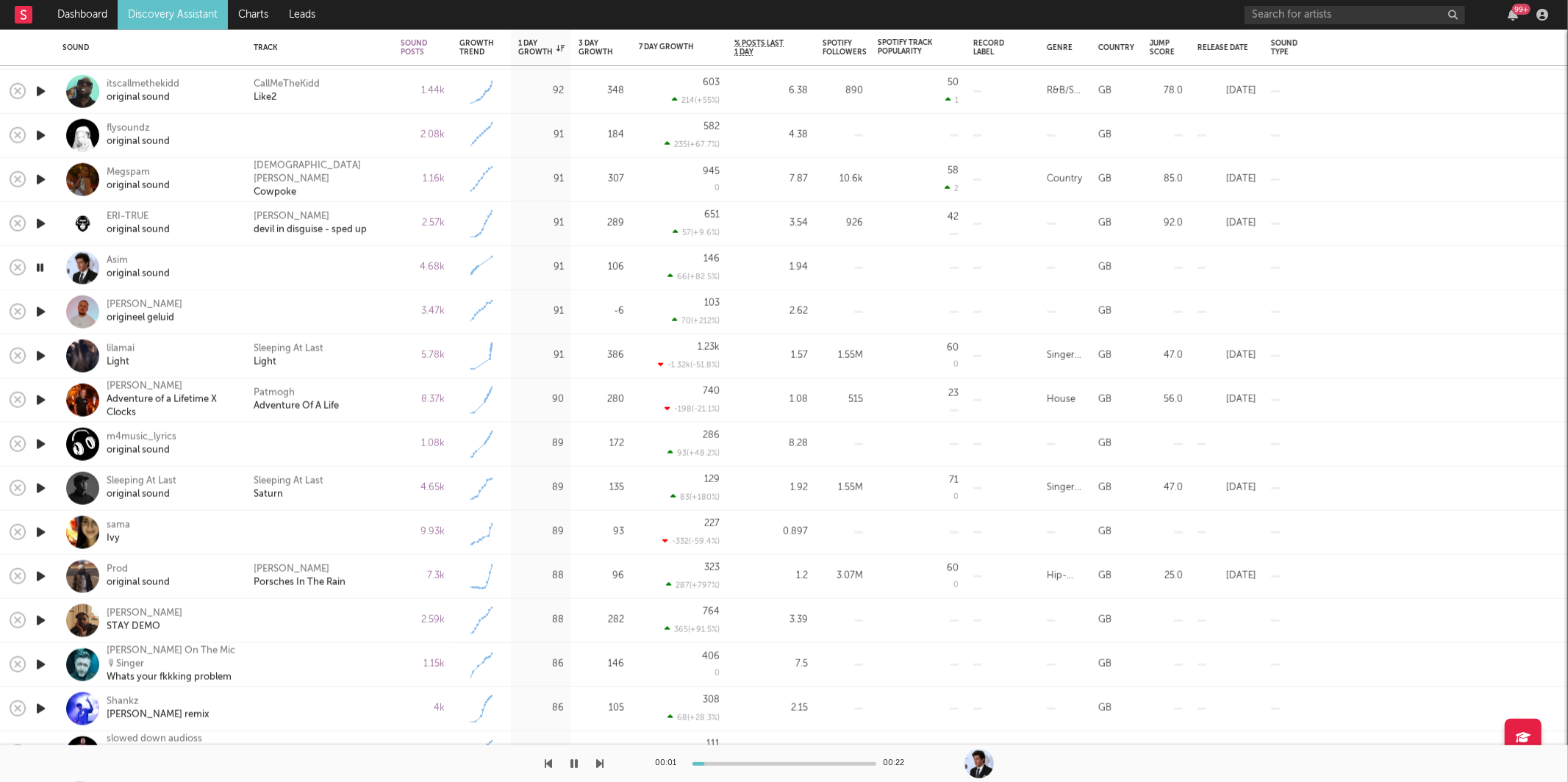
click at [601, 764] on icon "button" at bounding box center [601, 763] width 8 height 12
click at [600, 763] on icon "button" at bounding box center [601, 763] width 8 height 12
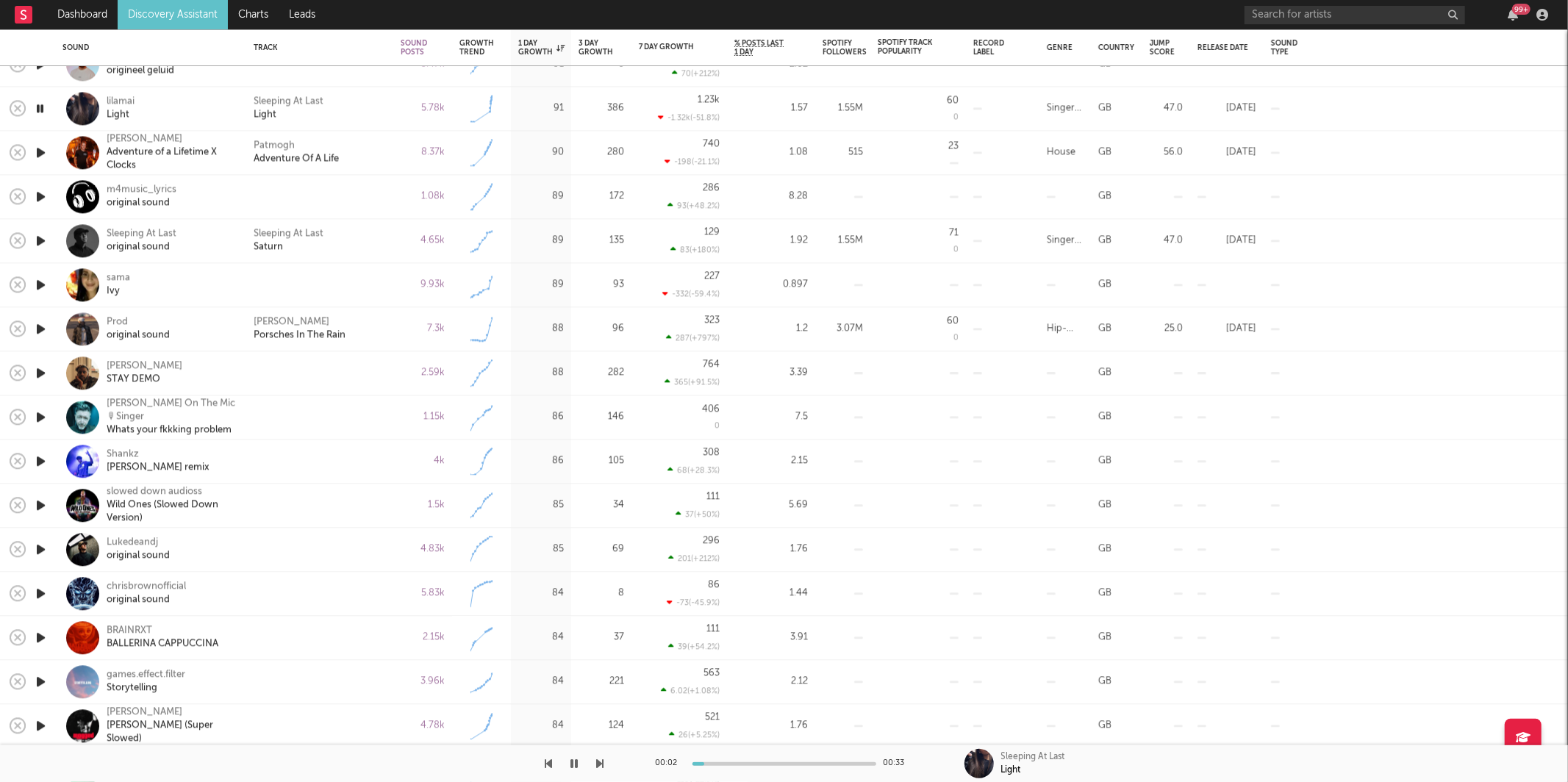
click at [358, 100] on div "Sleeping At Last Light" at bounding box center [320, 108] width 132 height 26
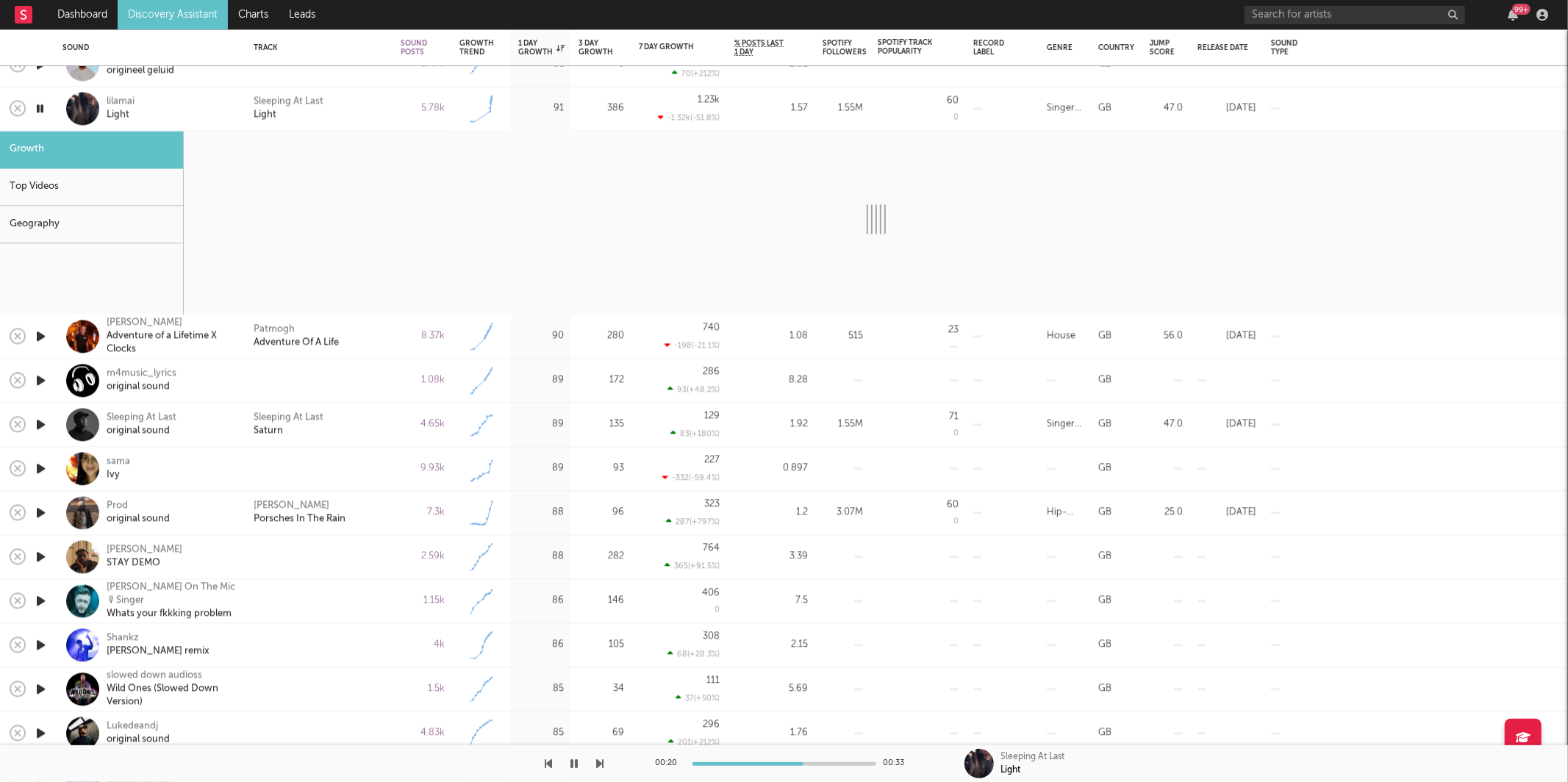
select select "1w"
select select "6m"
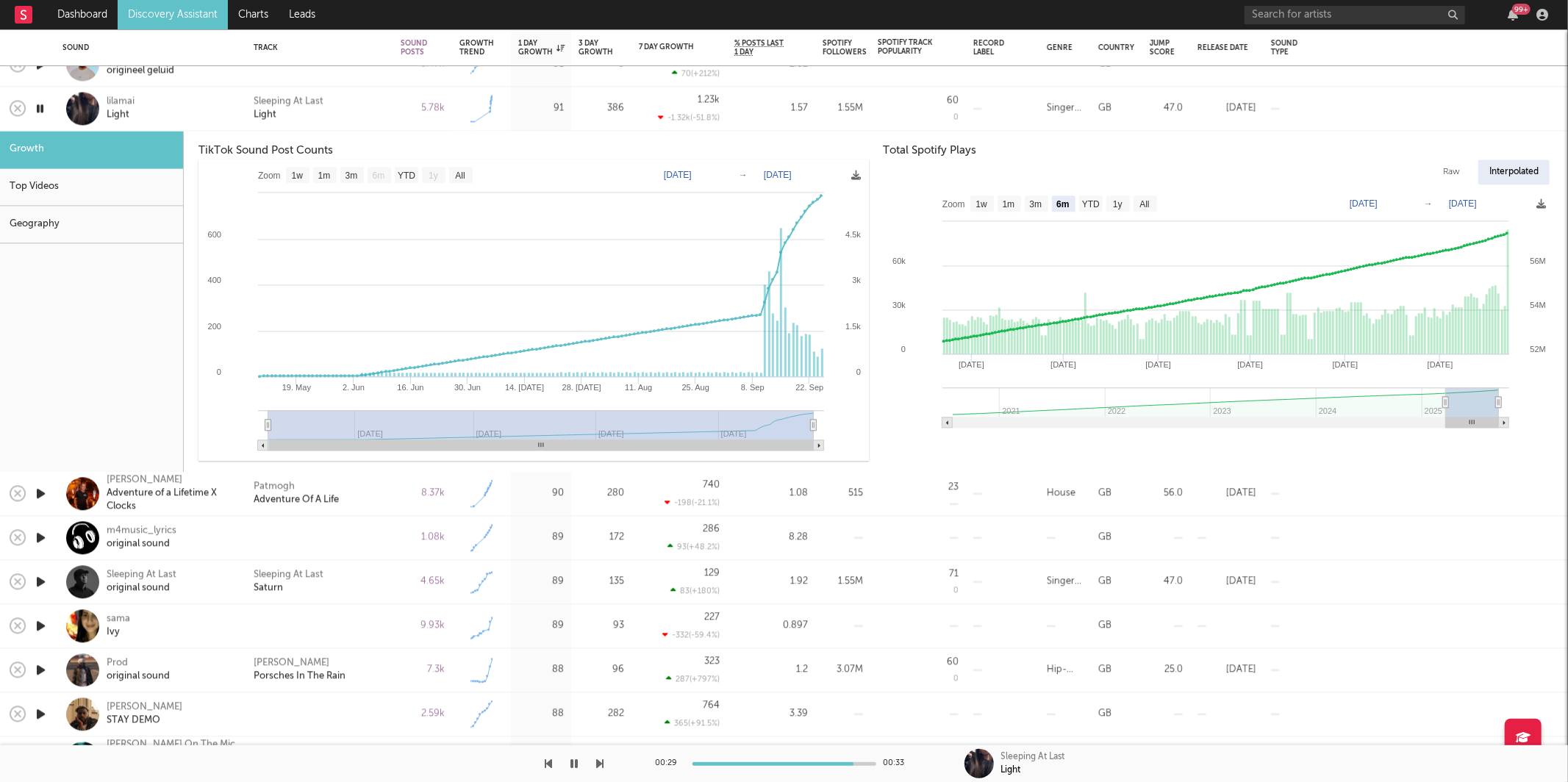
drag, startPoint x: 353, startPoint y: 124, endPoint x: 380, endPoint y: 130, distance: 27.7
click at [354, 124] on div "Sleeping At Last Light" at bounding box center [320, 109] width 147 height 44
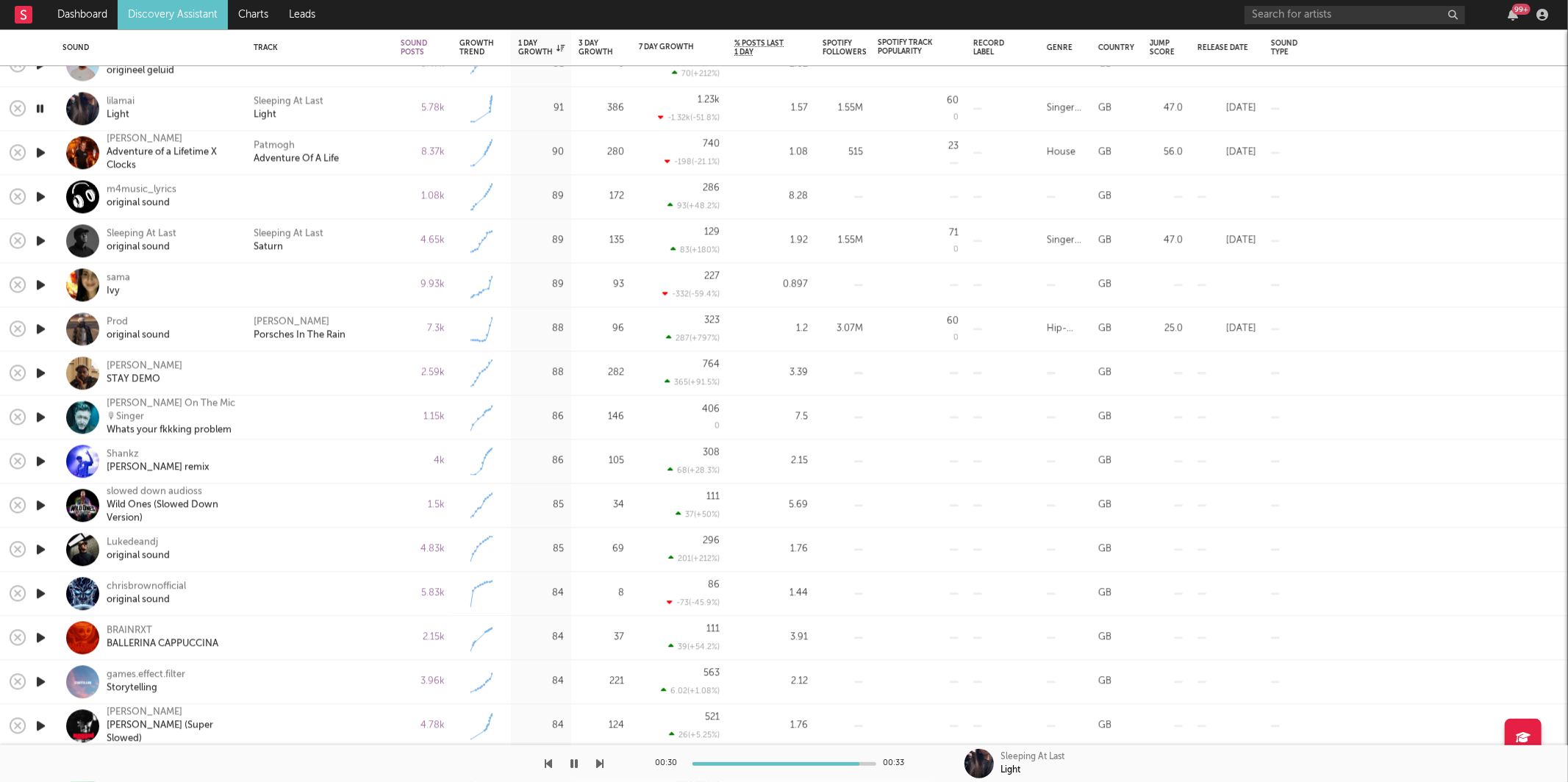
drag, startPoint x: 587, startPoint y: 763, endPoint x: 596, endPoint y: 761, distance: 9.2
click at [588, 763] on div at bounding box center [302, 763] width 604 height 37
click at [602, 760] on icon "button" at bounding box center [601, 763] width 8 height 12
click at [602, 760] on icon "button" at bounding box center [601, 763] width 8 height 12
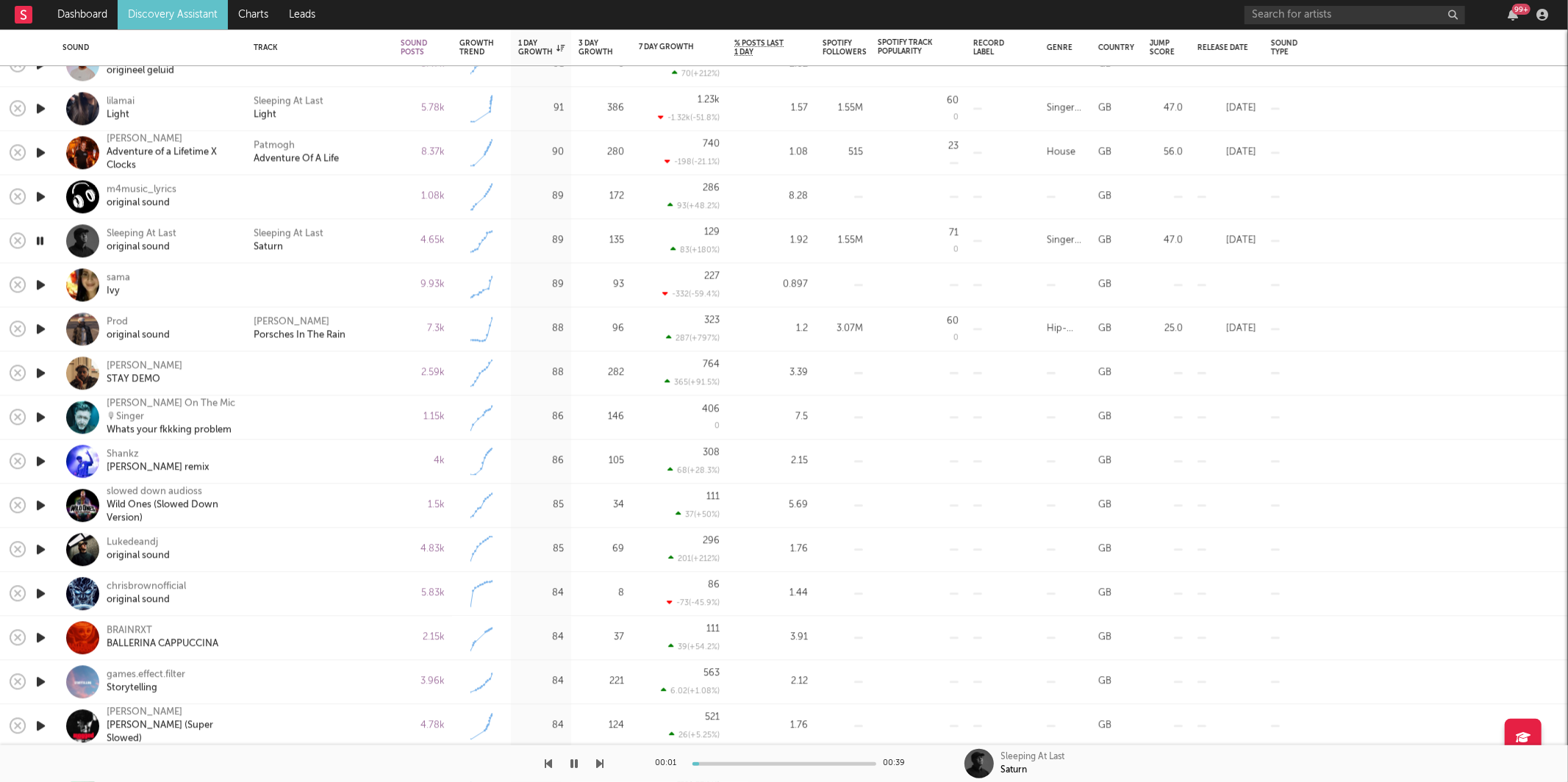
click at [602, 760] on icon "button" at bounding box center [601, 763] width 8 height 12
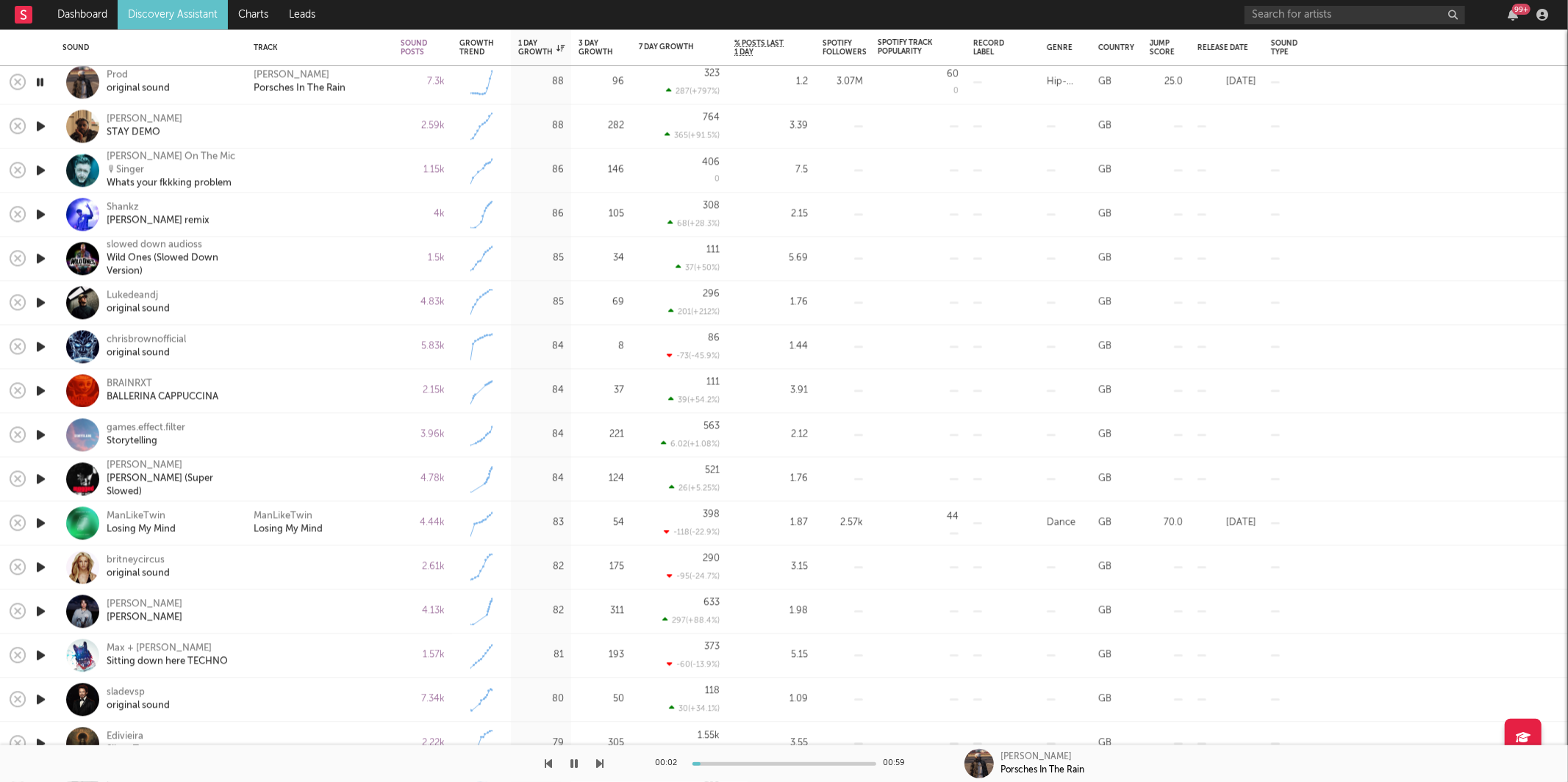
click at [596, 763] on div at bounding box center [302, 763] width 604 height 37
click at [598, 763] on icon "button" at bounding box center [601, 763] width 8 height 12
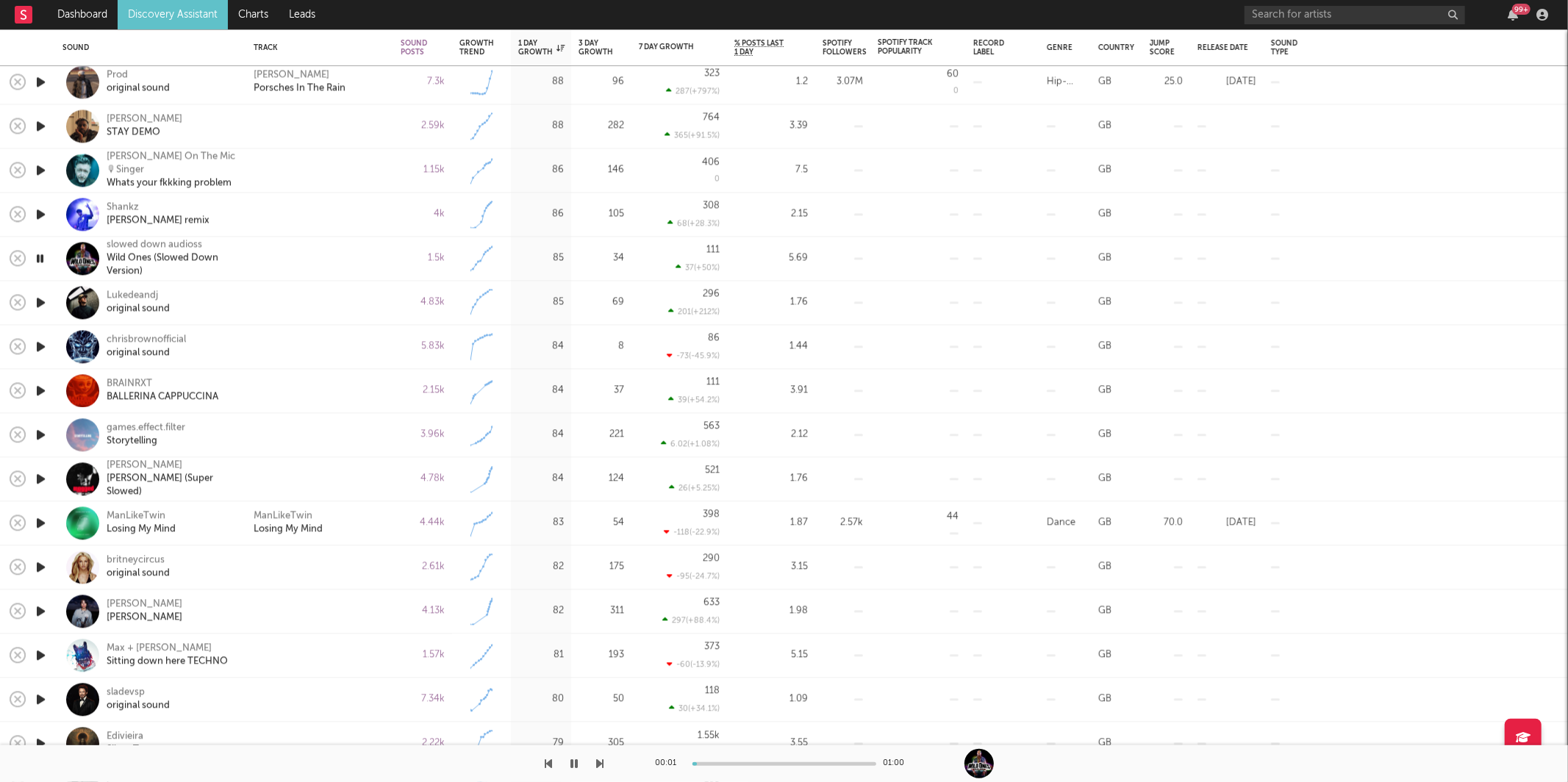
click at [598, 763] on icon "button" at bounding box center [601, 763] width 8 height 12
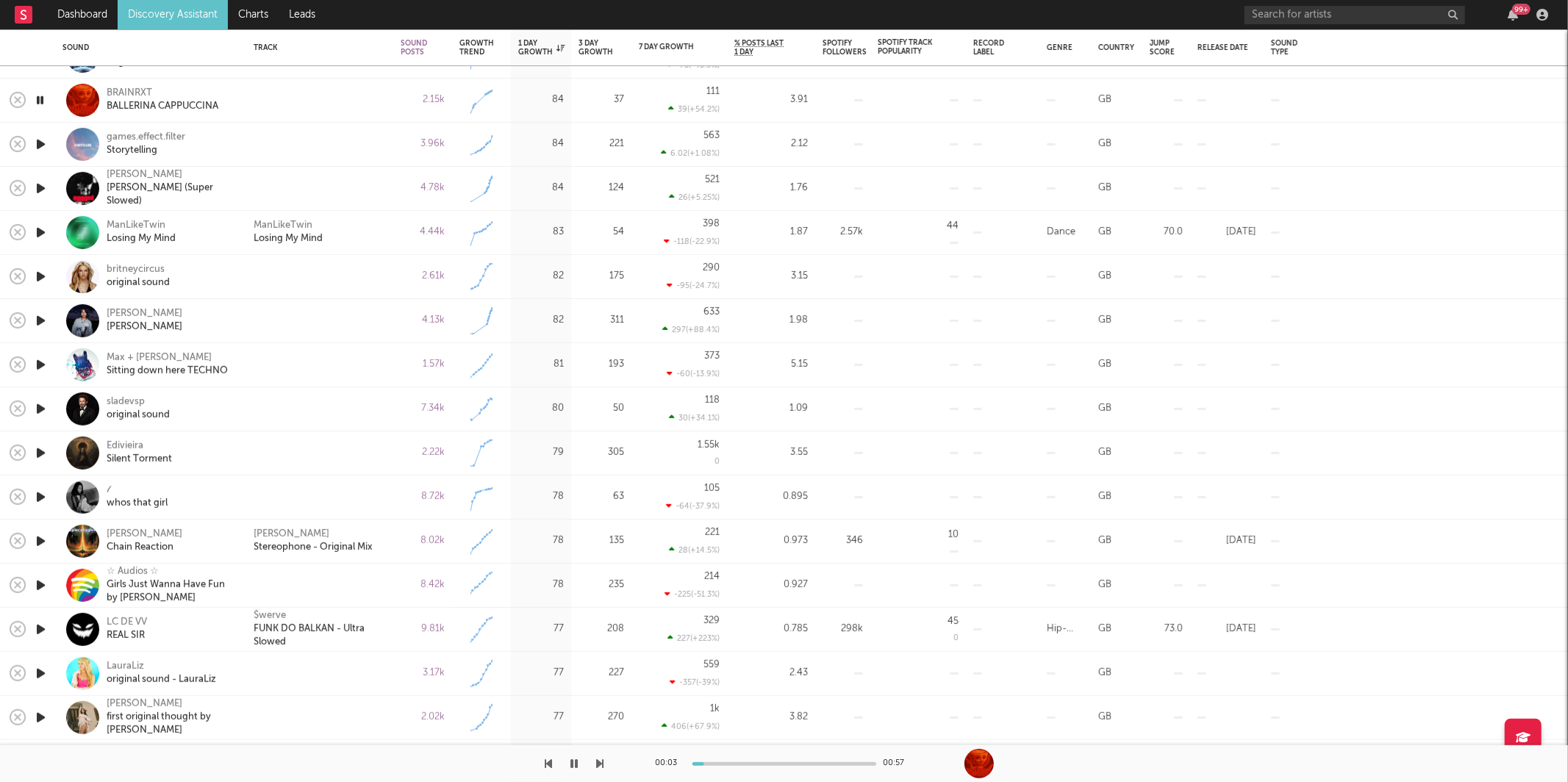
click at [601, 766] on icon "button" at bounding box center [601, 763] width 8 height 12
click at [365, 226] on div "ManLikeTwin Losing My Mind" at bounding box center [320, 232] width 132 height 26
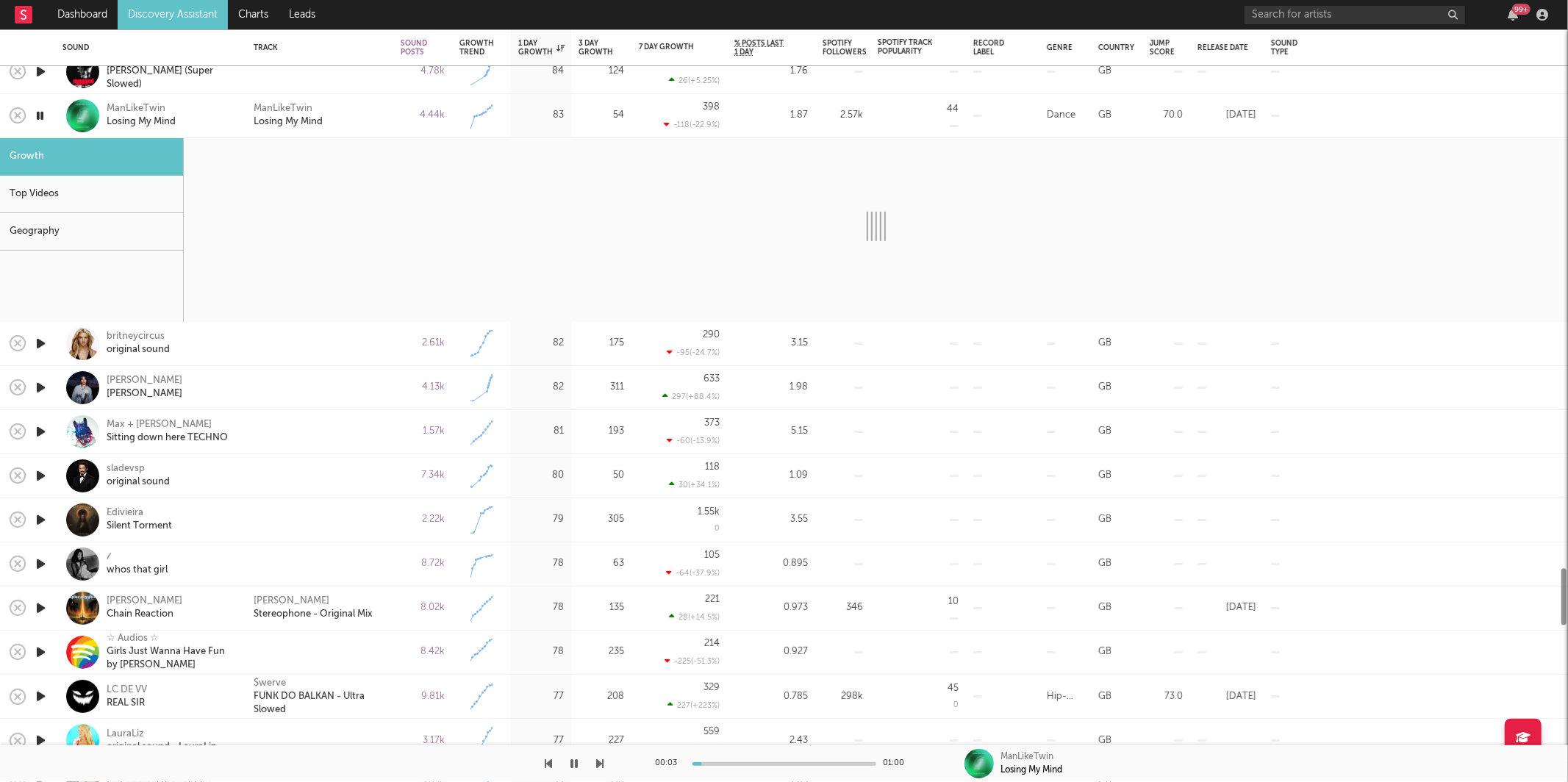
select select "1w"
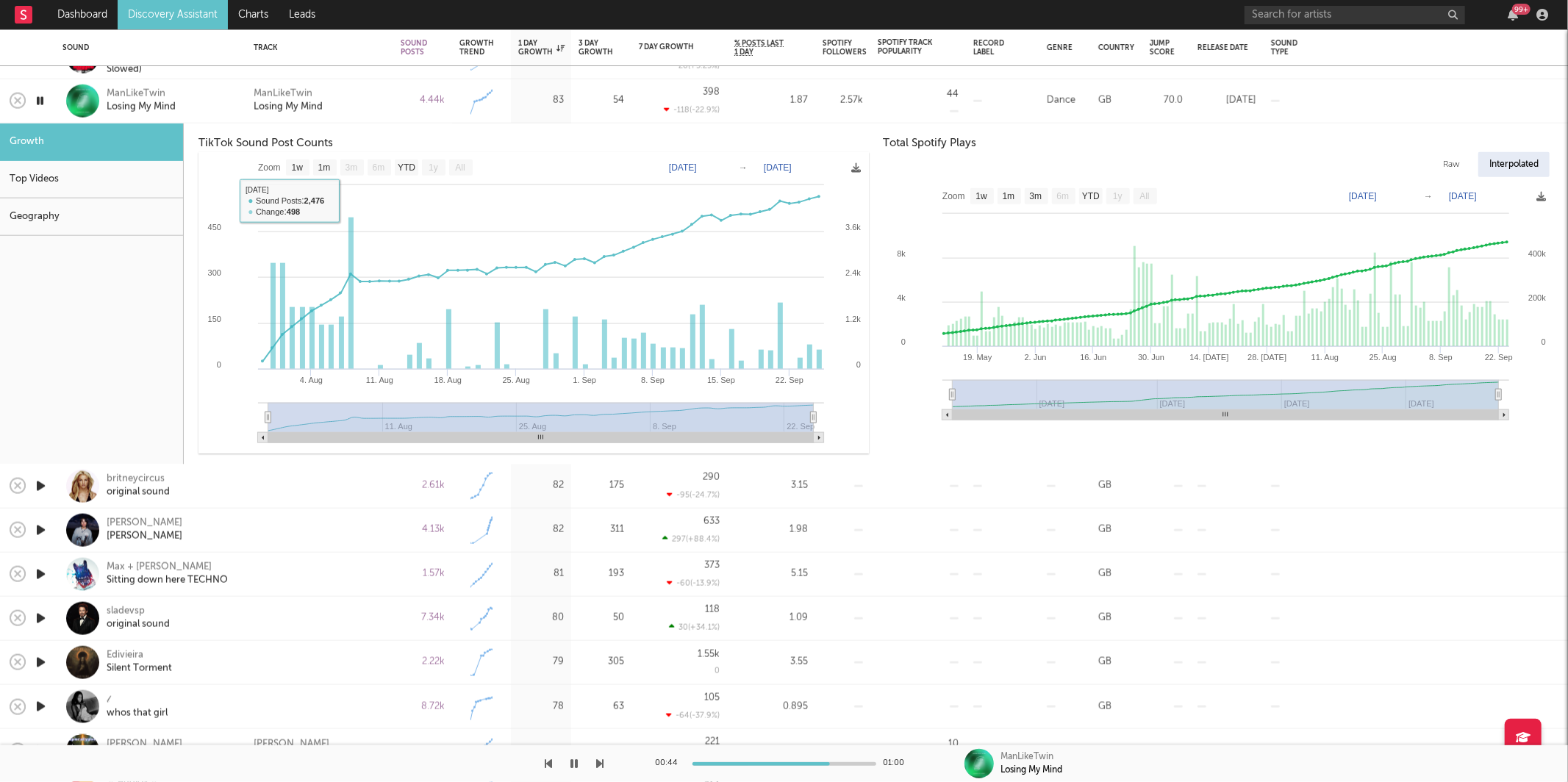
click at [377, 91] on div "ManLikeTwin Losing My Mind" at bounding box center [320, 100] width 132 height 26
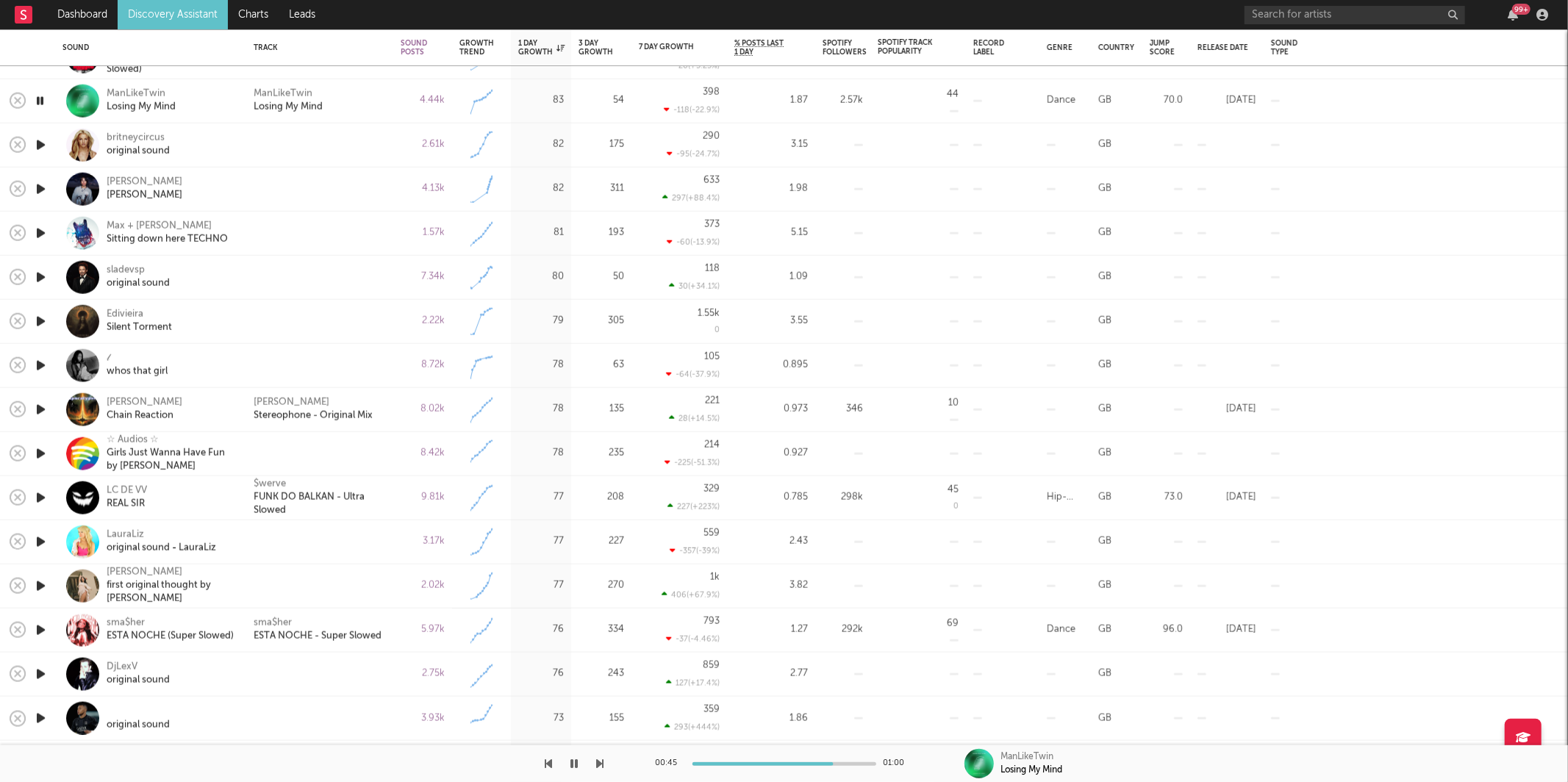
click at [44, 141] on icon "button" at bounding box center [41, 145] width 16 height 18
click at [571, 766] on icon "button" at bounding box center [575, 763] width 8 height 12
click at [574, 765] on icon "button" at bounding box center [575, 763] width 9 height 12
click at [598, 765] on icon "button" at bounding box center [601, 763] width 8 height 12
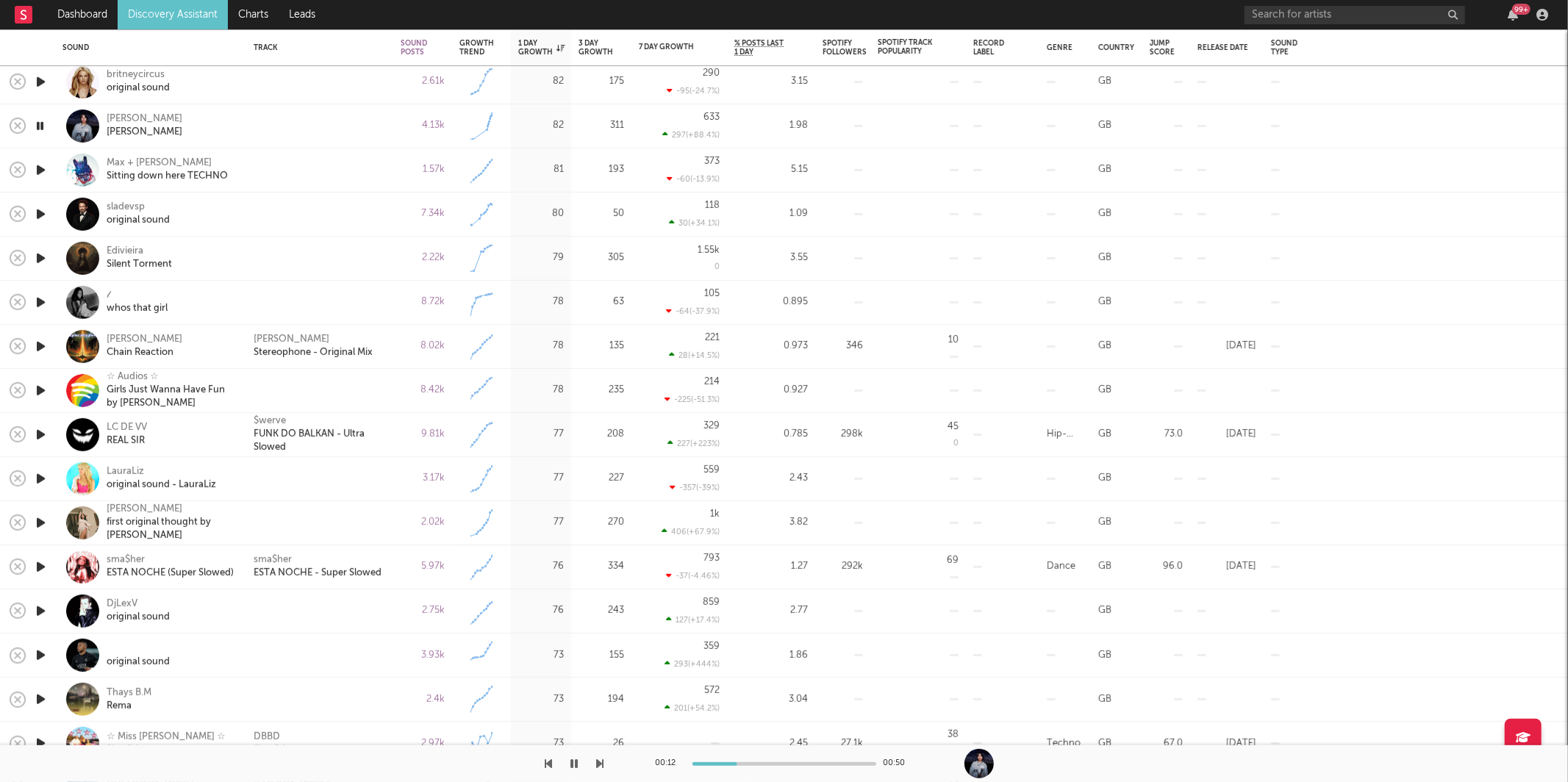
click at [601, 765] on icon "button" at bounding box center [601, 763] width 8 height 12
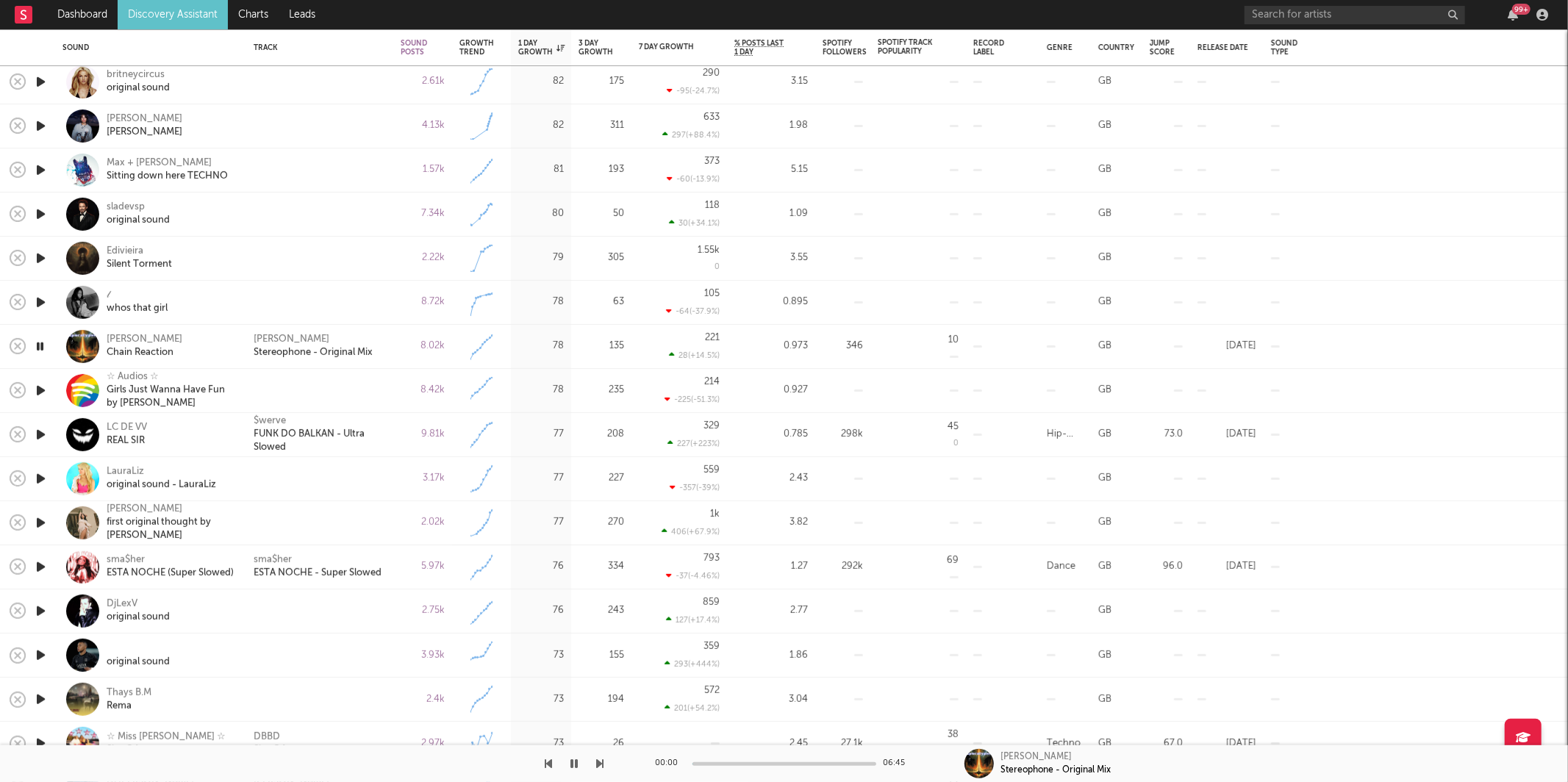
click at [601, 765] on icon "button" at bounding box center [601, 763] width 8 height 12
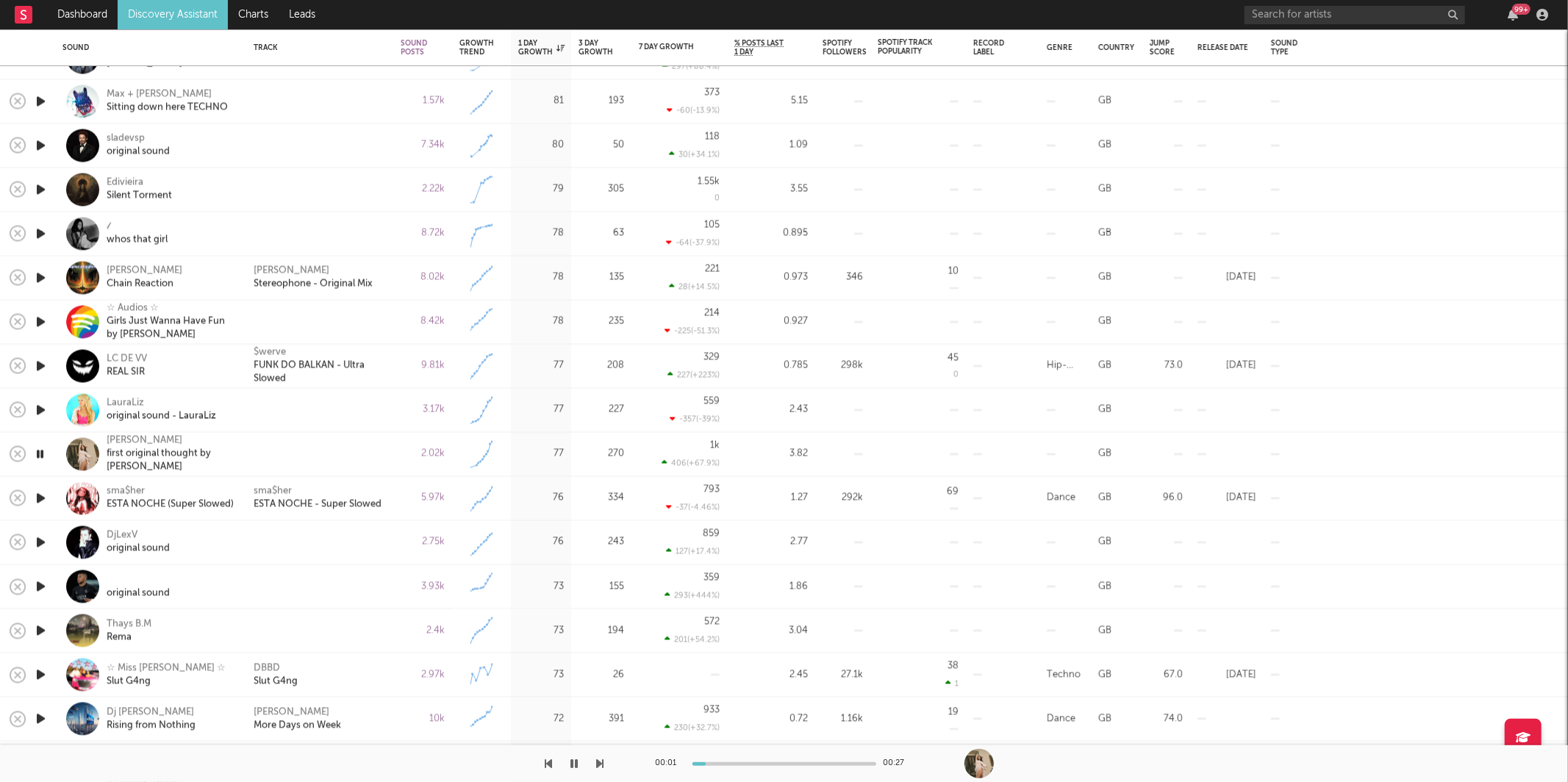
click at [581, 757] on button "button" at bounding box center [575, 763] width 15 height 37
